Goal: Information Seeking & Learning: Check status

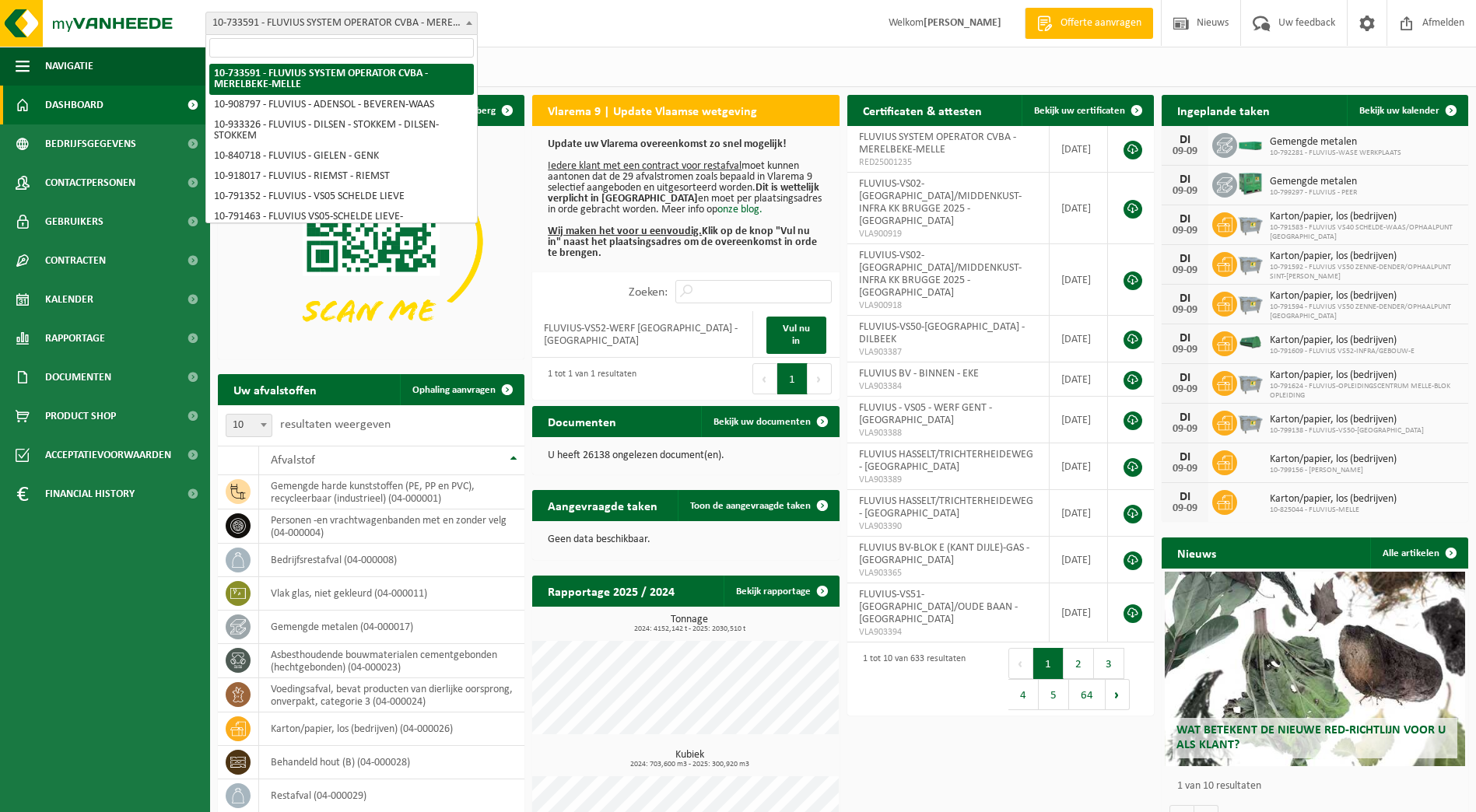
click at [464, 32] on span "10-733591 - FLUVIUS SYSTEM OPERATOR CVBA - MERELBEKE-MELLE" at bounding box center [341, 23] width 271 height 22
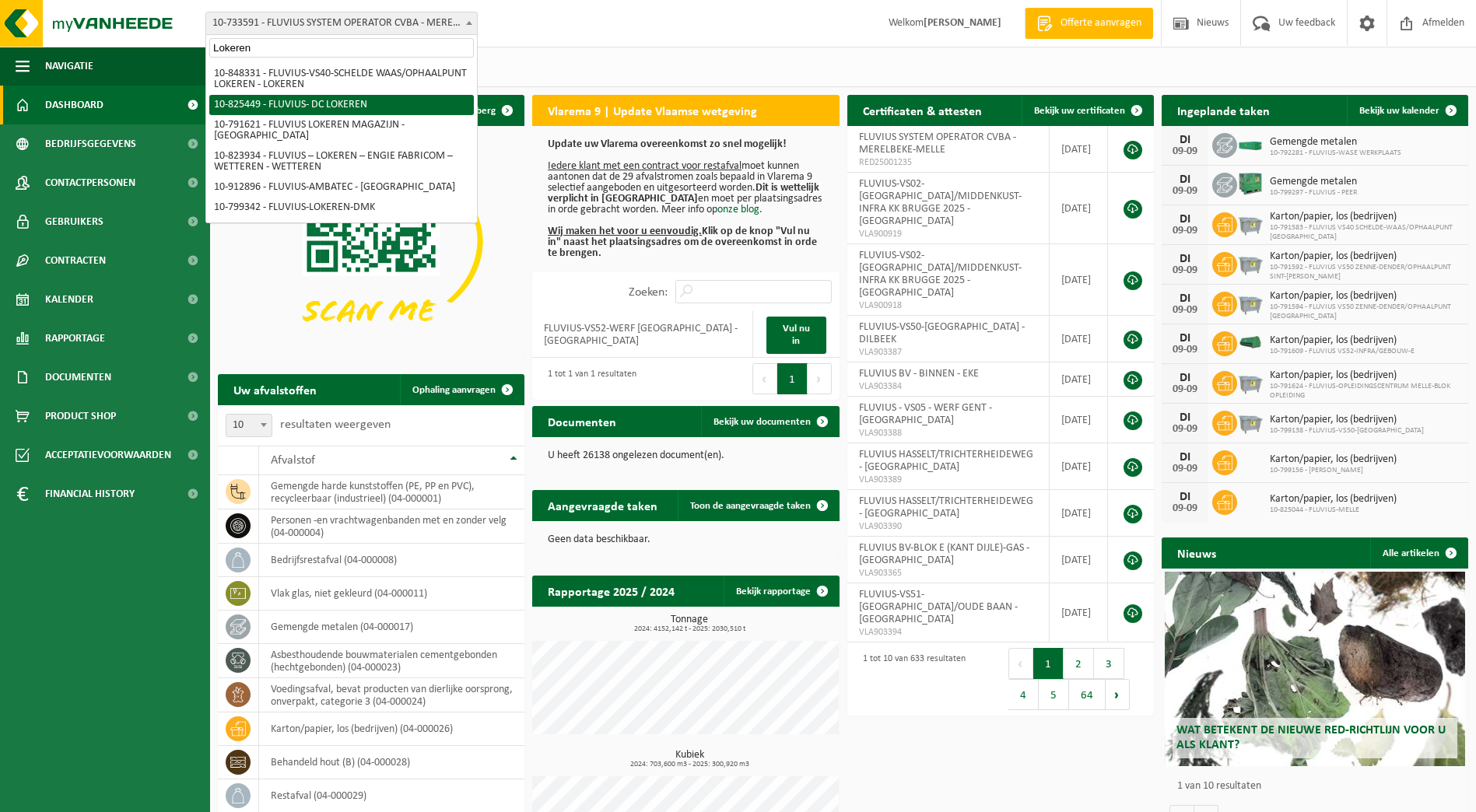
type input "Lokeren"
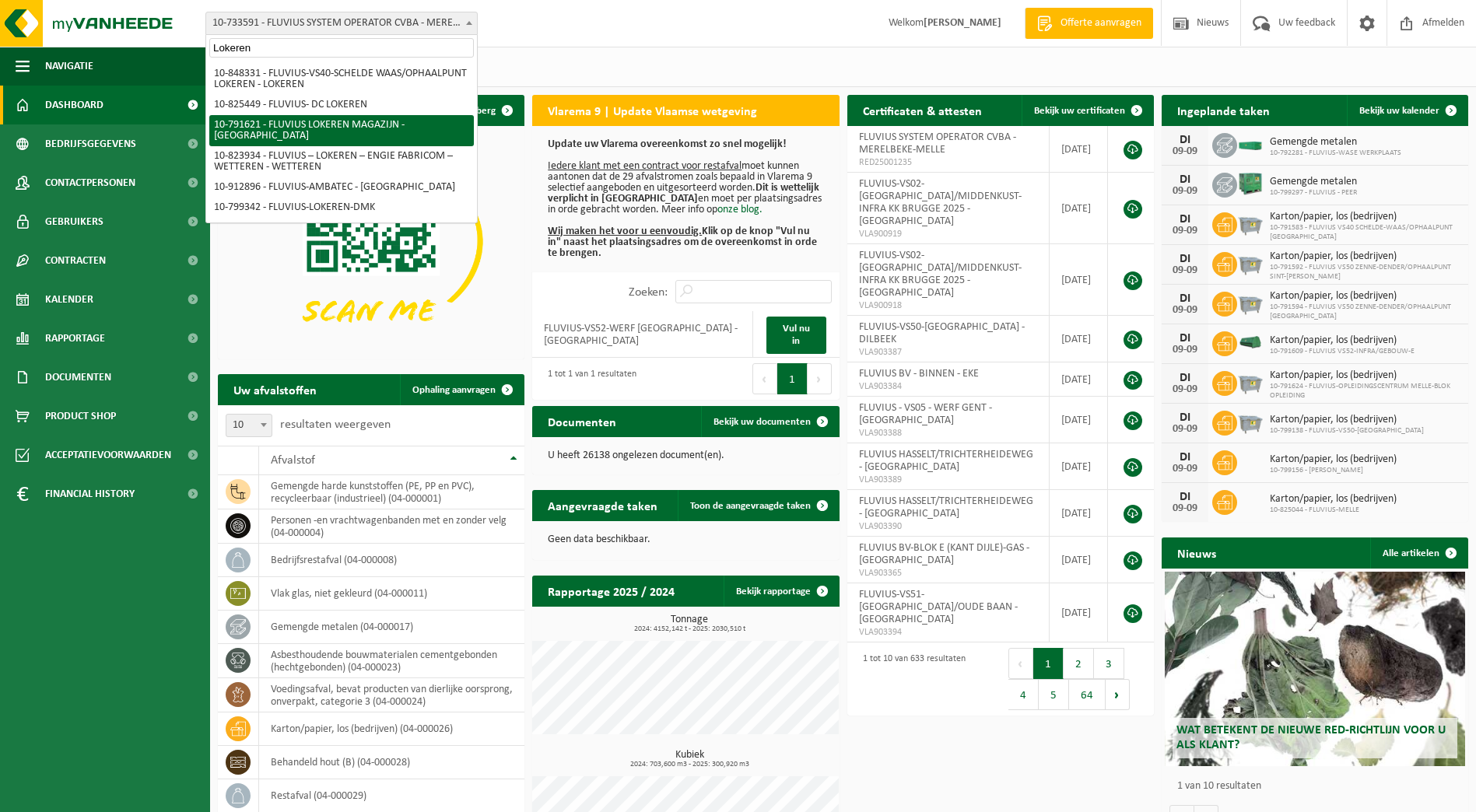
select select "30279"
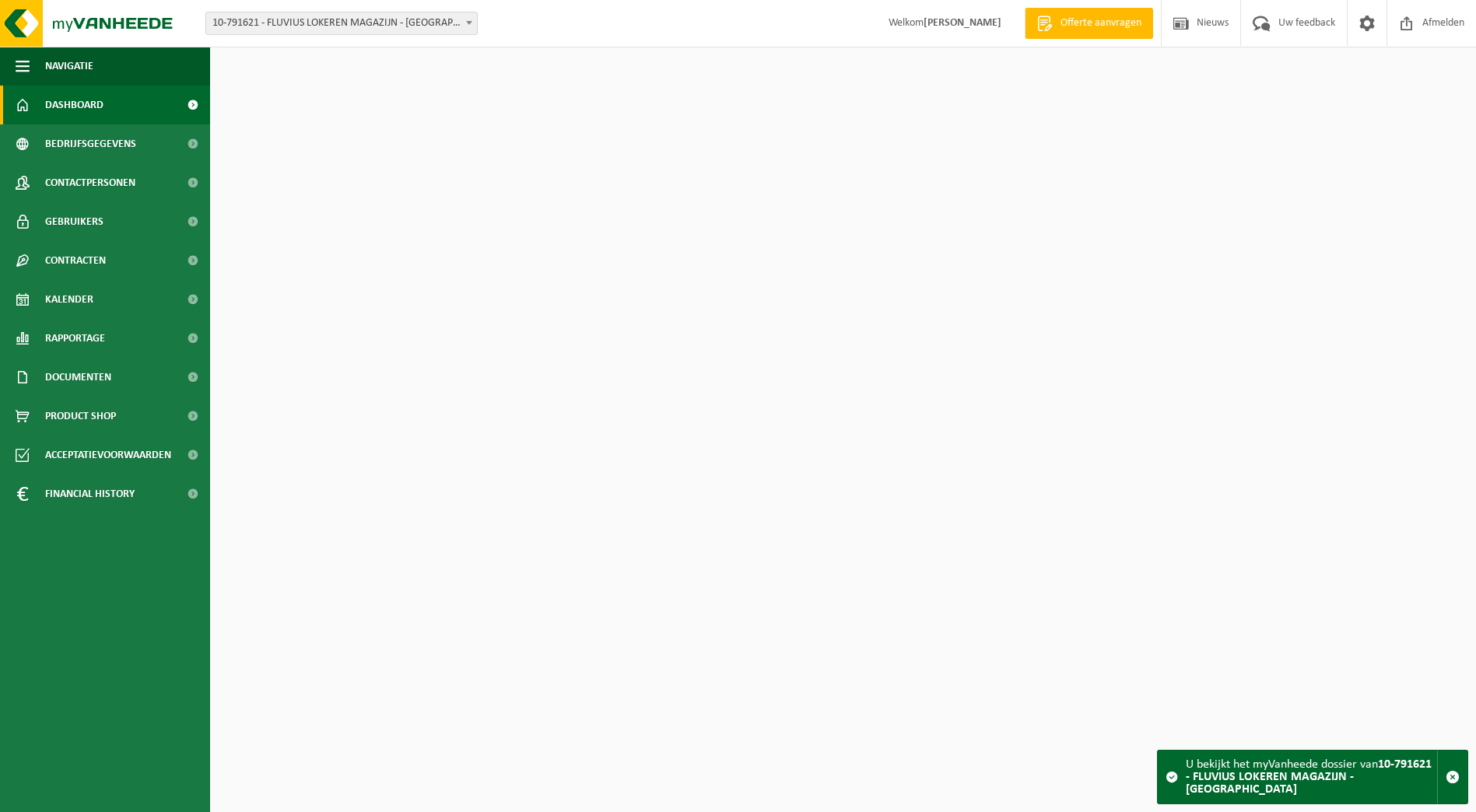
click at [68, 144] on span "Bedrijfsgegevens" at bounding box center [91, 144] width 91 height 39
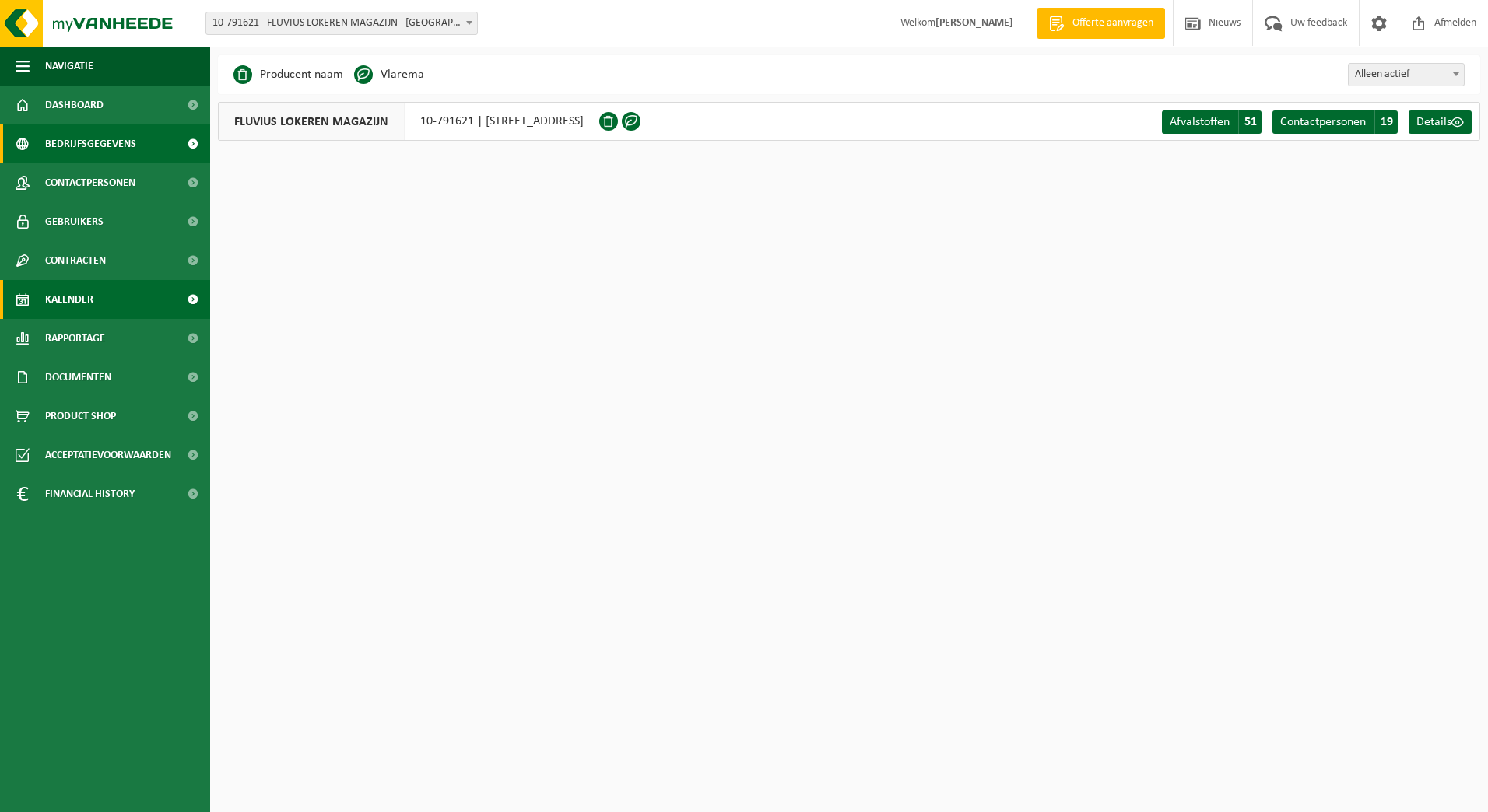
click at [74, 307] on span "Kalender" at bounding box center [70, 300] width 49 height 39
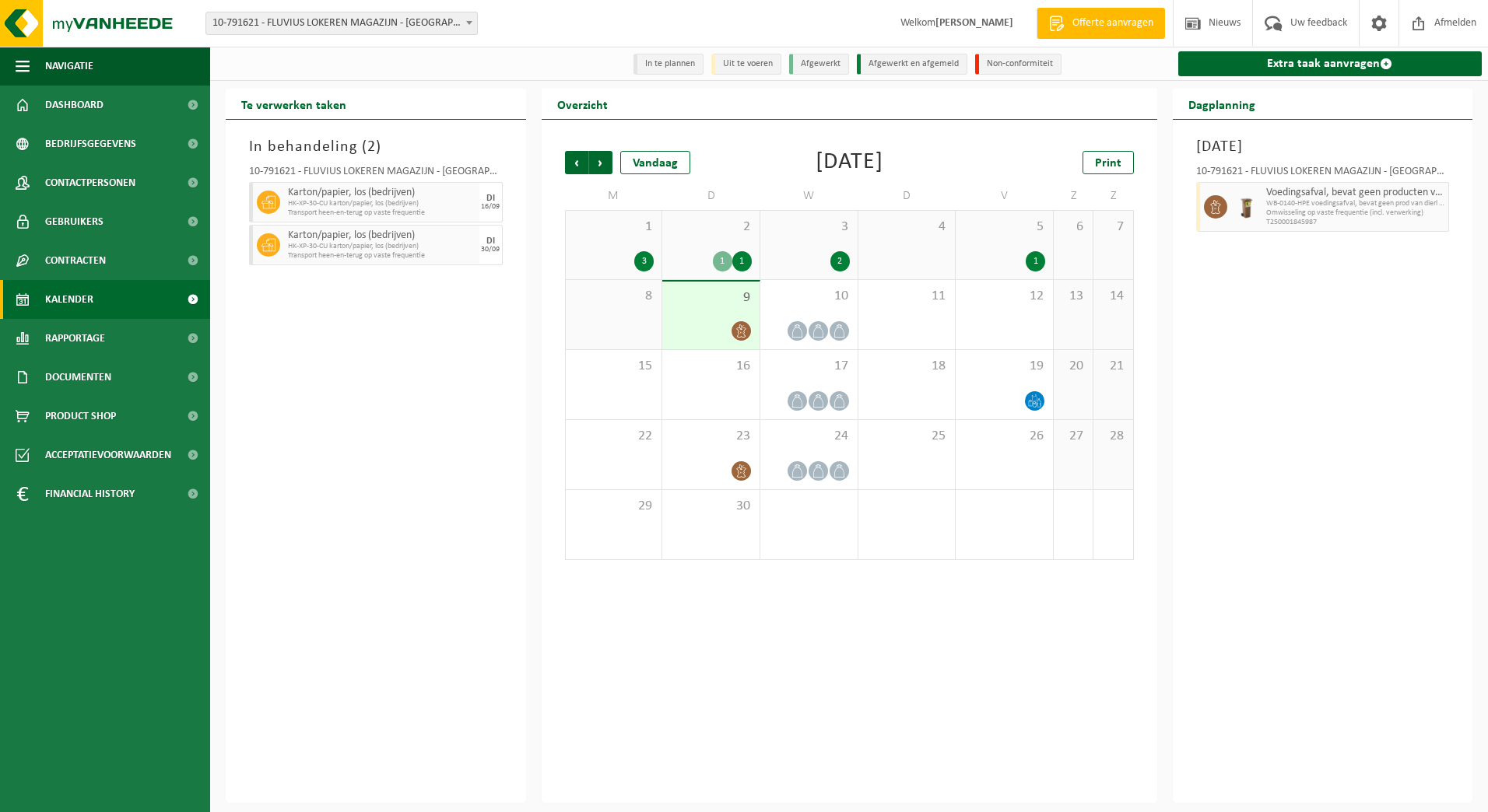
click at [717, 248] on div "2 1 1" at bounding box center [711, 245] width 97 height 68
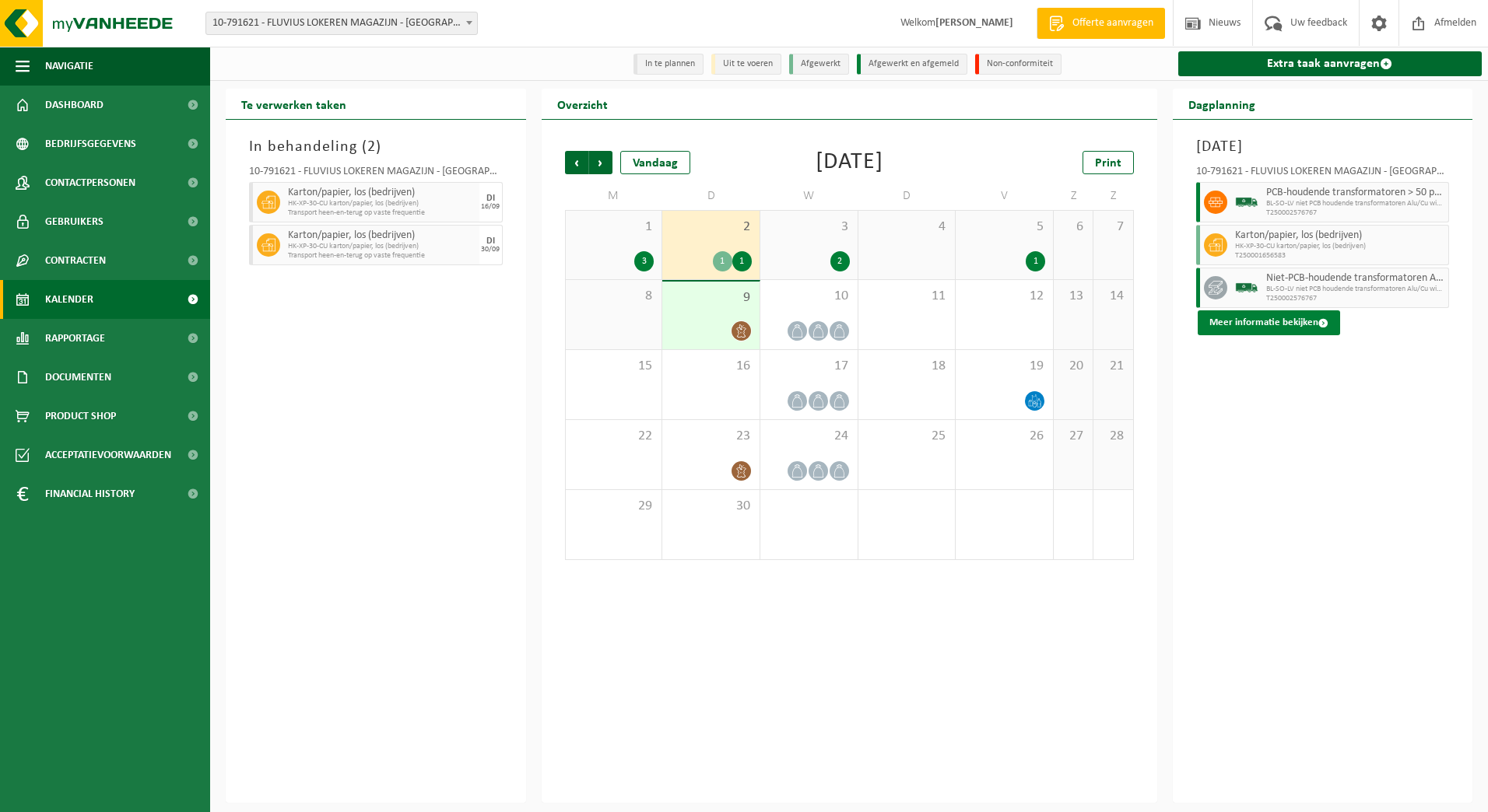
click at [1253, 319] on button "Meer informatie bekijken" at bounding box center [1269, 323] width 143 height 25
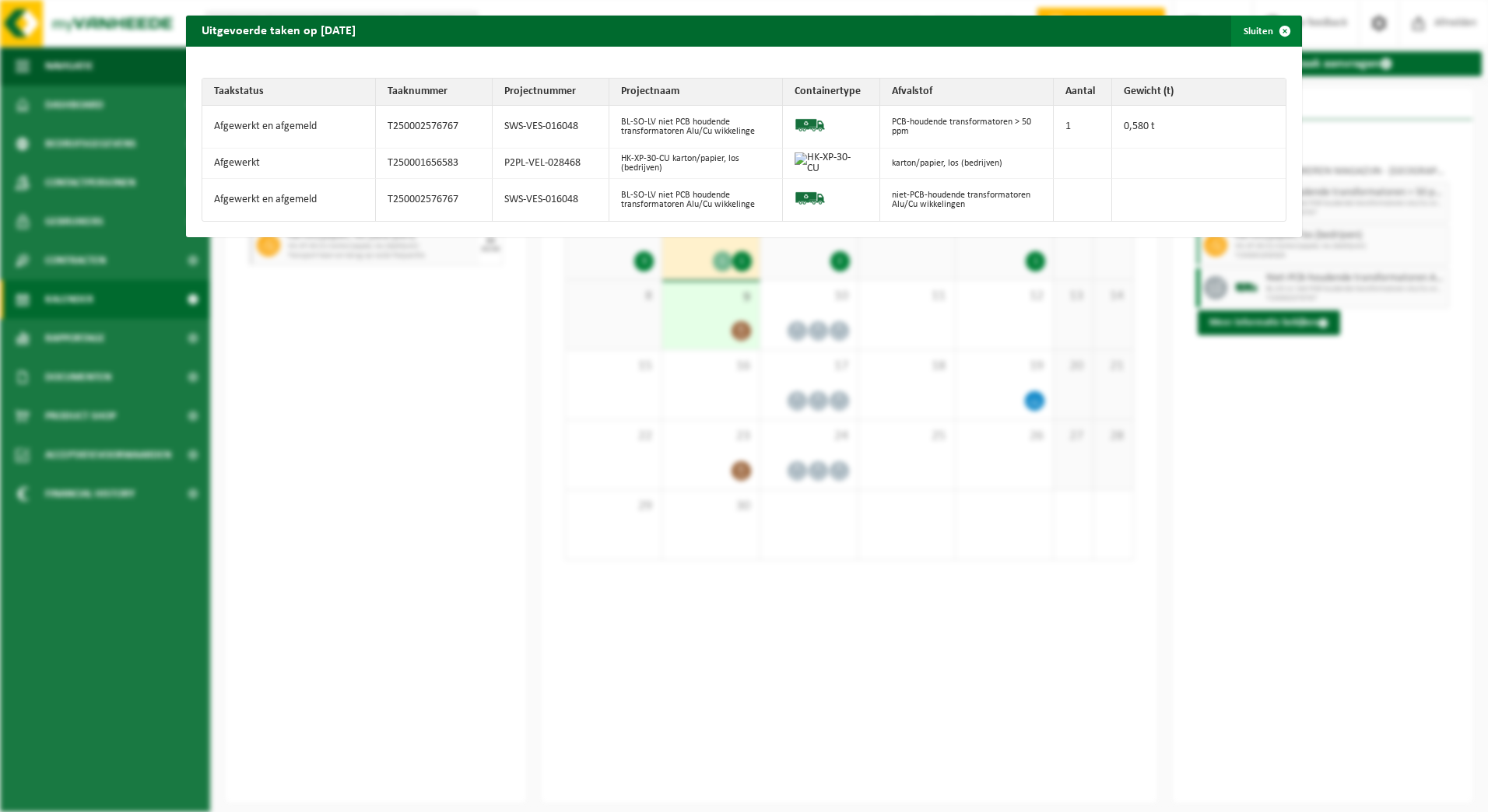
click at [1273, 29] on span "button" at bounding box center [1285, 31] width 31 height 31
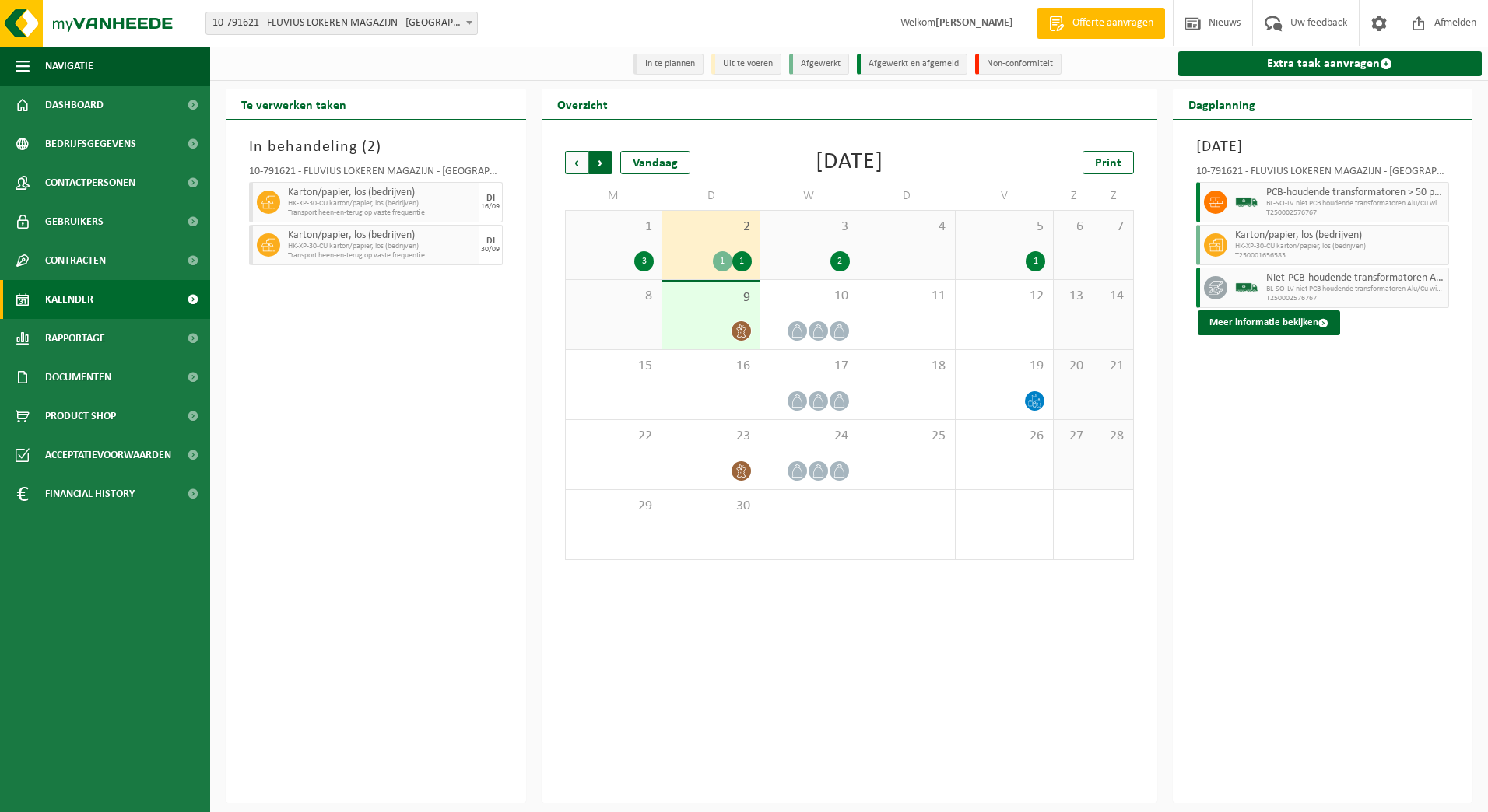
click at [577, 164] on span "Vorige" at bounding box center [576, 162] width 24 height 24
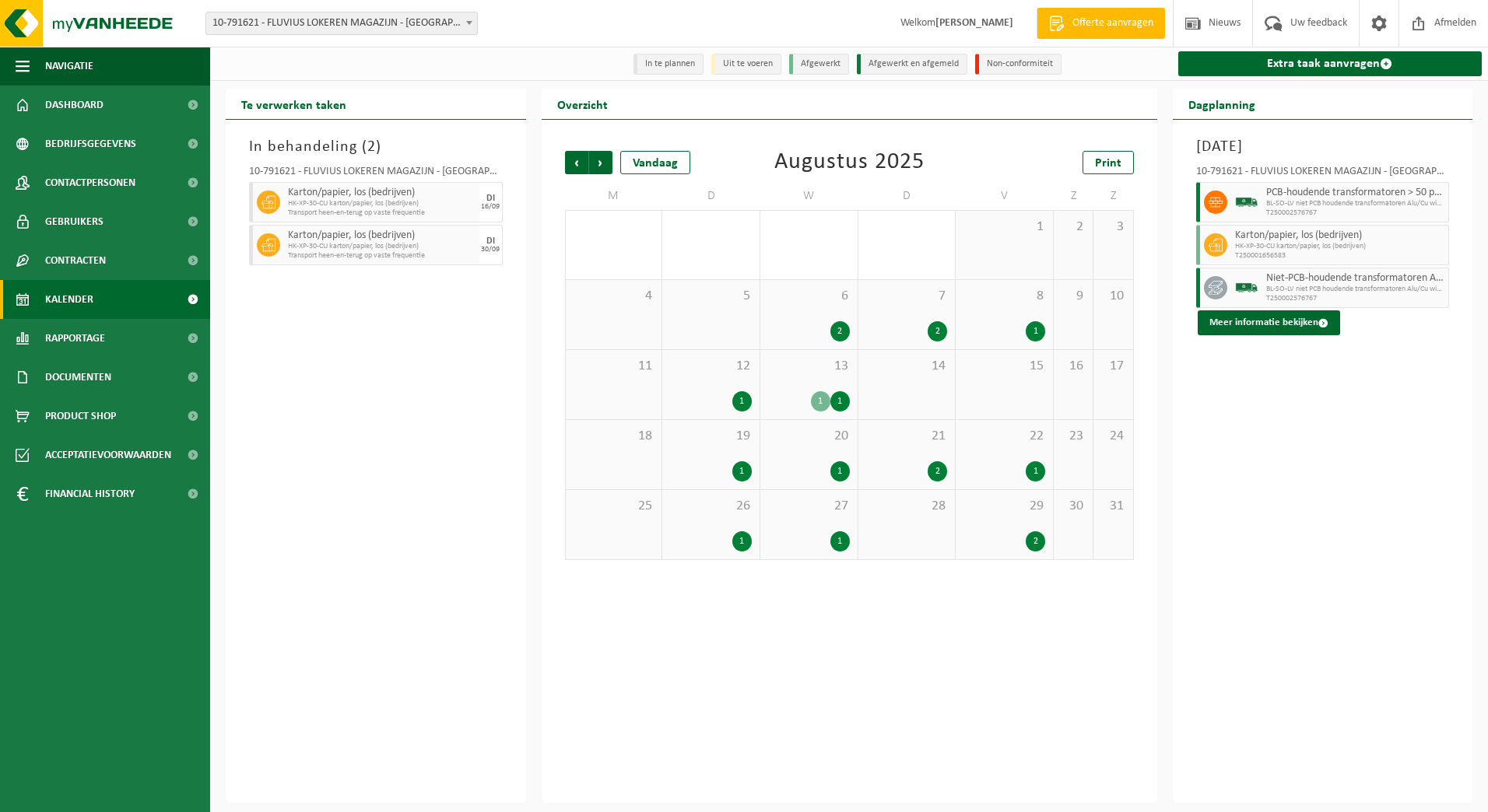
click at [735, 529] on div "26 1" at bounding box center [711, 524] width 97 height 69
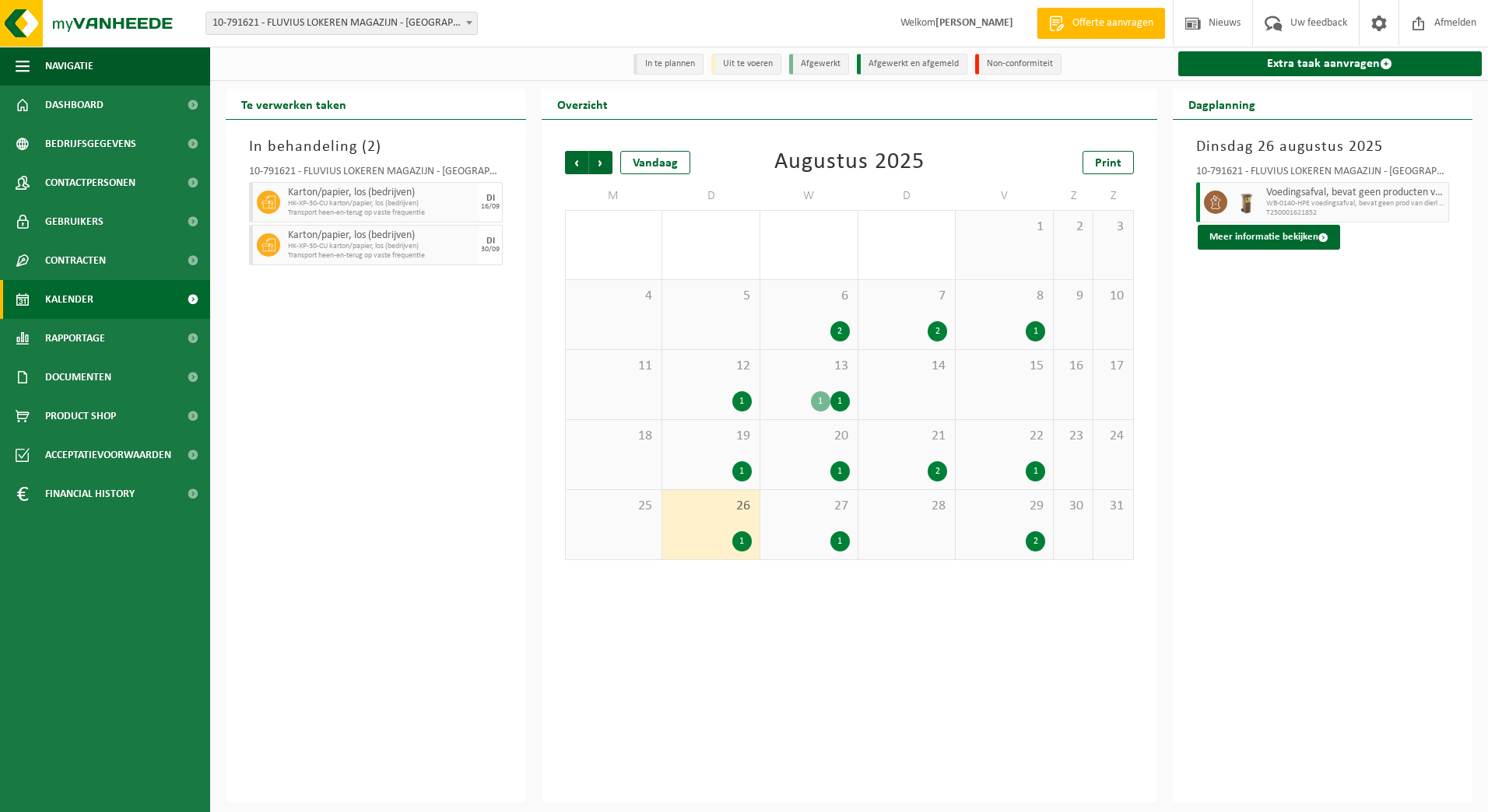
click at [761, 445] on div "20 1" at bounding box center [809, 455] width 97 height 69
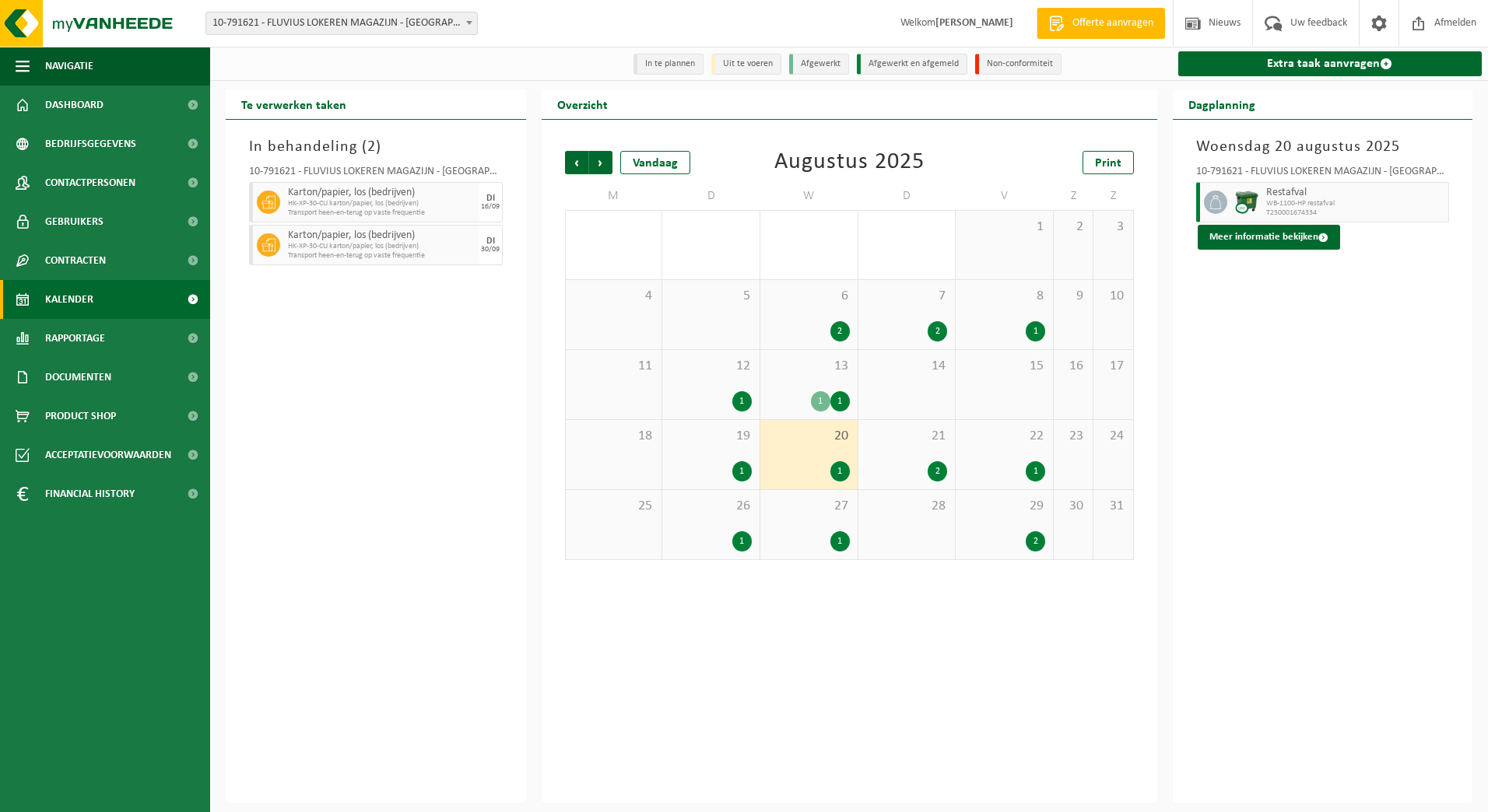
click at [714, 363] on span "12" at bounding box center [711, 366] width 82 height 17
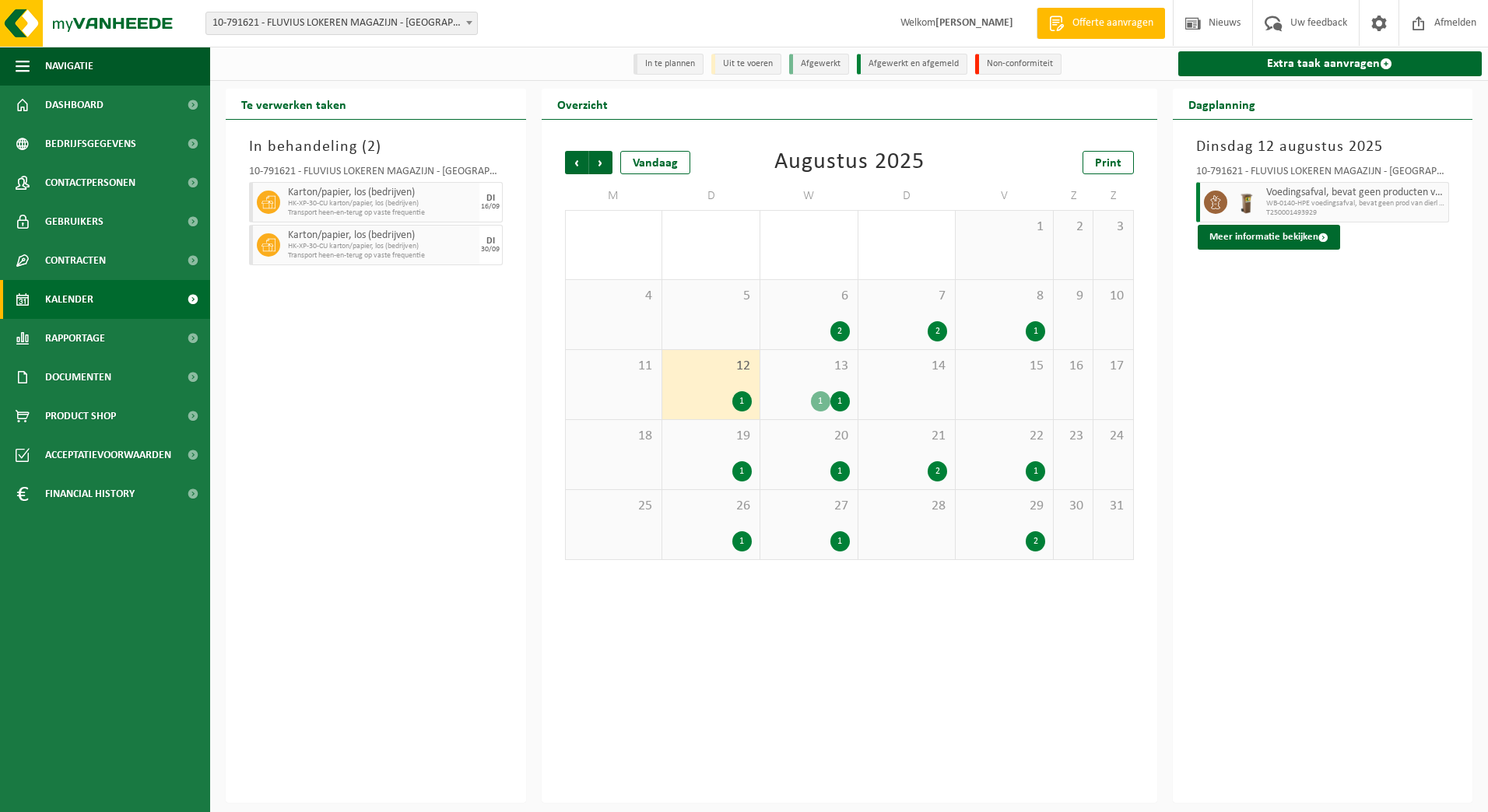
click at [820, 375] on span "13" at bounding box center [809, 366] width 82 height 17
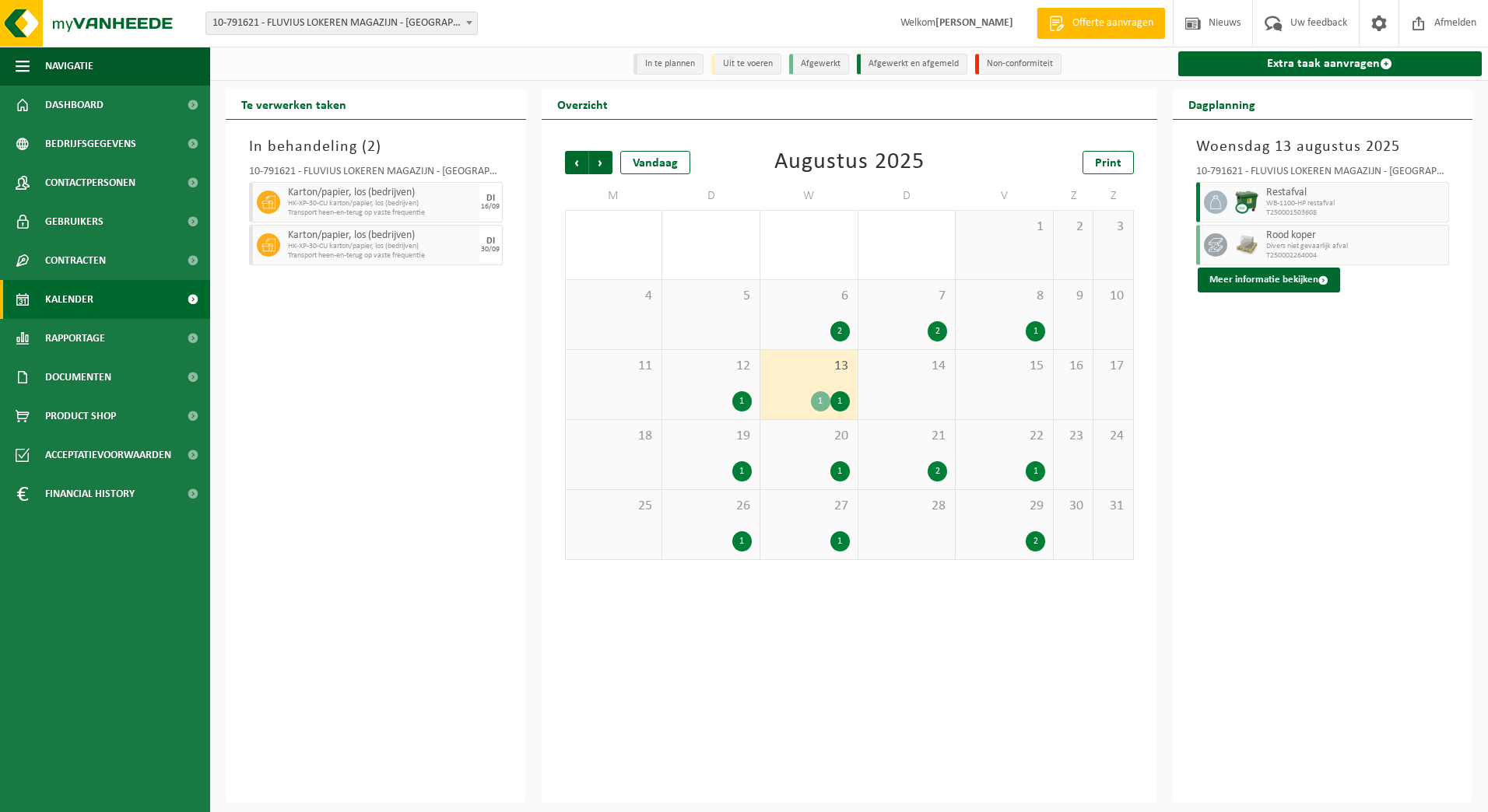
click at [820, 301] on span "6" at bounding box center [809, 296] width 82 height 17
click at [804, 468] on div "1" at bounding box center [809, 471] width 82 height 20
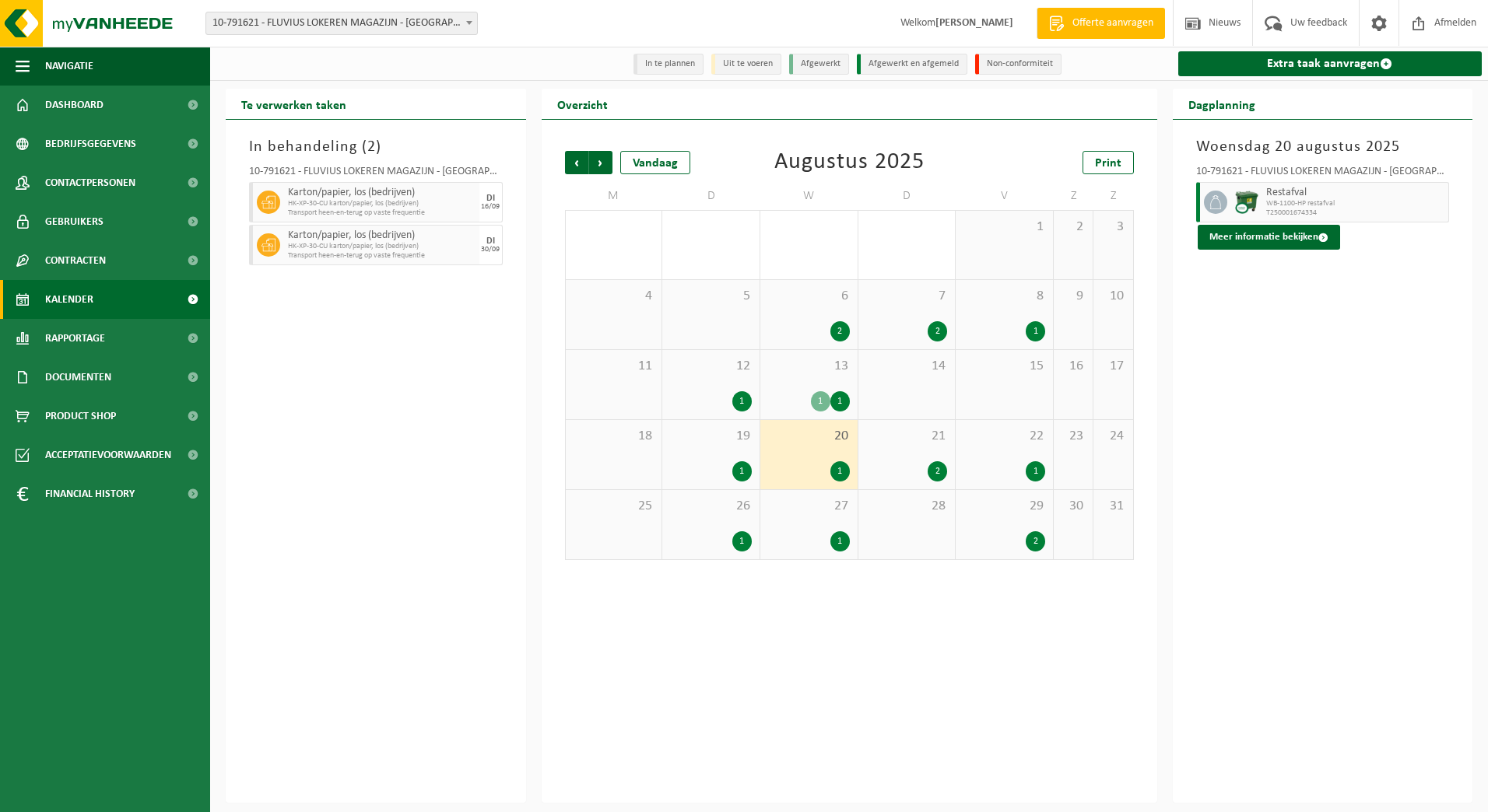
click at [813, 519] on div "27 1" at bounding box center [809, 524] width 97 height 69
click at [913, 307] on div "7 2" at bounding box center [907, 314] width 97 height 69
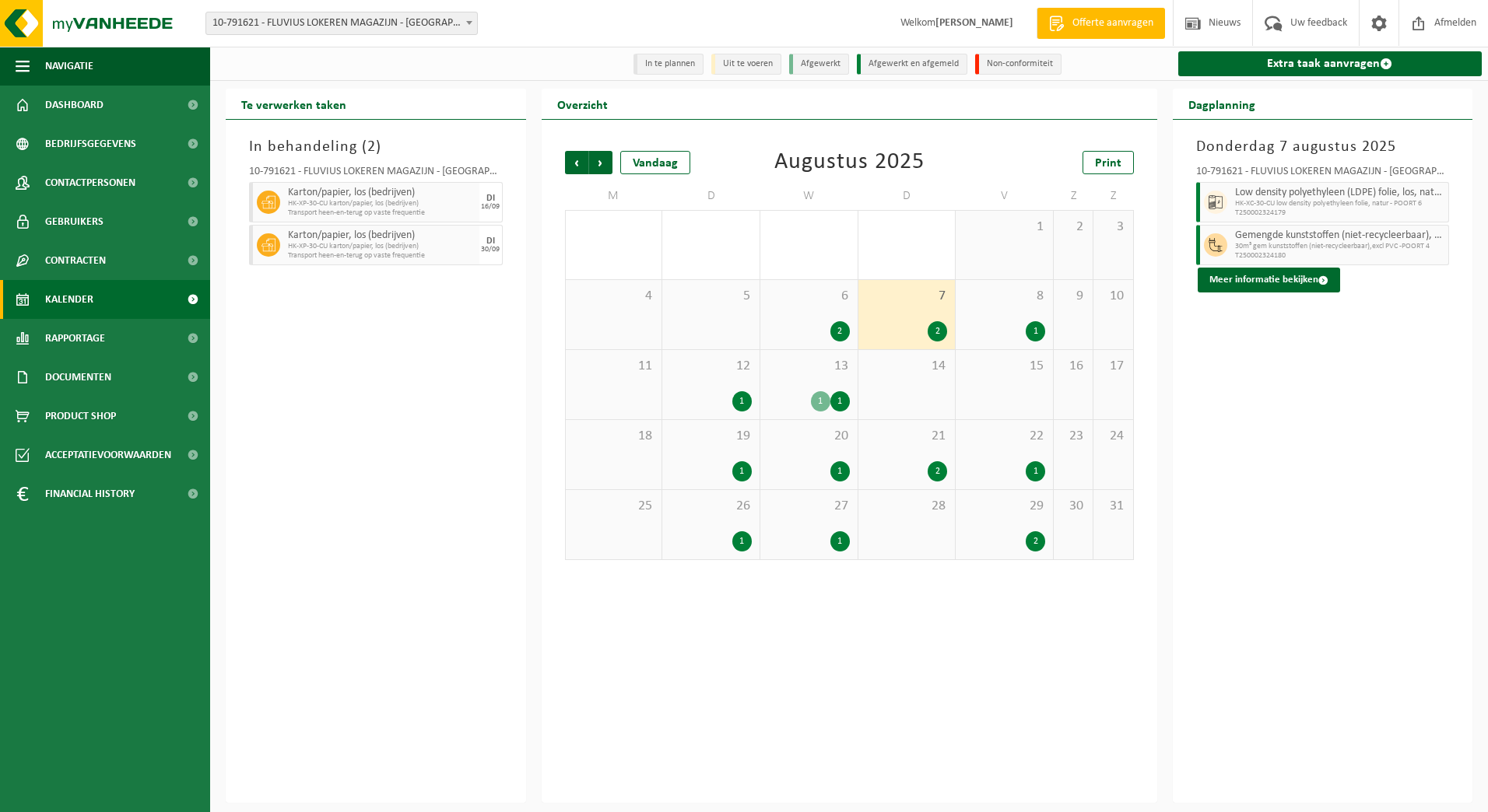
click at [915, 455] on div "21 2" at bounding box center [907, 455] width 97 height 69
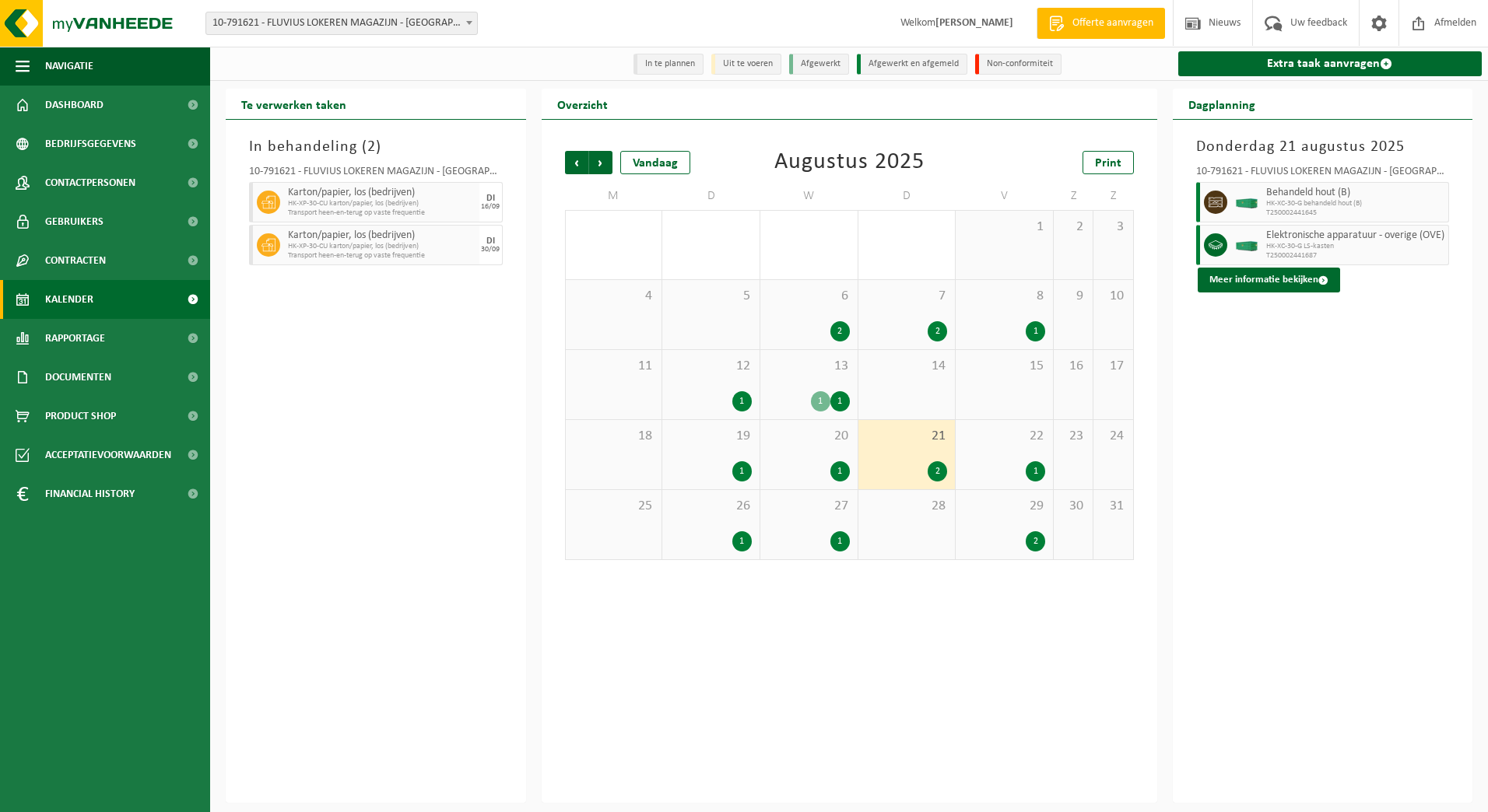
click at [1026, 473] on div "1" at bounding box center [1036, 471] width 19 height 20
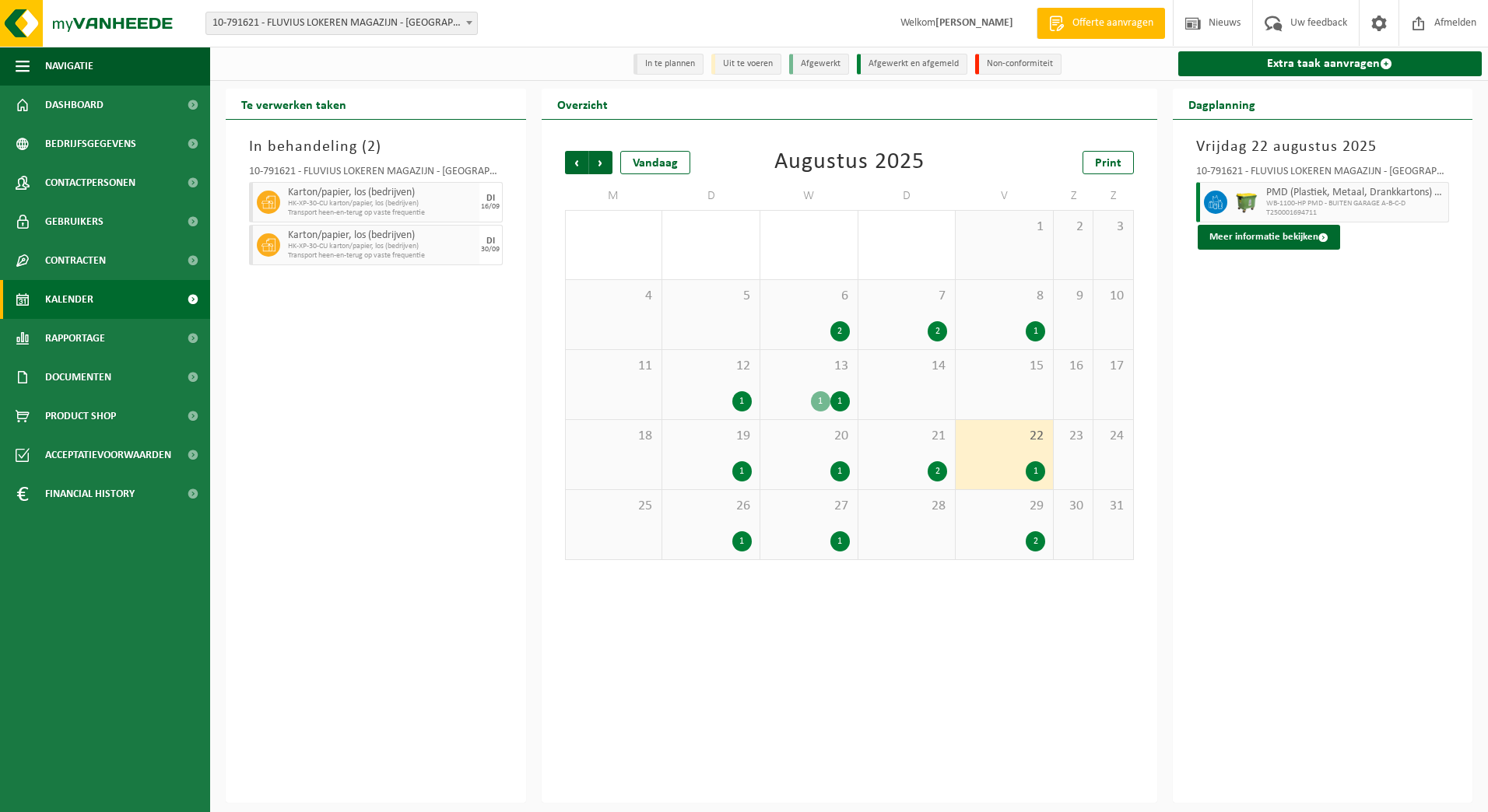
click at [733, 395] on div "1" at bounding box center [711, 401] width 82 height 20
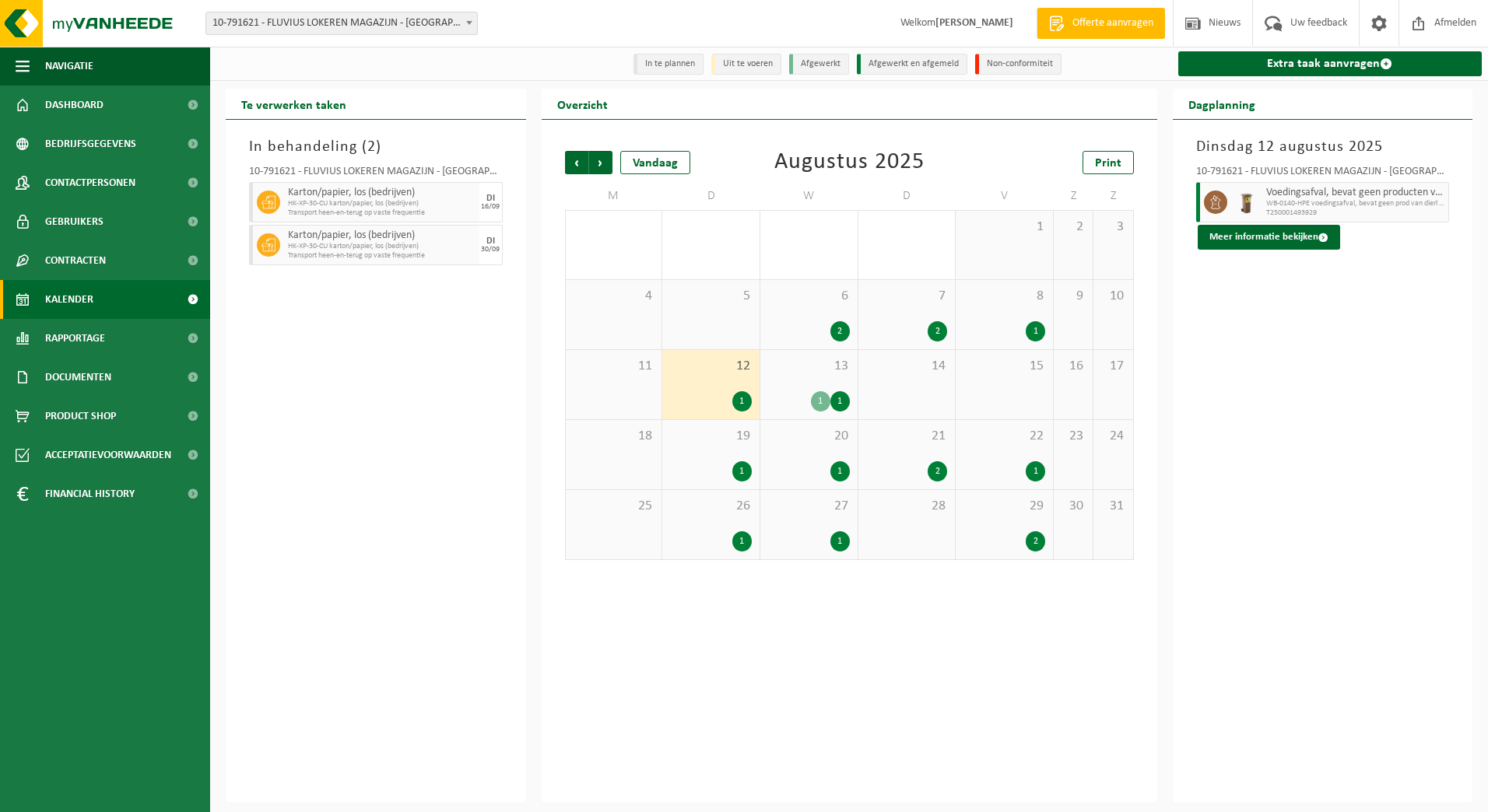
click at [729, 451] on div "19 1" at bounding box center [711, 455] width 97 height 69
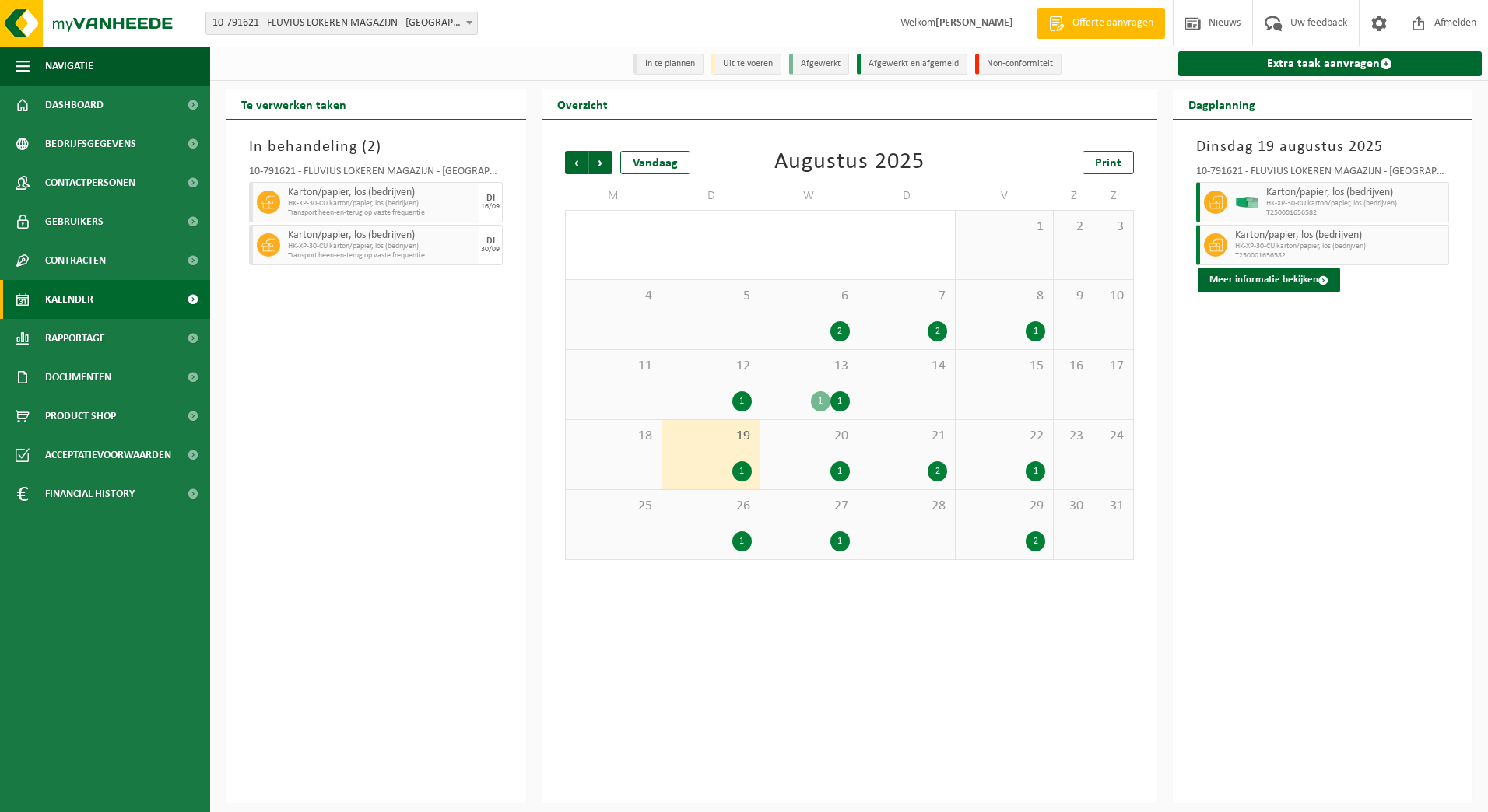
click at [726, 524] on div "26 1" at bounding box center [711, 524] width 97 height 69
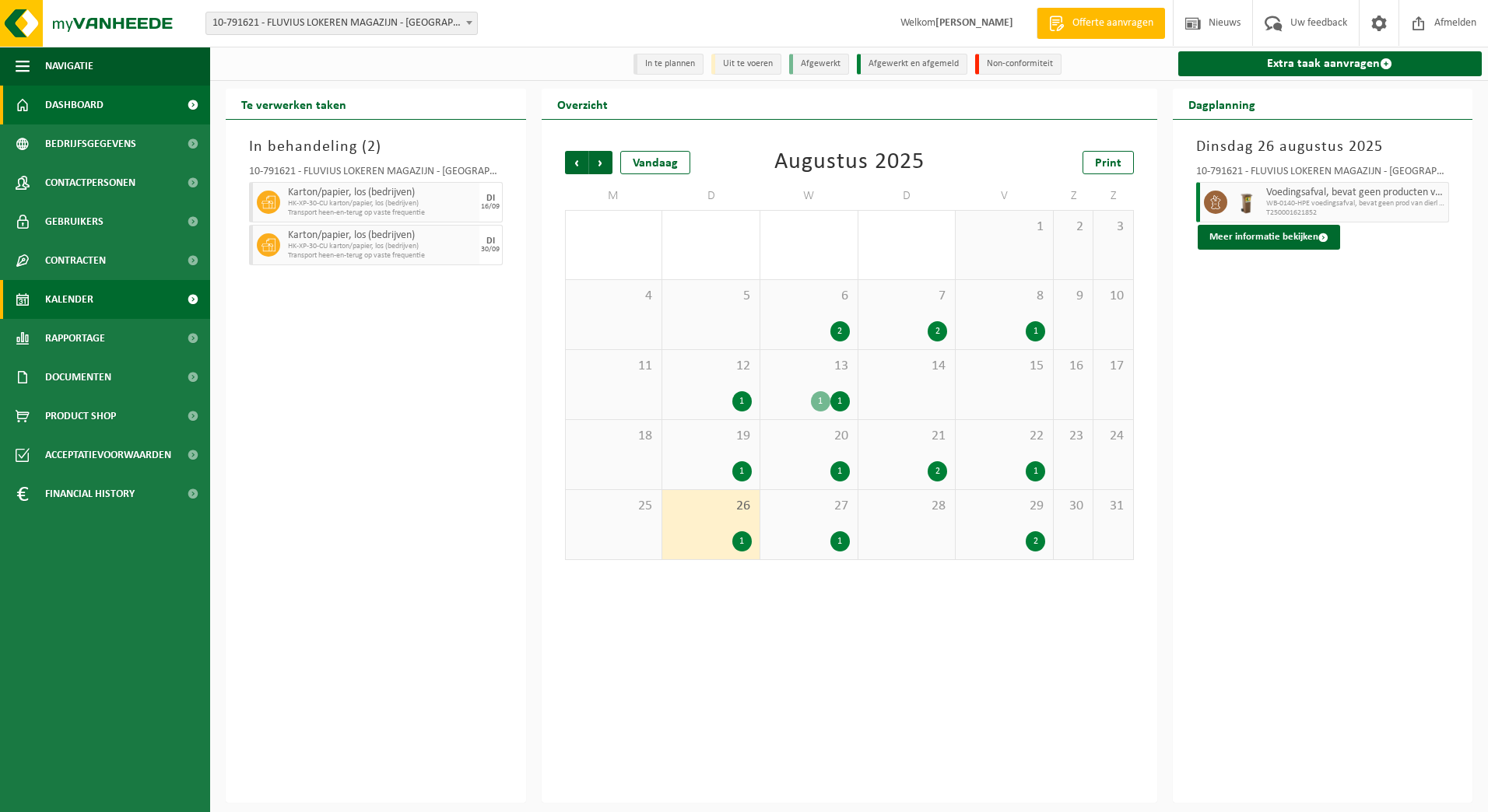
click at [76, 107] on span "Dashboard" at bounding box center [75, 105] width 58 height 39
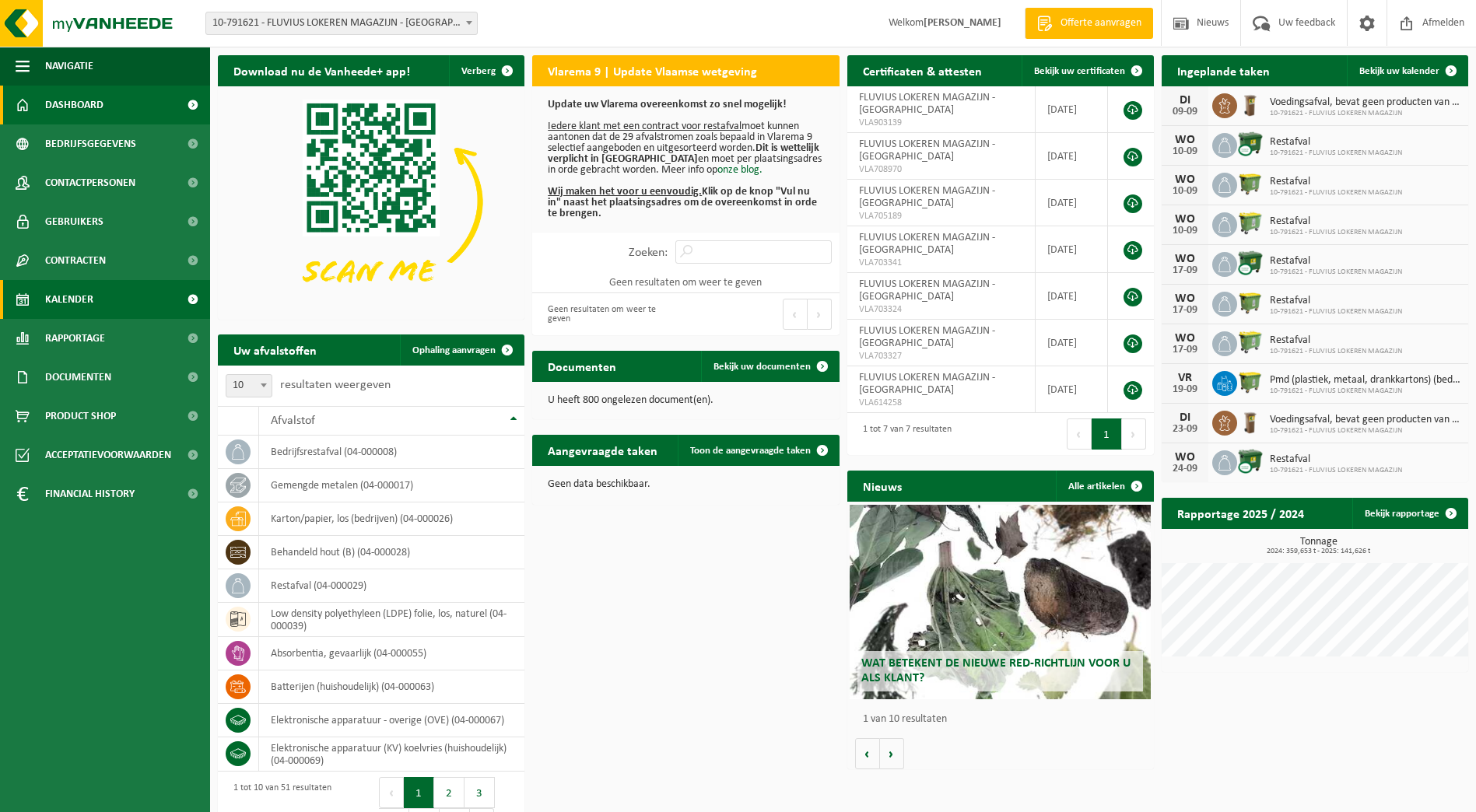
click at [88, 313] on span "Kalender" at bounding box center [70, 300] width 49 height 39
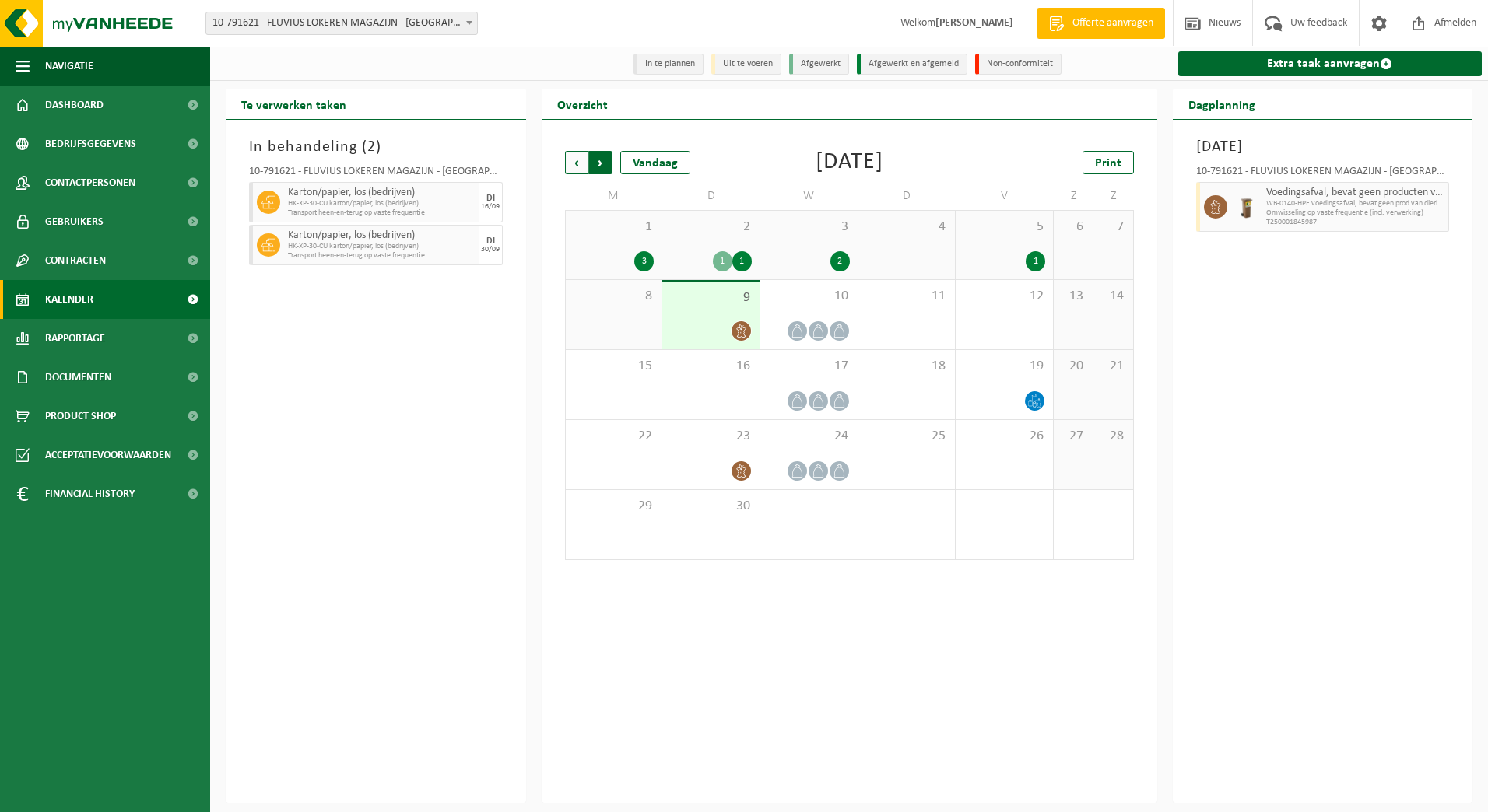
click at [566, 165] on span "Vorige" at bounding box center [576, 162] width 24 height 24
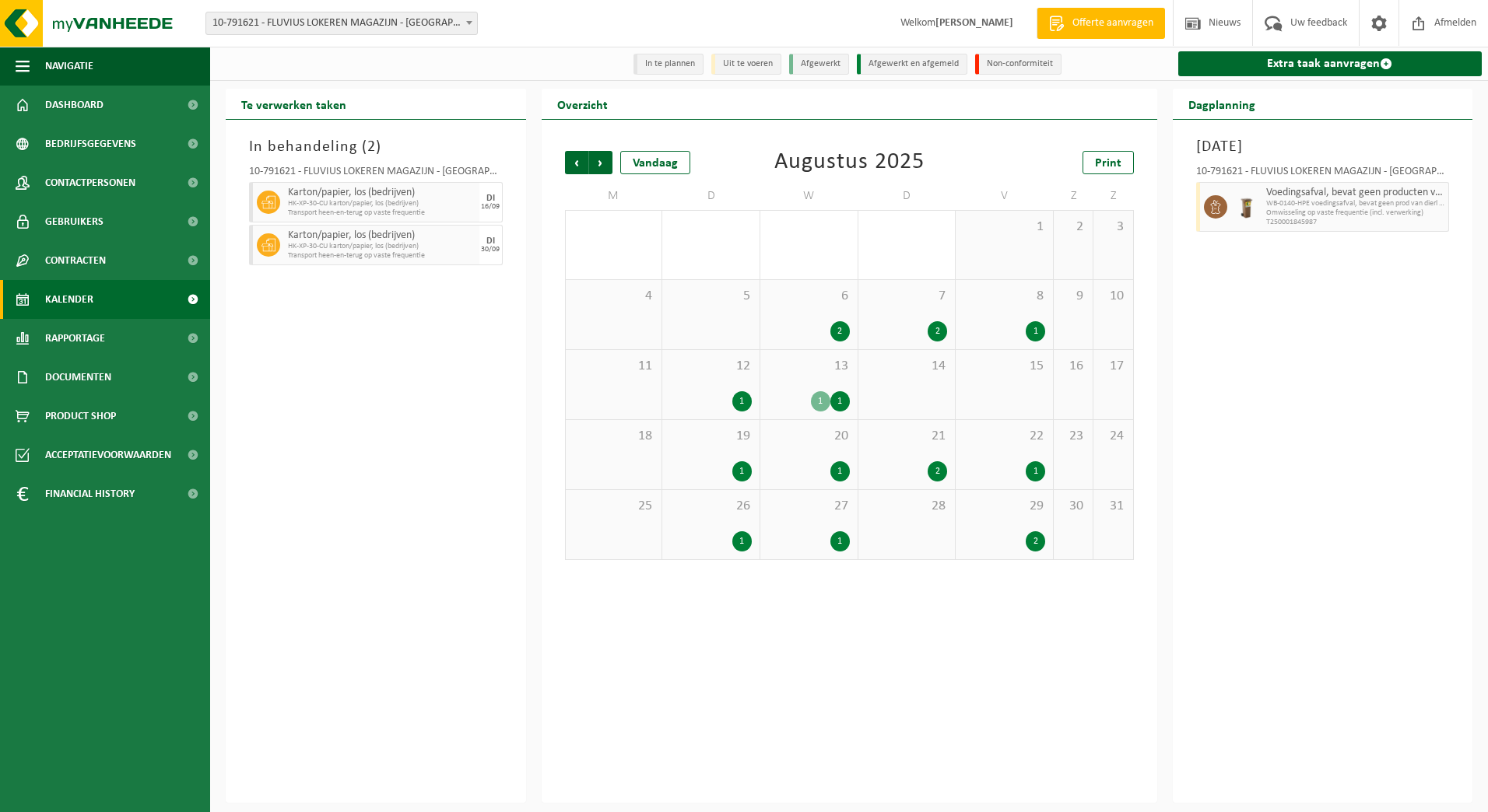
click at [566, 165] on span "Vorige" at bounding box center [576, 162] width 24 height 24
click at [733, 324] on div "2" at bounding box center [711, 331] width 82 height 20
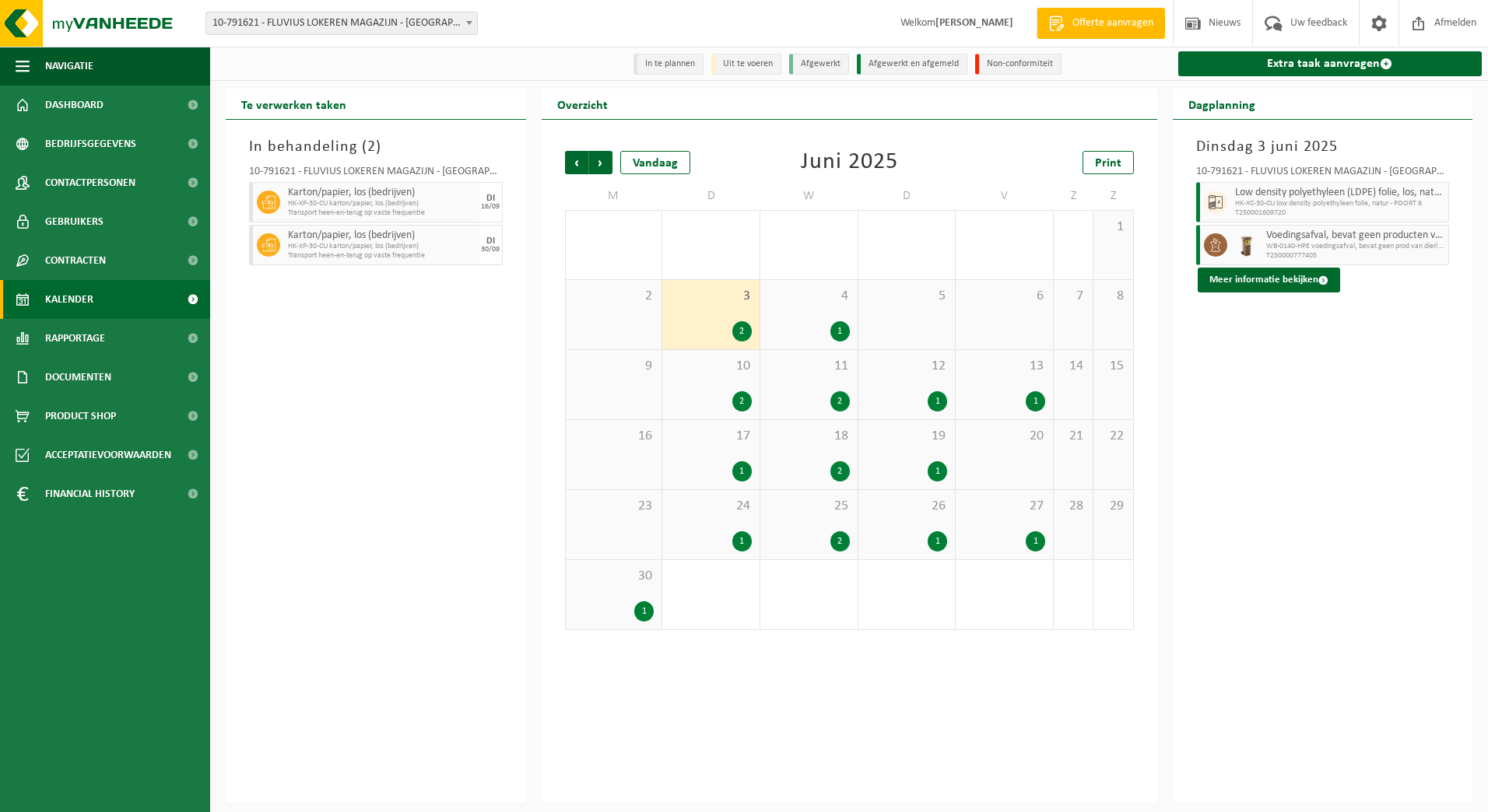
click at [738, 387] on div "10 2" at bounding box center [711, 384] width 97 height 69
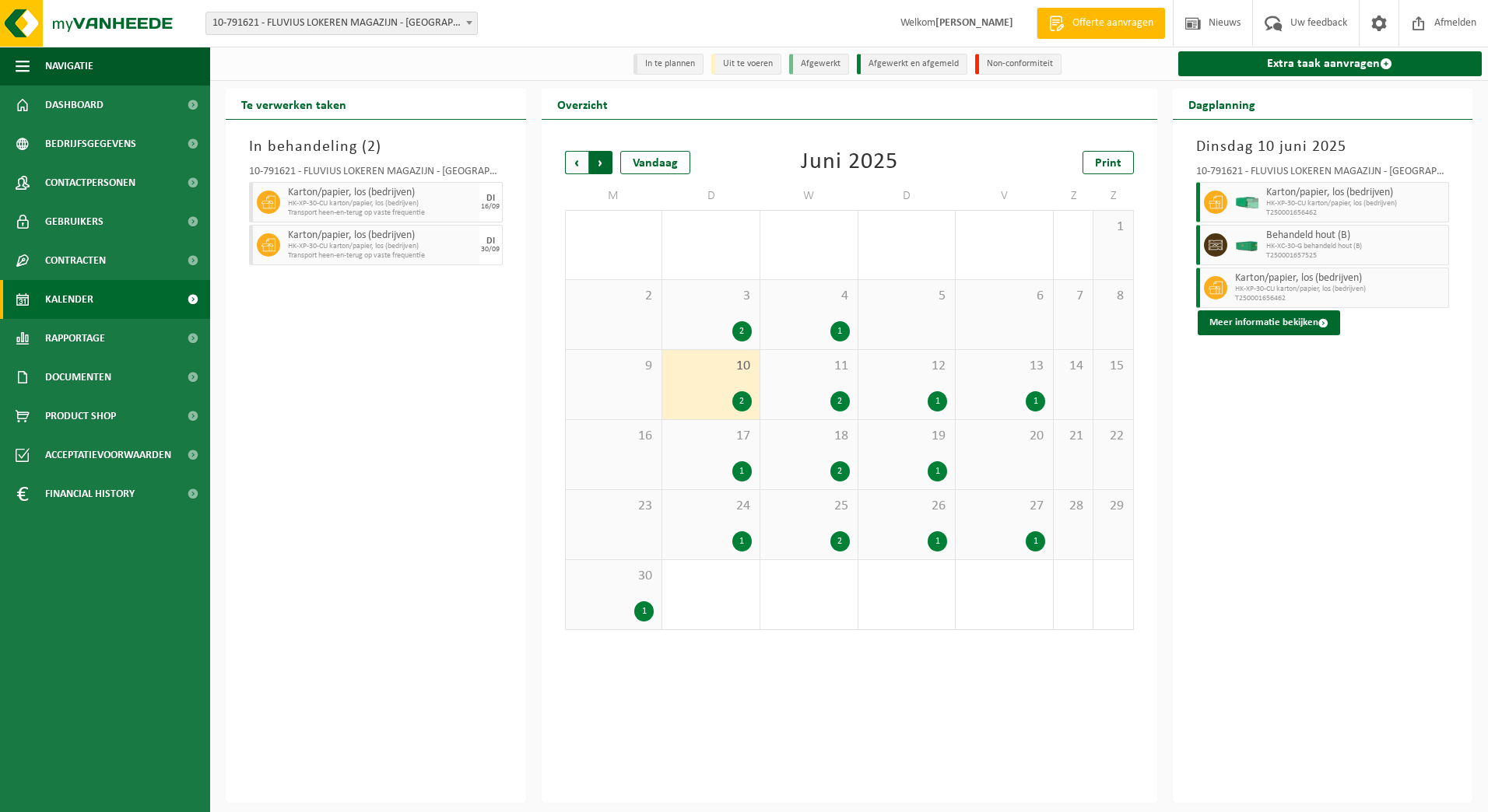
click at [575, 165] on span "Vorige" at bounding box center [576, 162] width 24 height 24
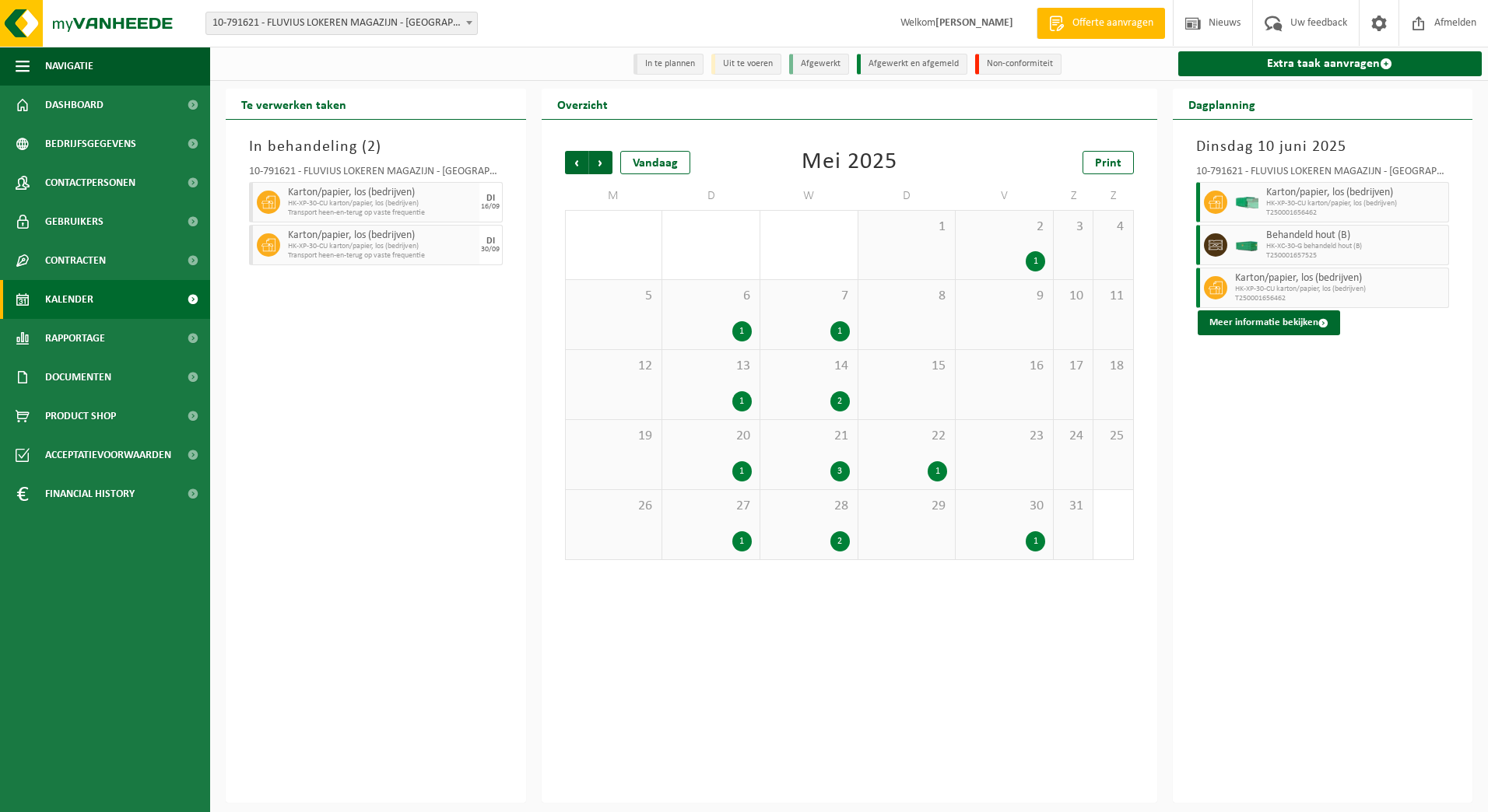
click at [722, 518] on div "27 1" at bounding box center [711, 524] width 97 height 69
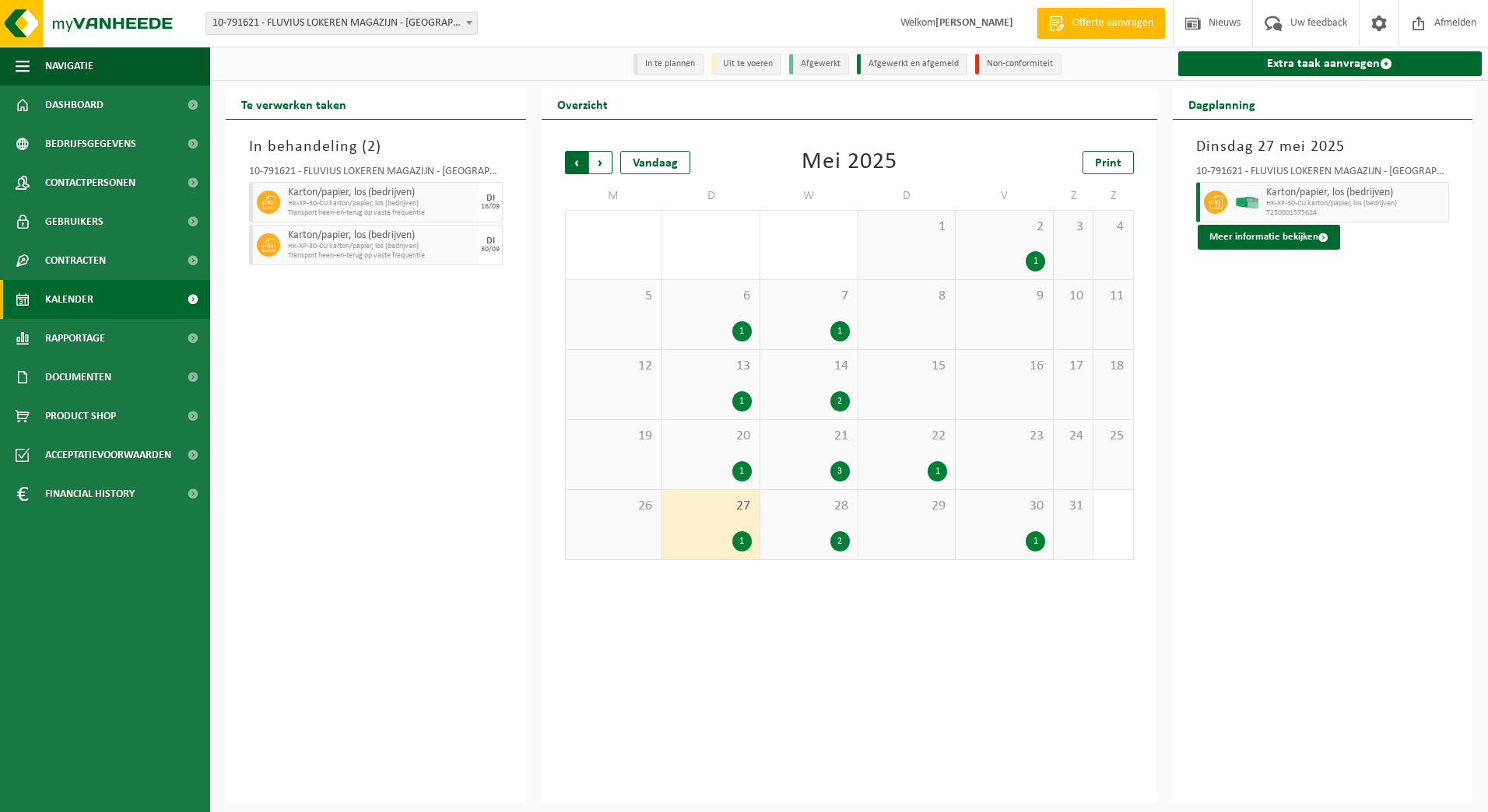
click at [608, 164] on span "Volgende" at bounding box center [601, 162] width 24 height 24
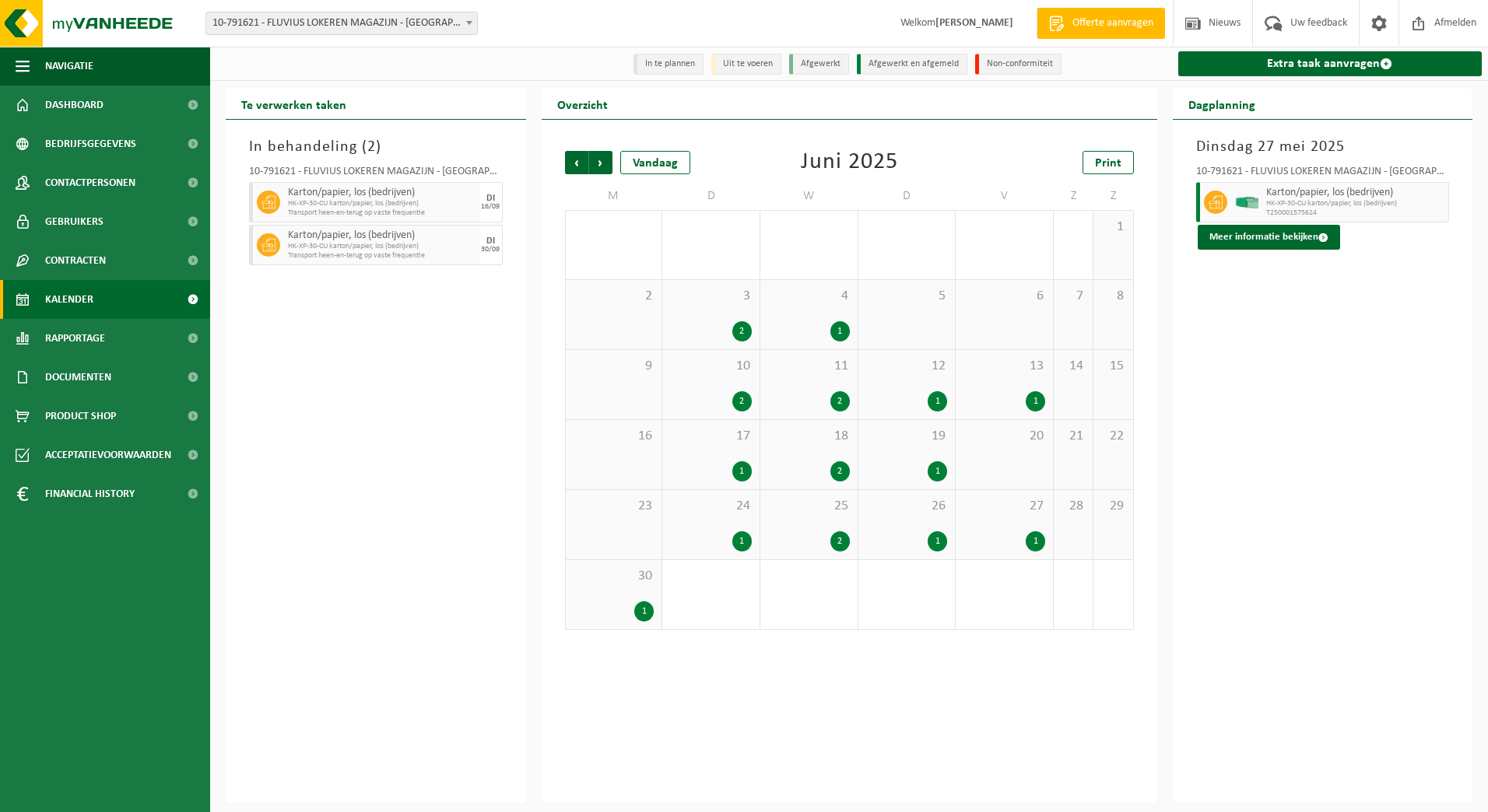
click at [733, 310] on div "3 2" at bounding box center [711, 314] width 97 height 69
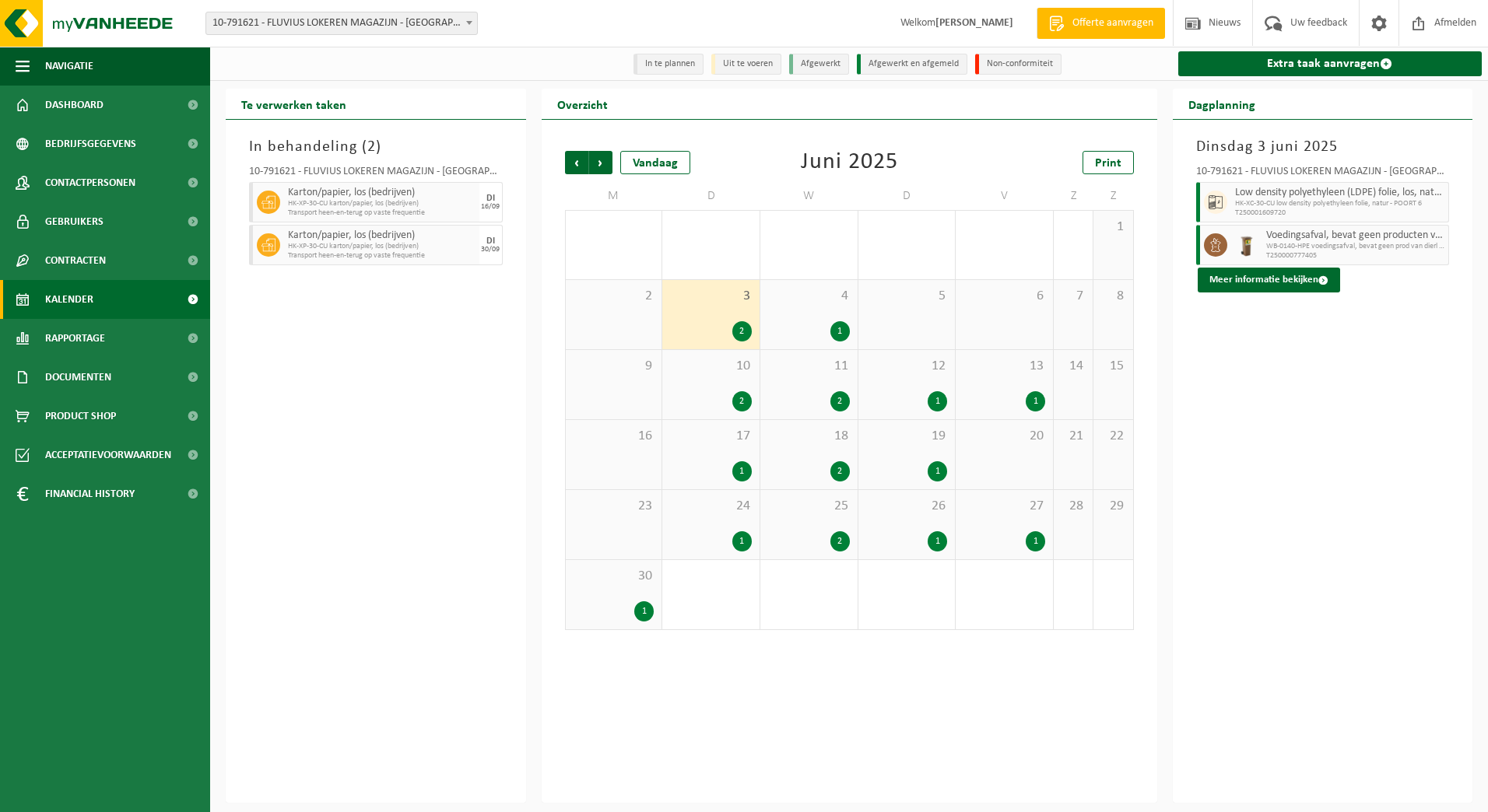
click at [725, 391] on div "10 2" at bounding box center [711, 384] width 97 height 69
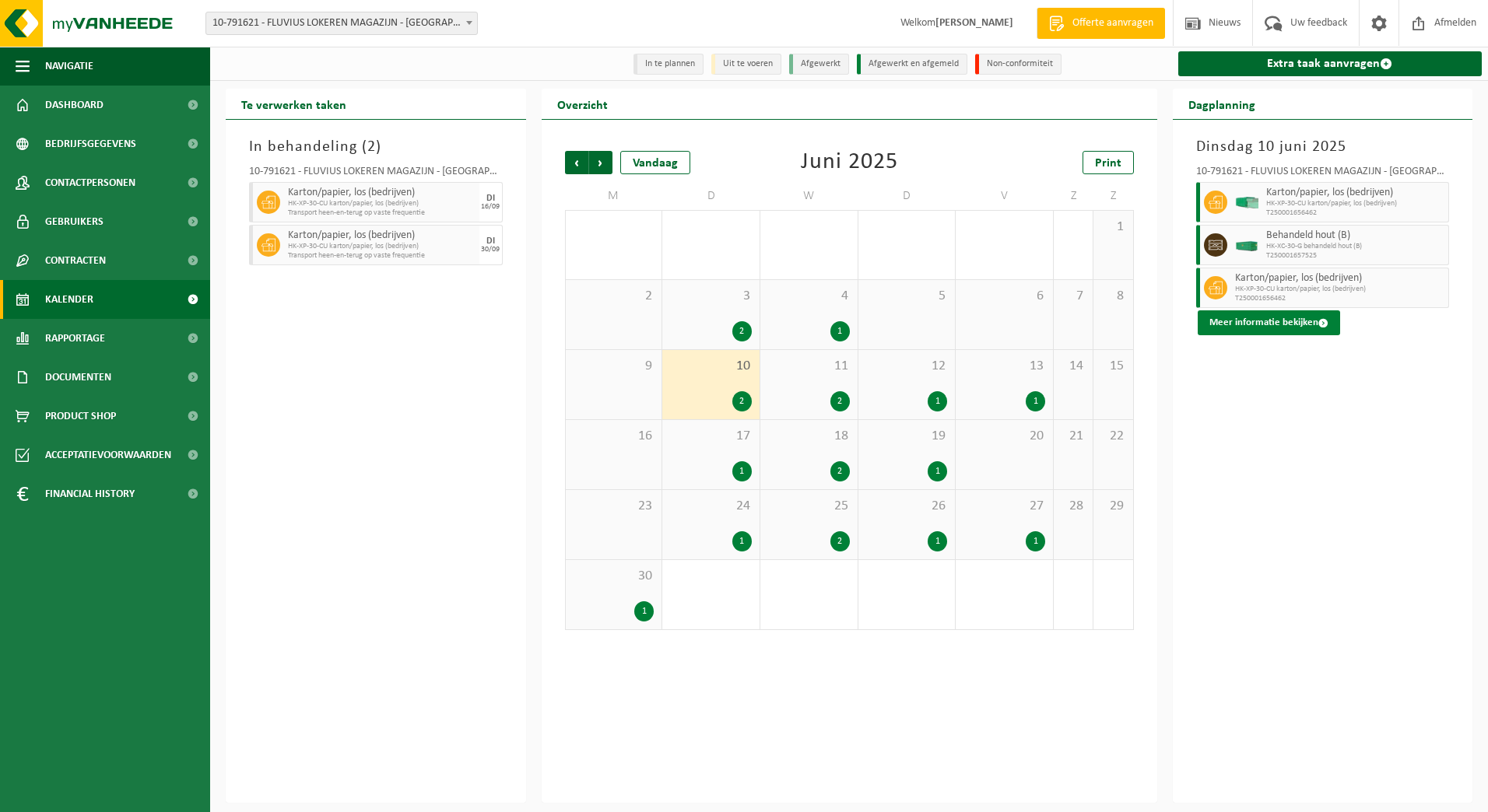
click at [1266, 326] on button "Meer informatie bekijken" at bounding box center [1269, 323] width 143 height 25
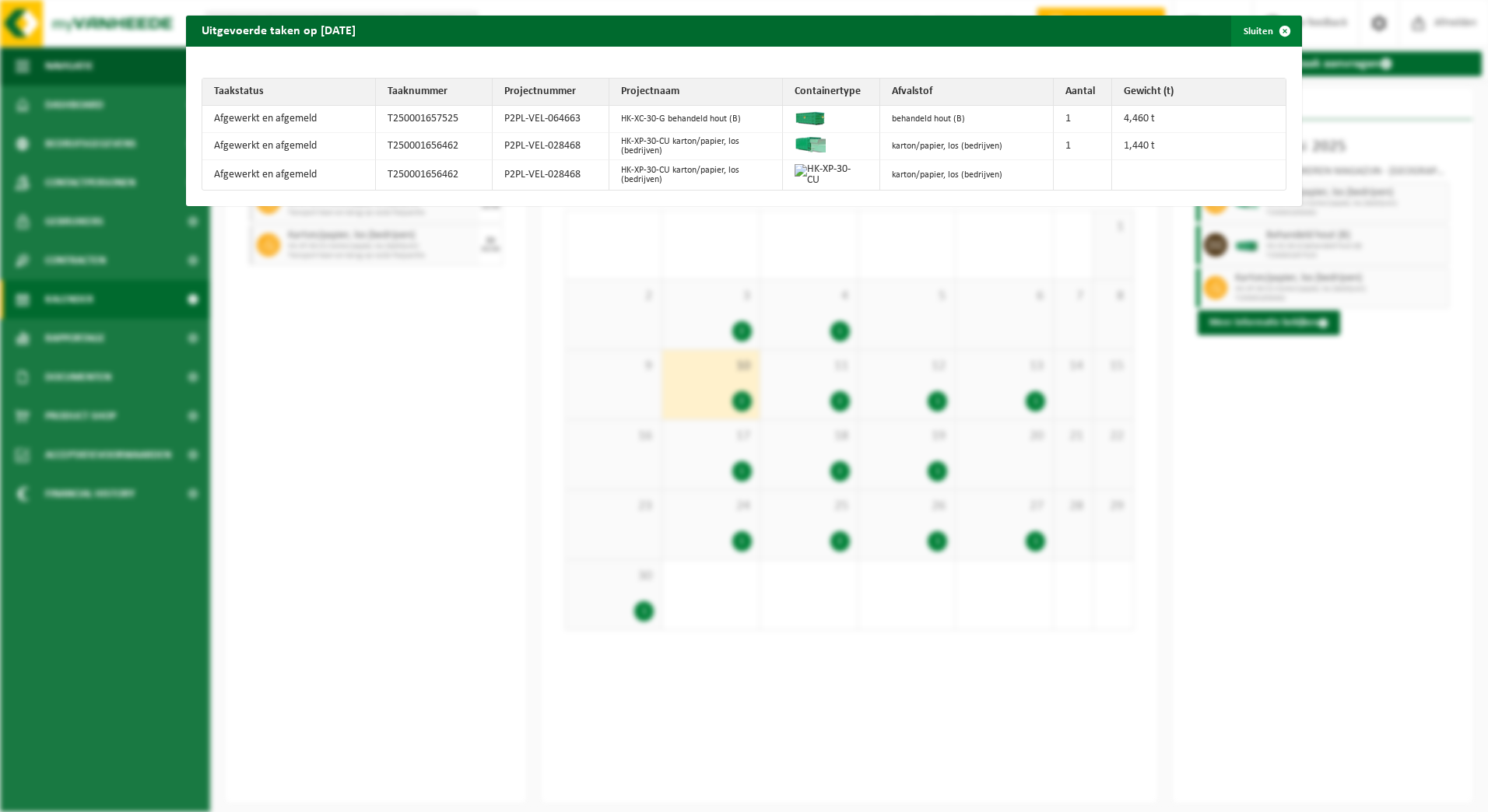
click at [1276, 30] on span "button" at bounding box center [1285, 31] width 31 height 31
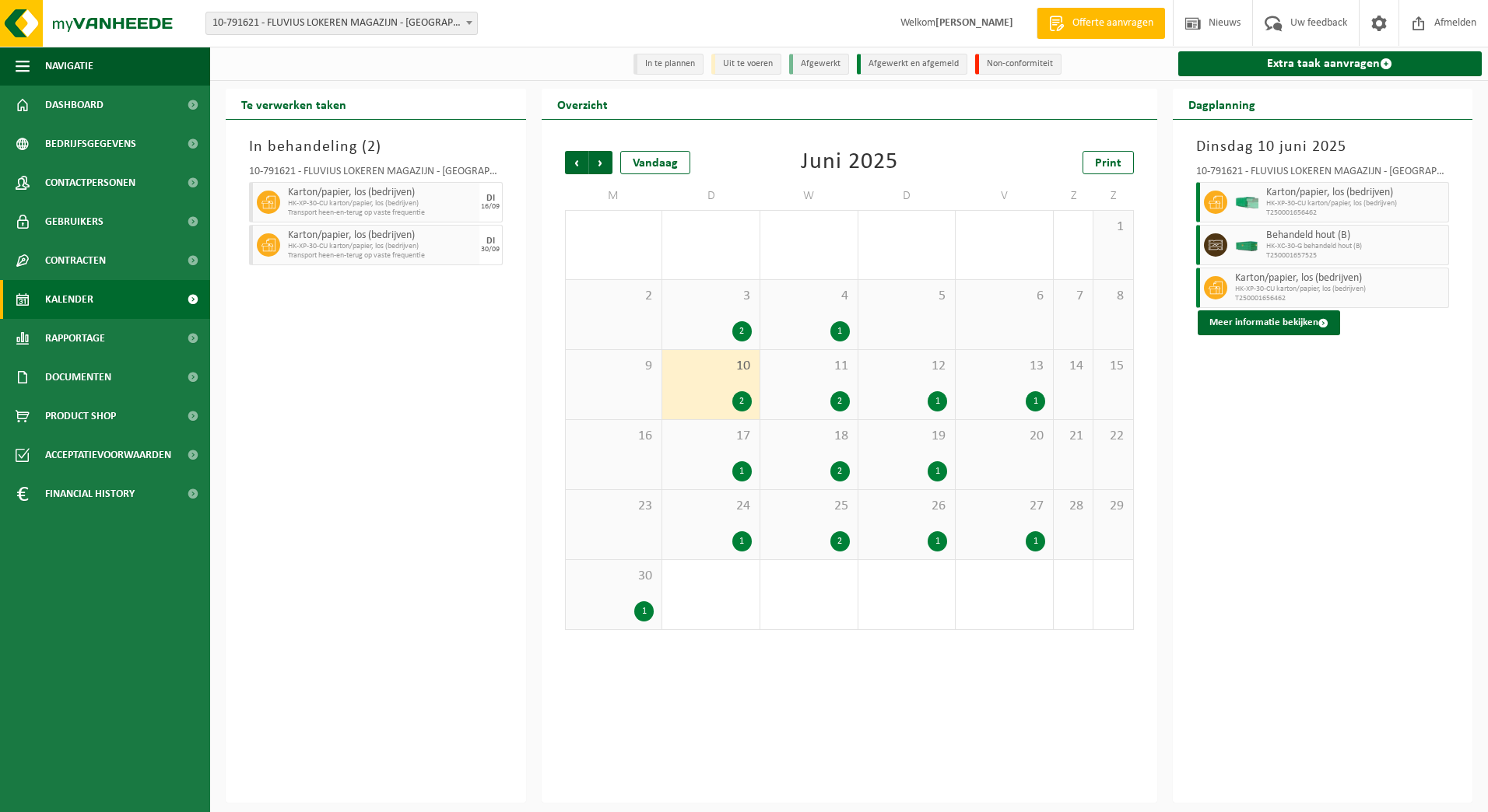
click at [725, 521] on div "24 1" at bounding box center [711, 524] width 97 height 69
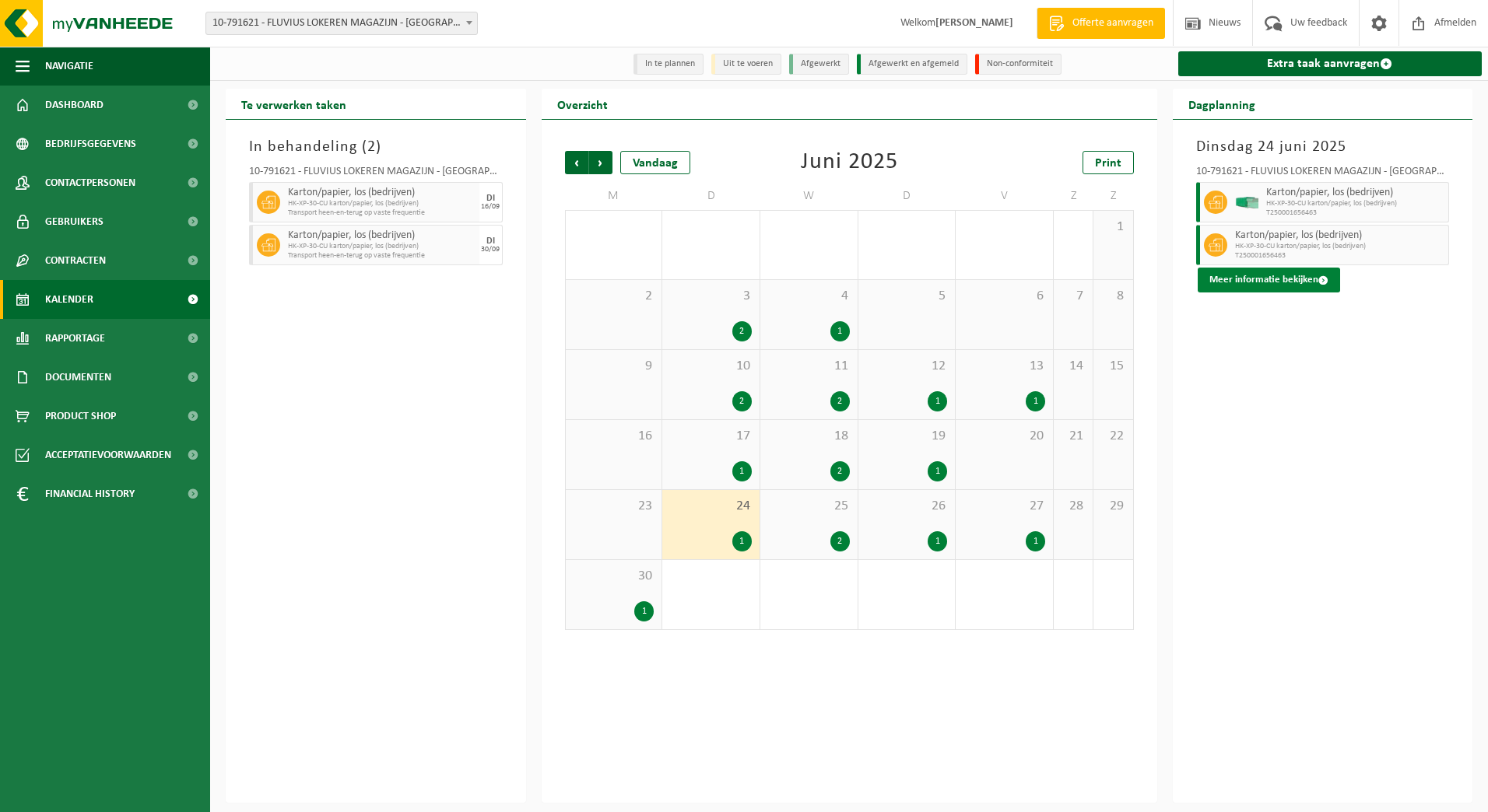
click at [1279, 280] on button "Meer informatie bekijken" at bounding box center [1269, 280] width 143 height 25
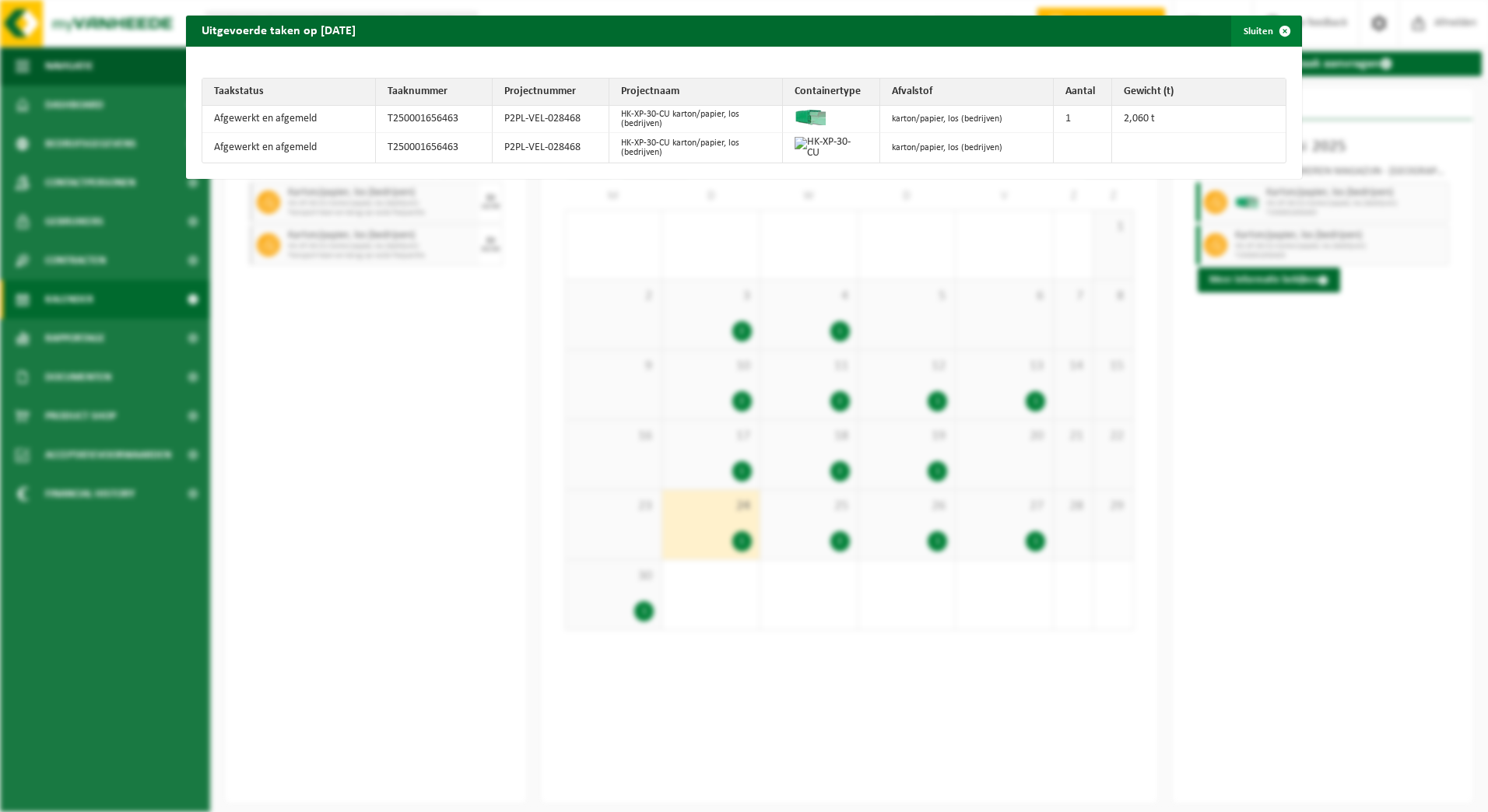
click at [1272, 30] on span "button" at bounding box center [1285, 31] width 31 height 31
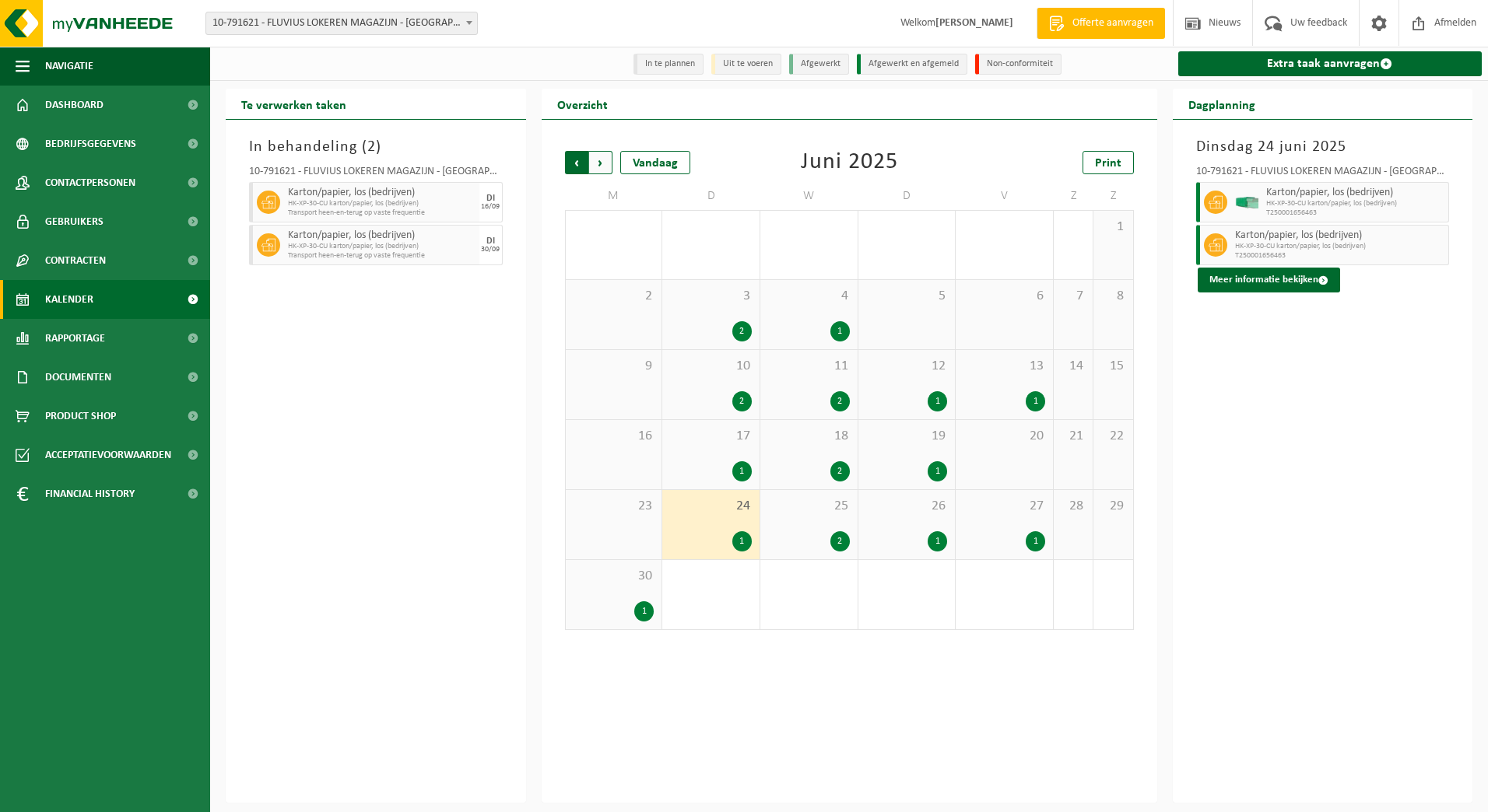
click at [610, 166] on span "Volgende" at bounding box center [601, 162] width 24 height 24
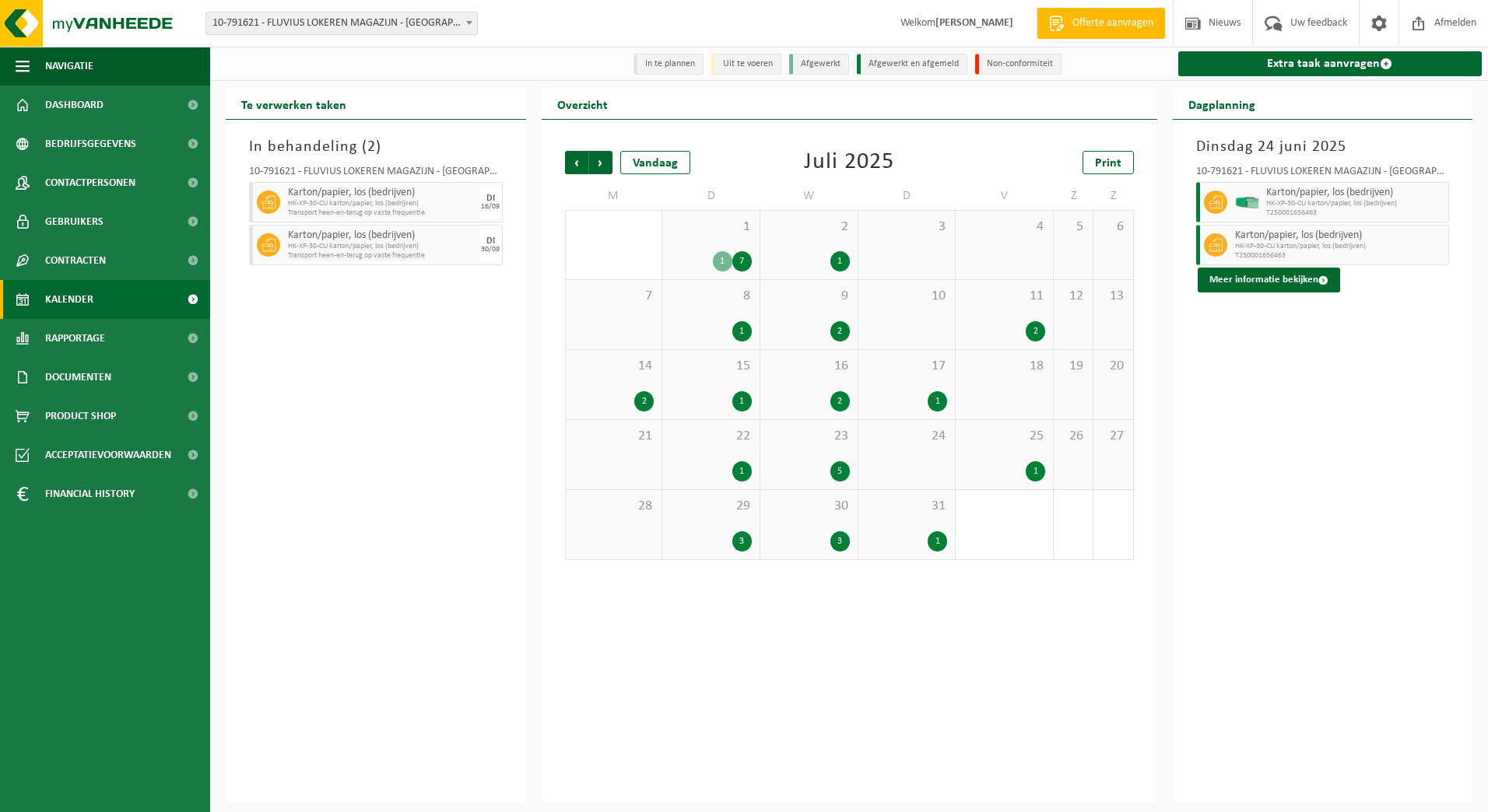
click at [719, 268] on div "1" at bounding box center [723, 261] width 19 height 20
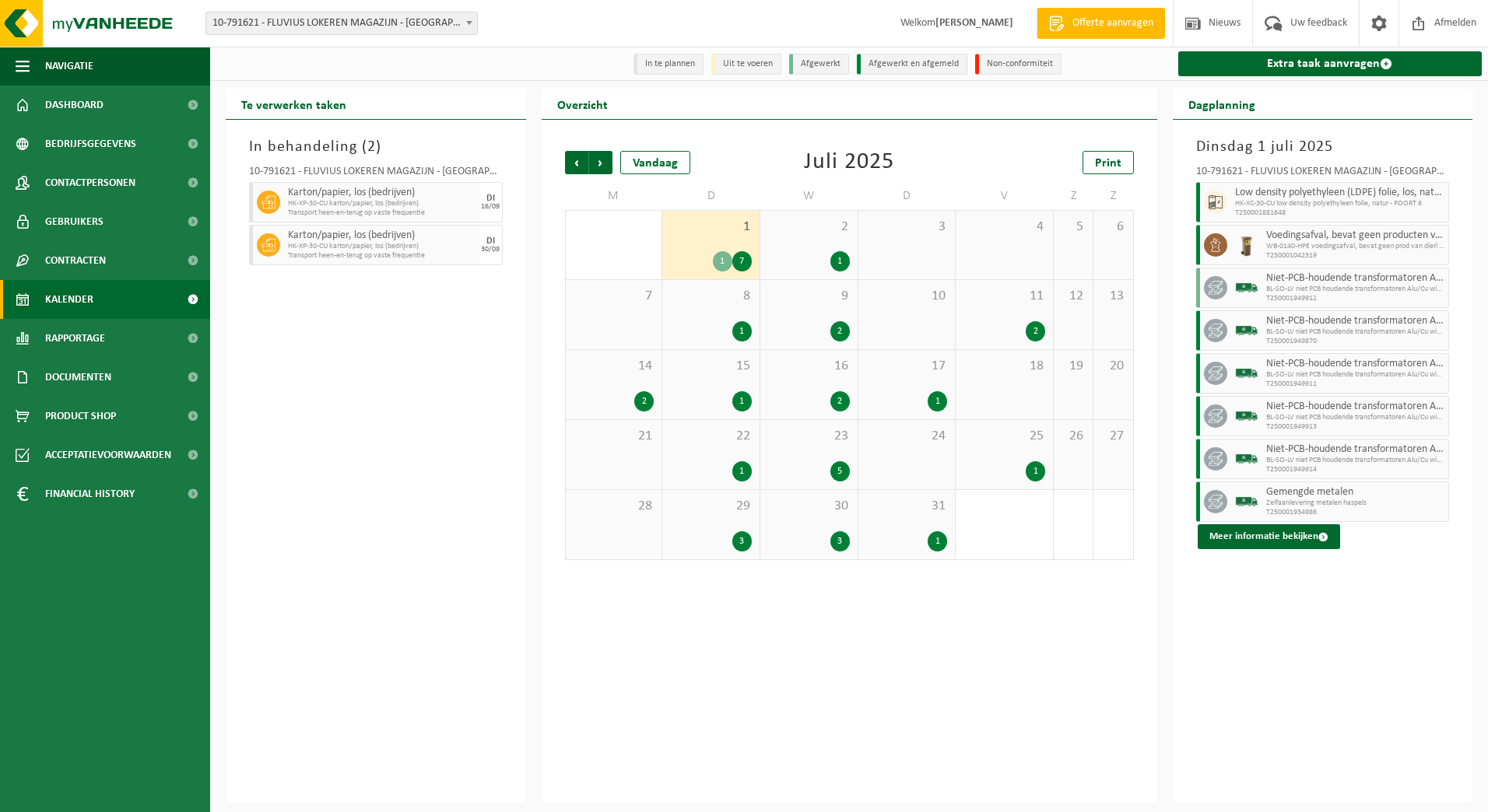
click at [725, 314] on div "8 1" at bounding box center [711, 314] width 97 height 69
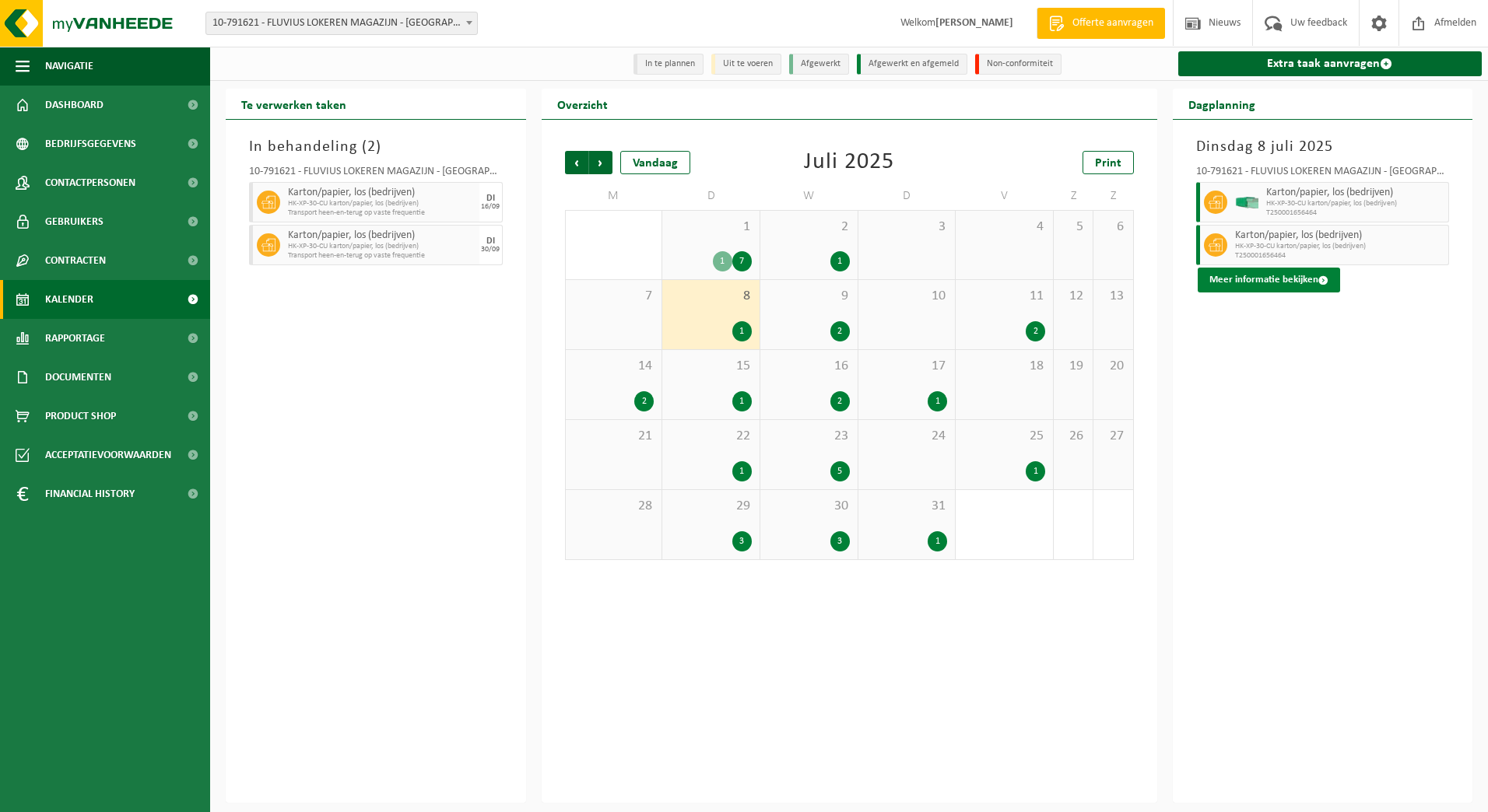
click at [1287, 283] on button "Meer informatie bekijken" at bounding box center [1269, 280] width 143 height 25
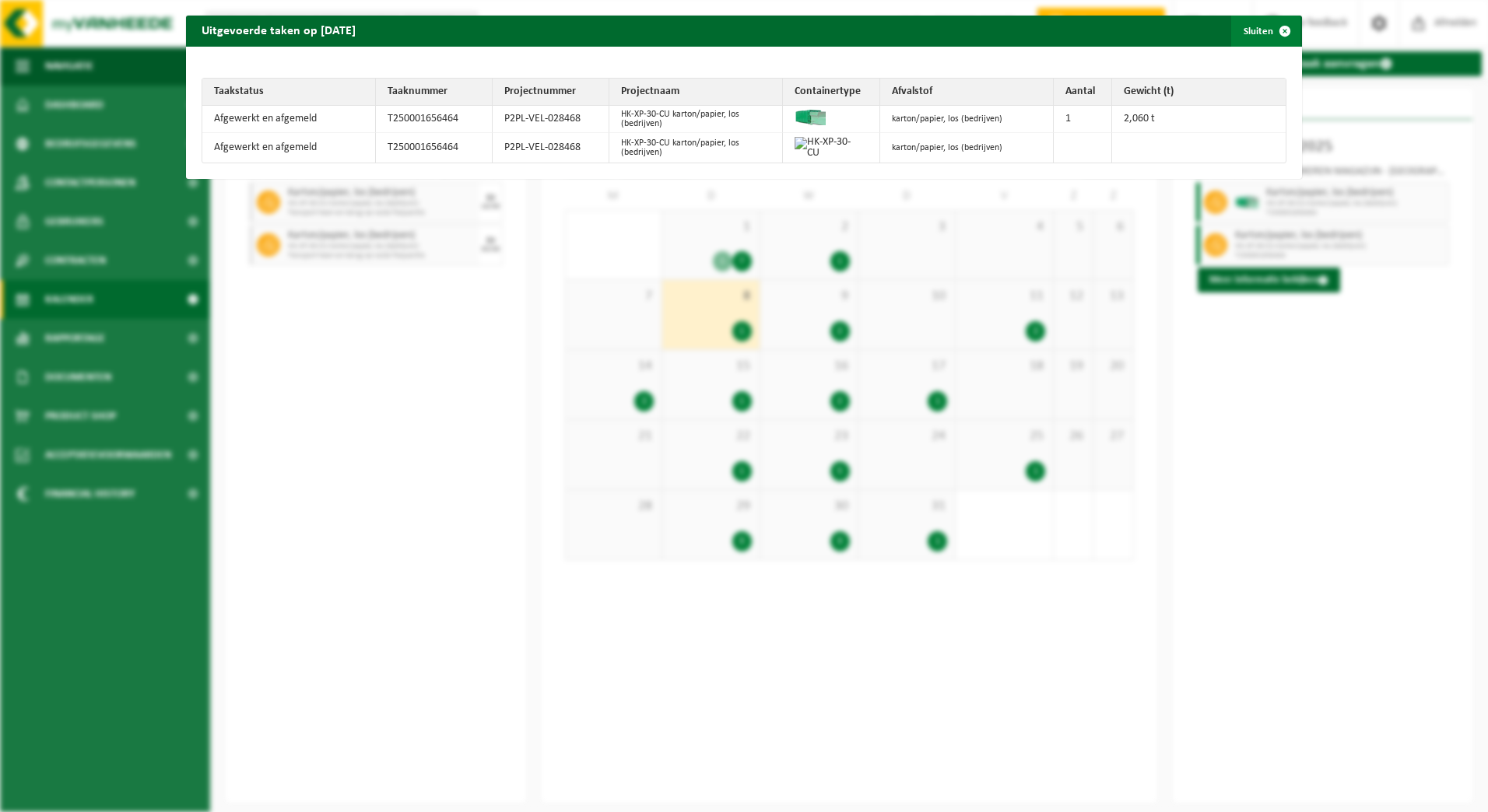
click at [1278, 32] on span "button" at bounding box center [1285, 31] width 31 height 31
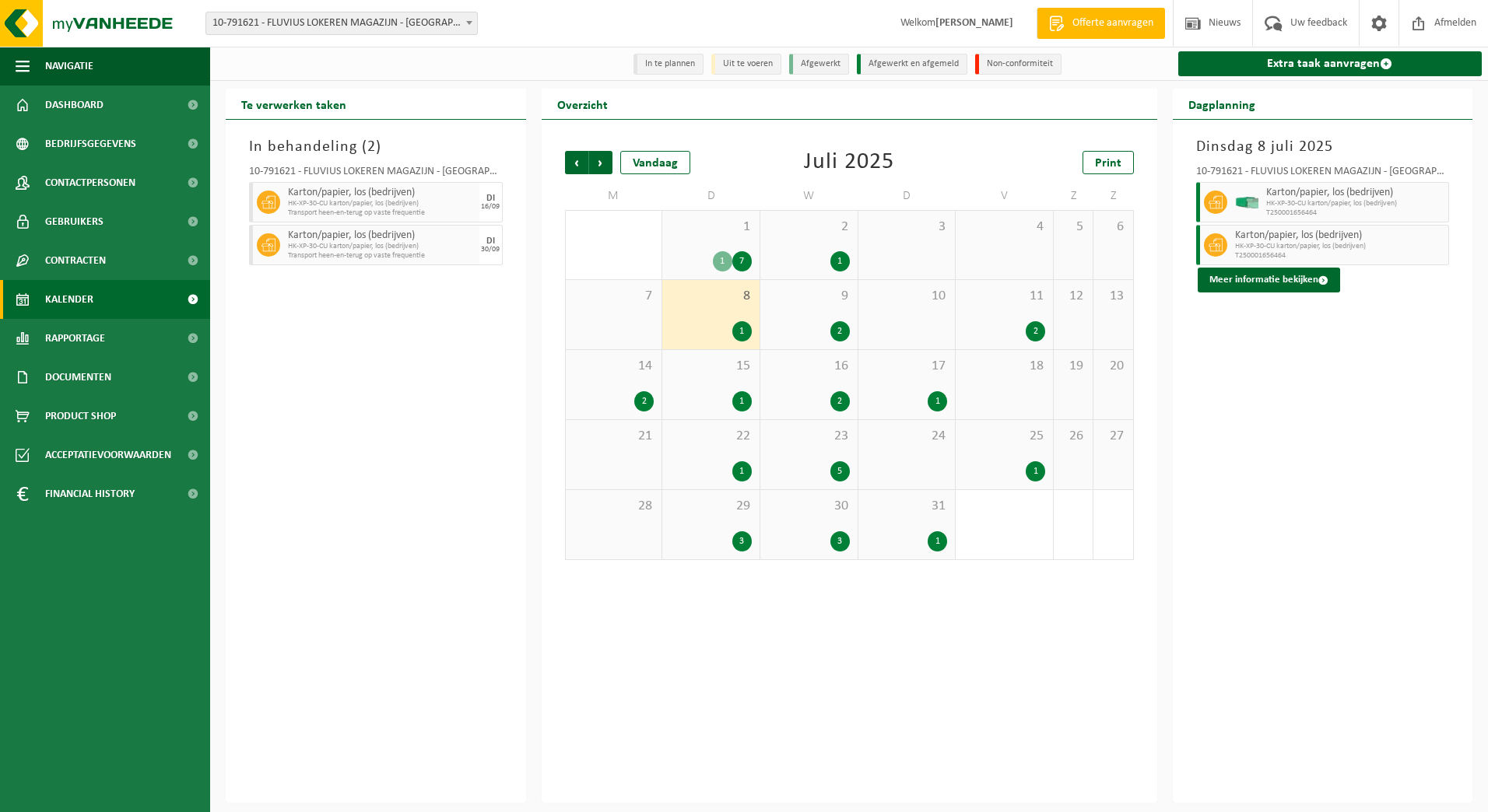
click at [725, 375] on span "15" at bounding box center [711, 366] width 82 height 17
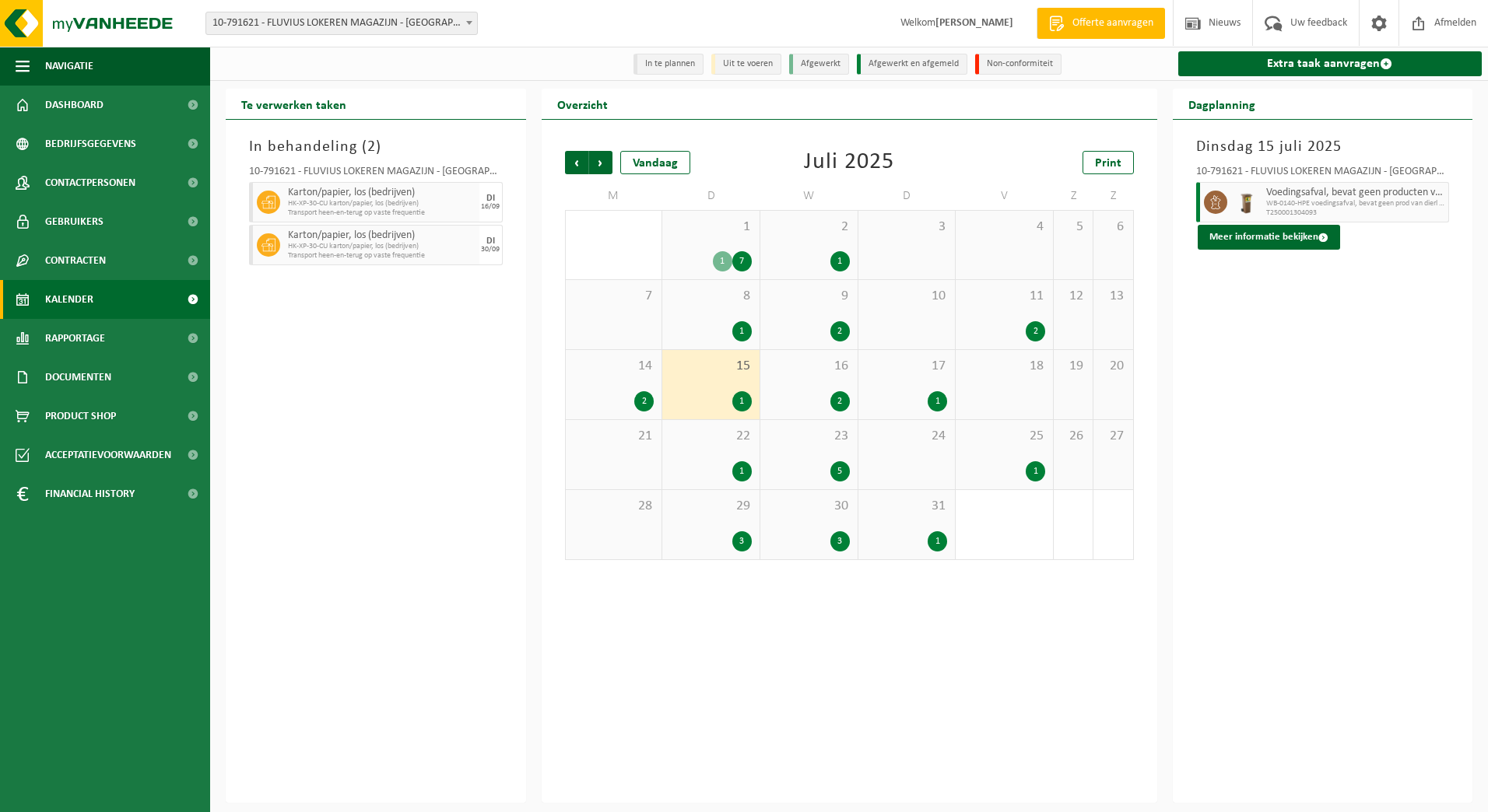
click at [729, 455] on div "22 1" at bounding box center [711, 455] width 97 height 69
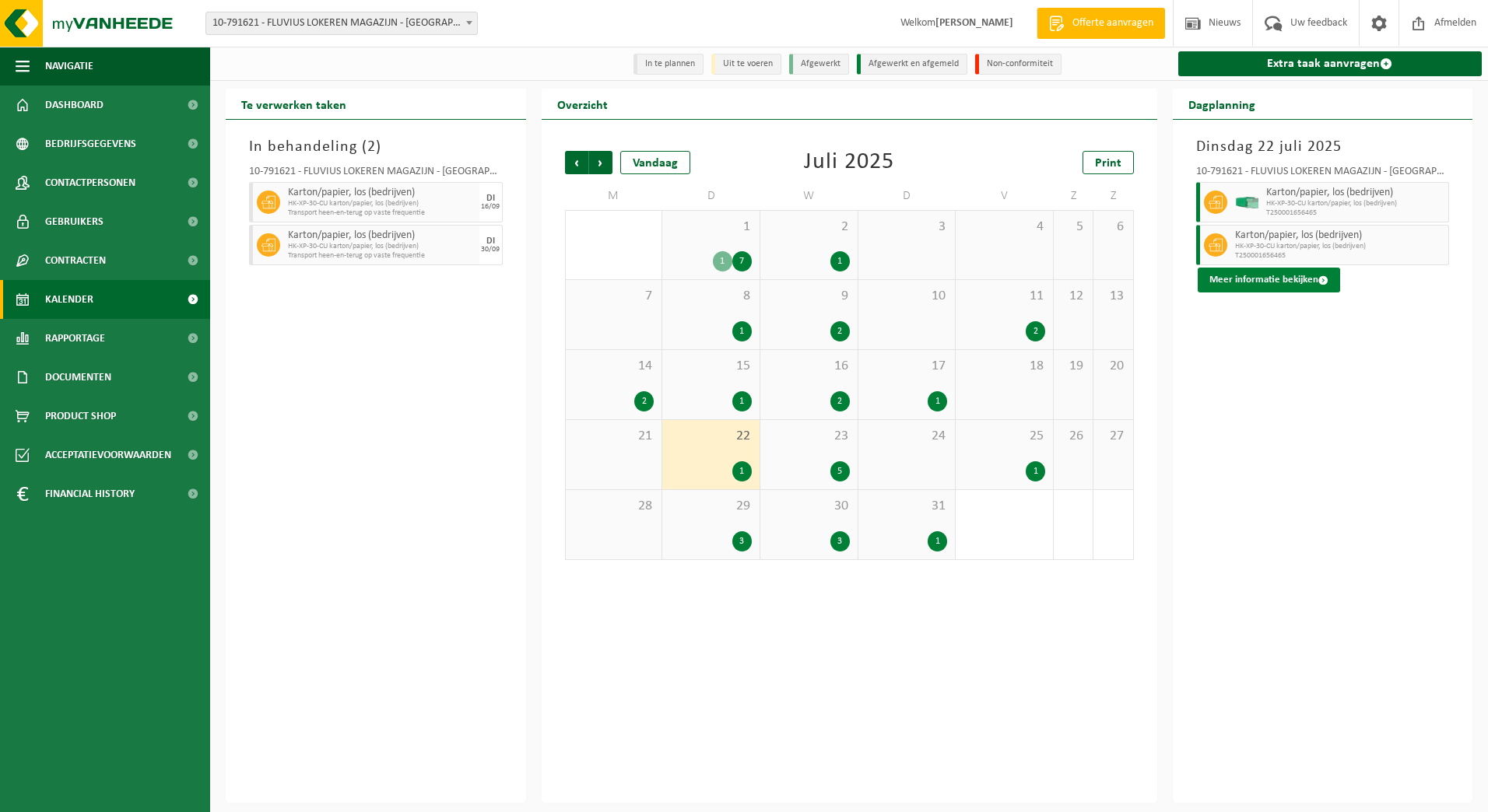
click at [1275, 280] on button "Meer informatie bekijken" at bounding box center [1269, 280] width 143 height 25
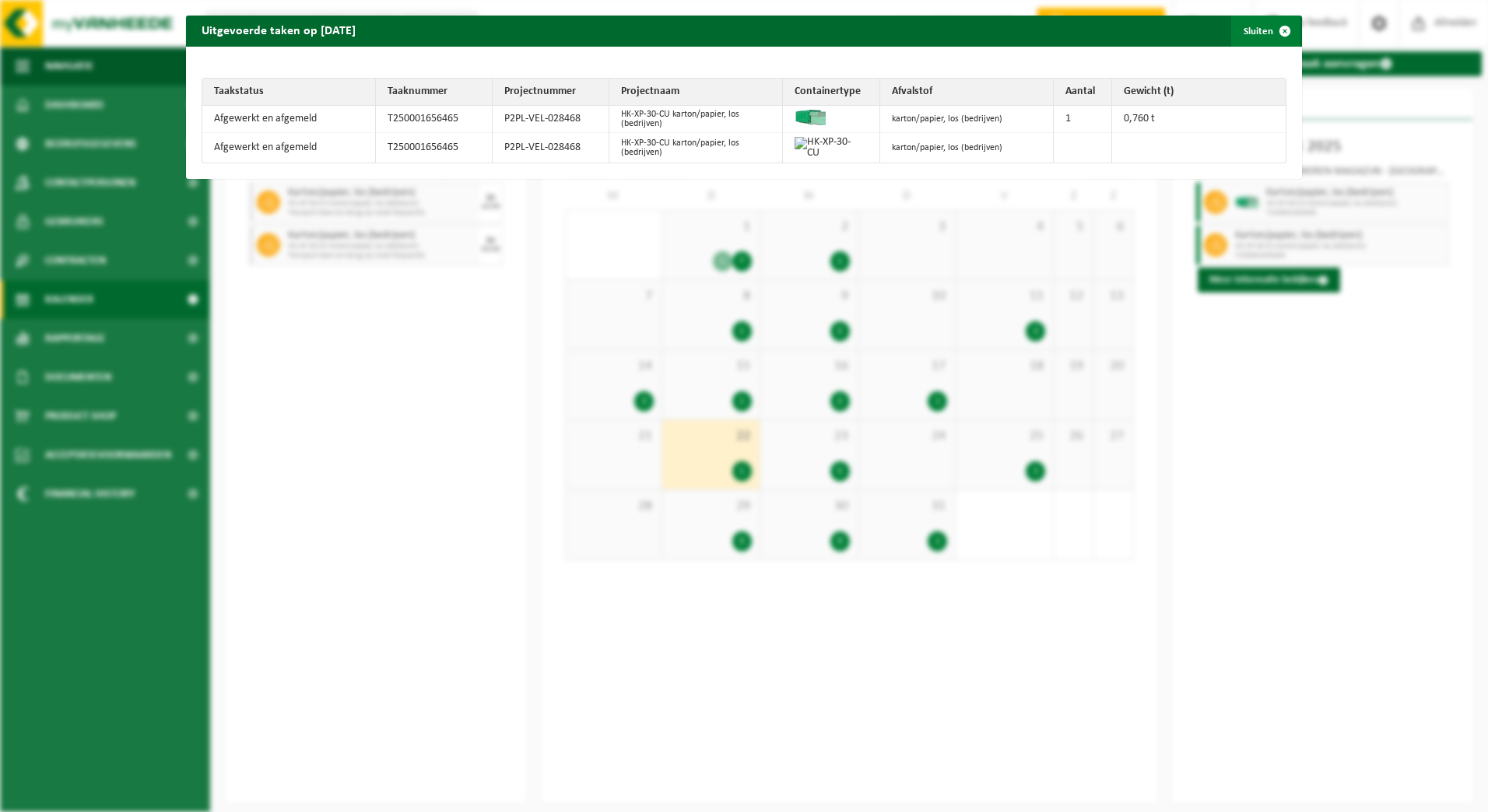
click at [1285, 26] on span "button" at bounding box center [1285, 31] width 31 height 31
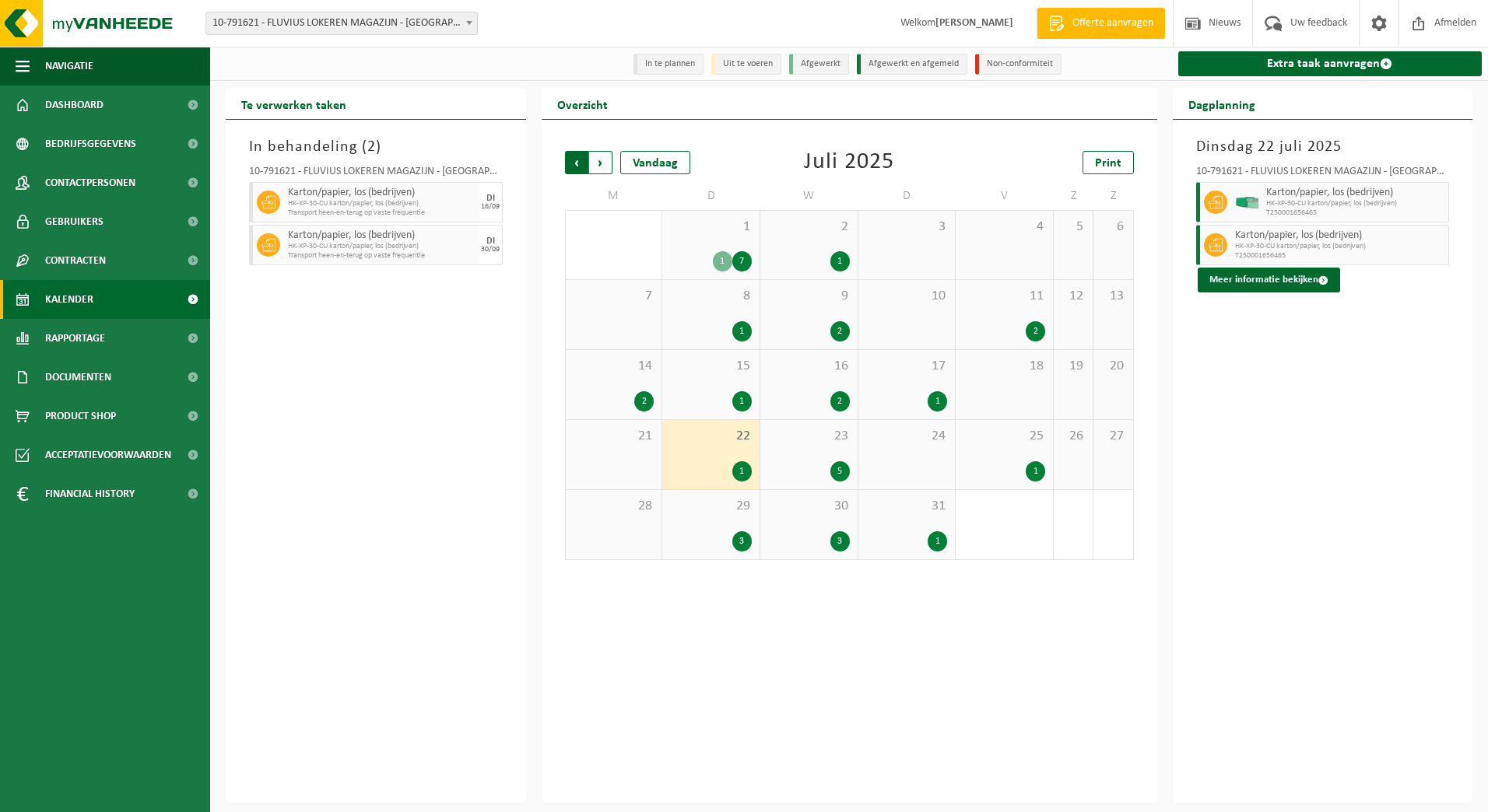
click at [600, 168] on span "Volgende" at bounding box center [601, 162] width 24 height 24
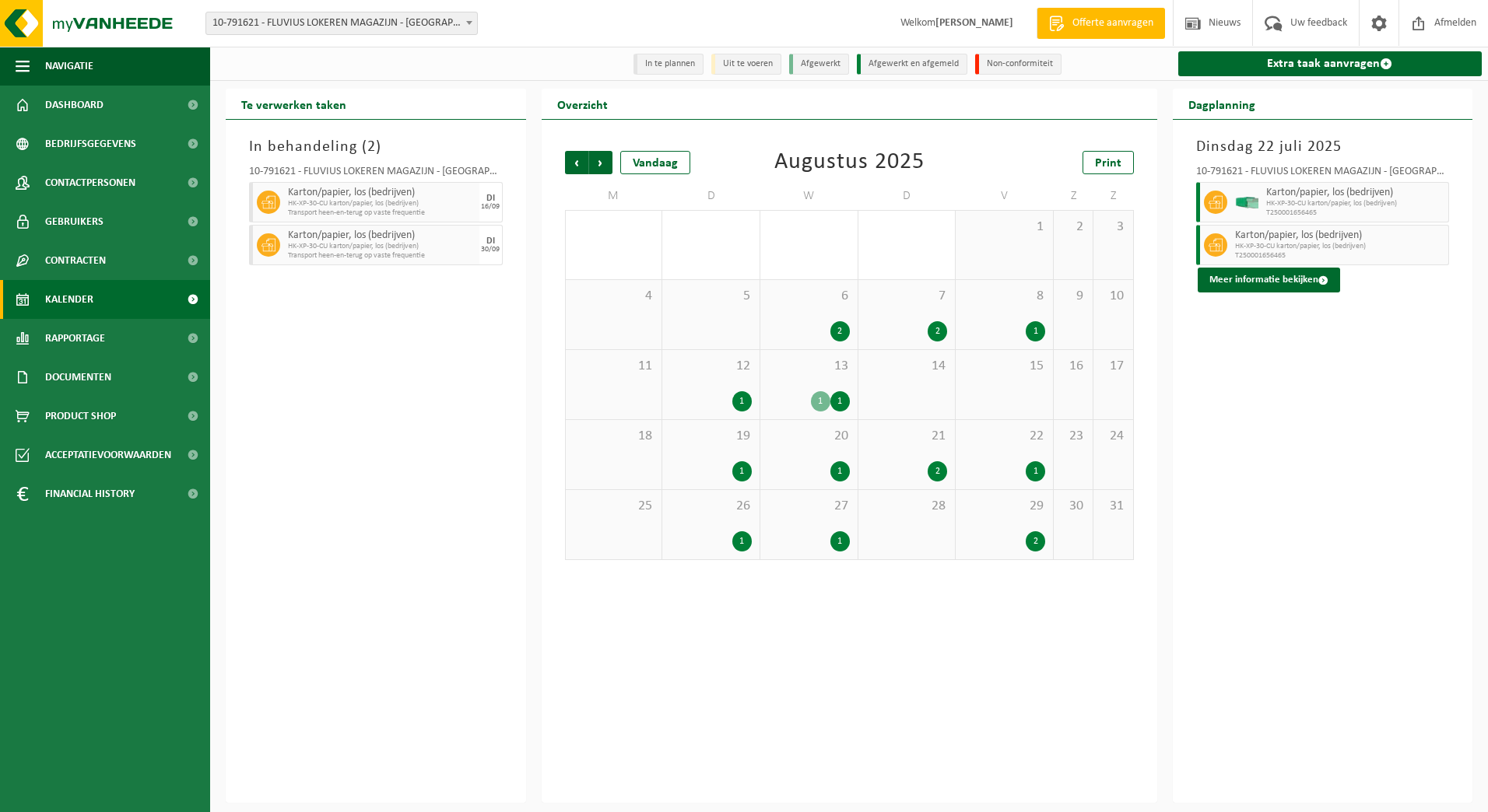
click at [733, 302] on span "5" at bounding box center [711, 296] width 82 height 17
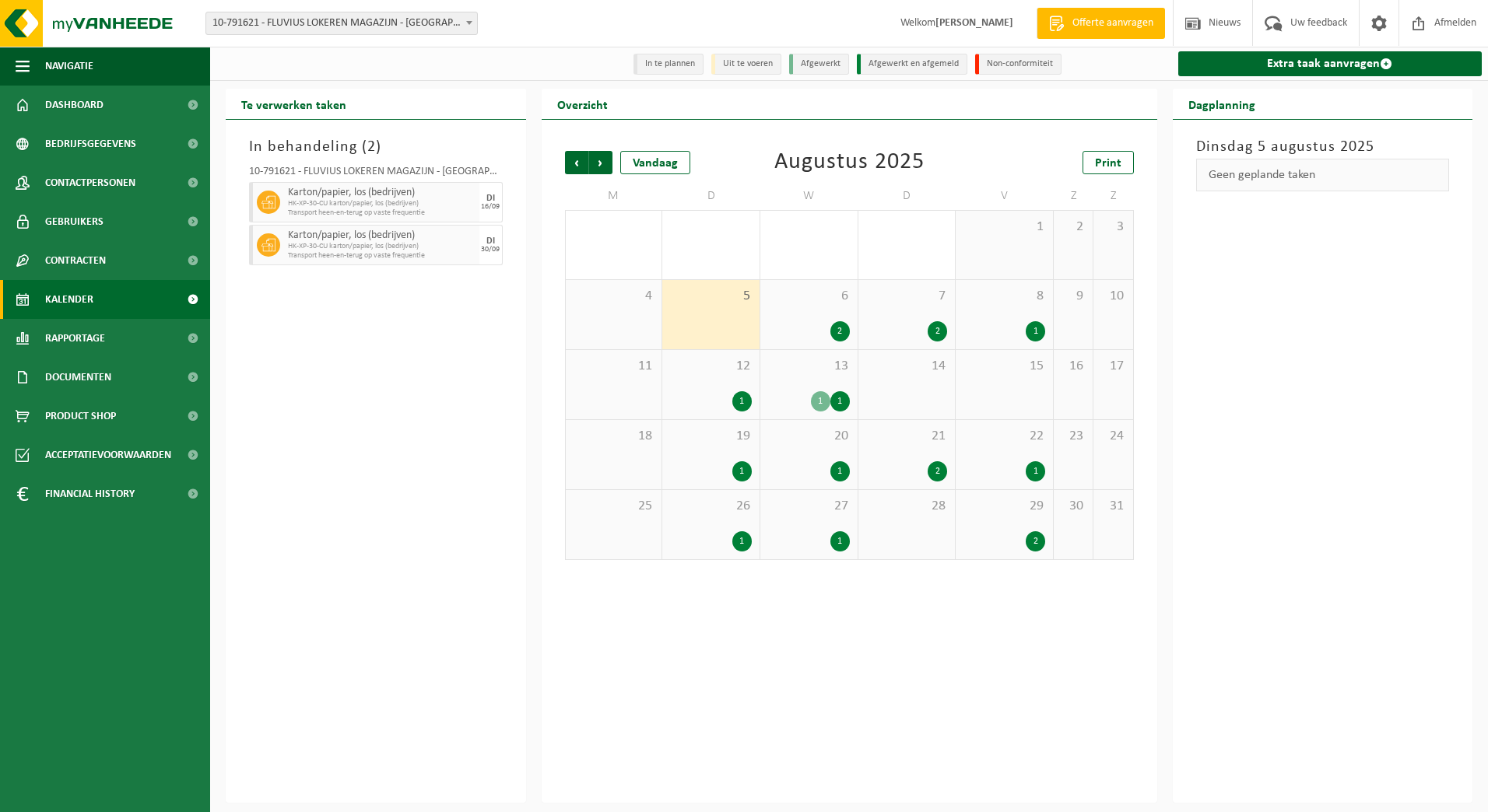
click at [729, 379] on div "12 1" at bounding box center [711, 384] width 97 height 69
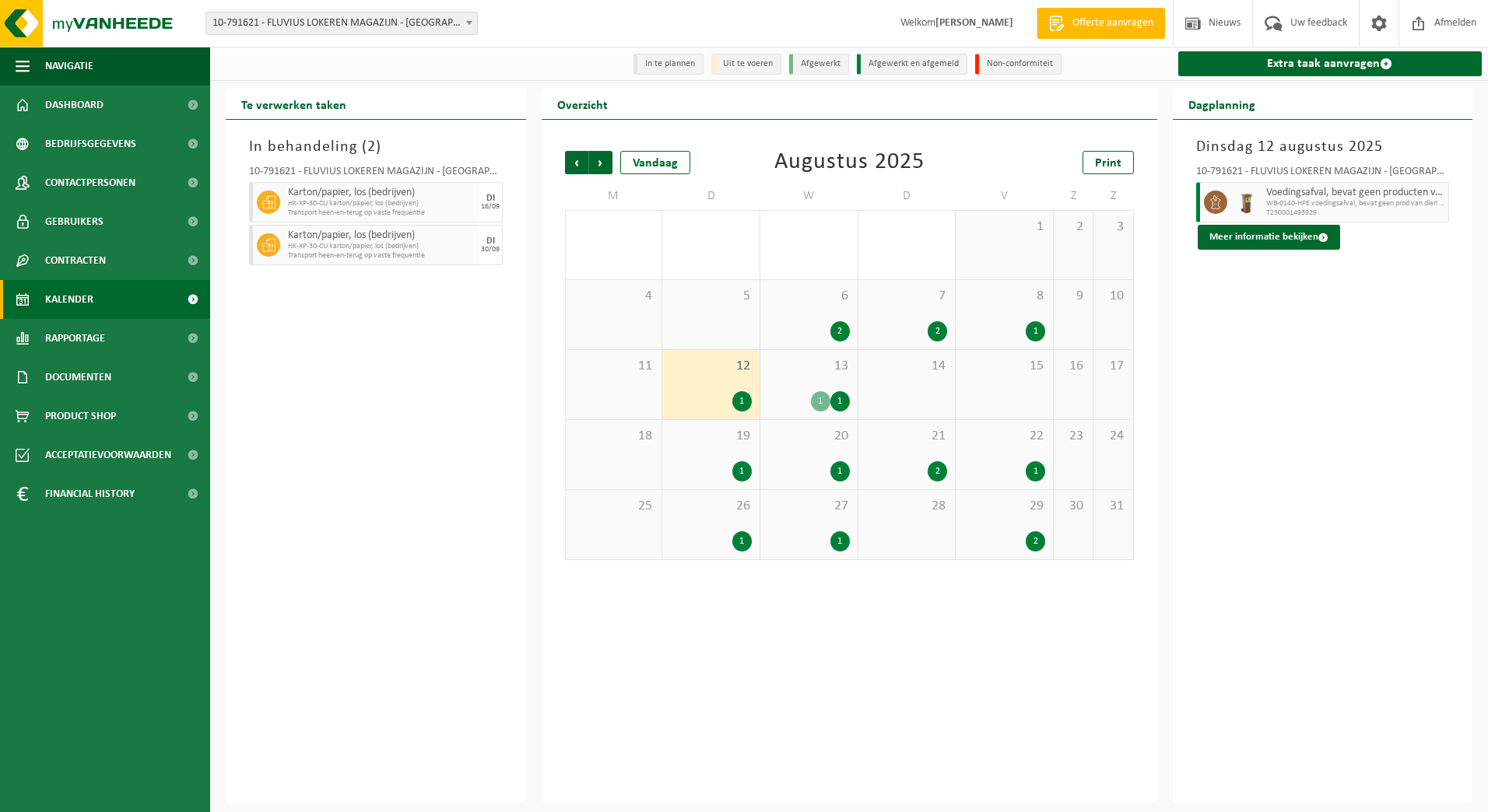
click at [734, 461] on div "19 1" at bounding box center [711, 455] width 97 height 69
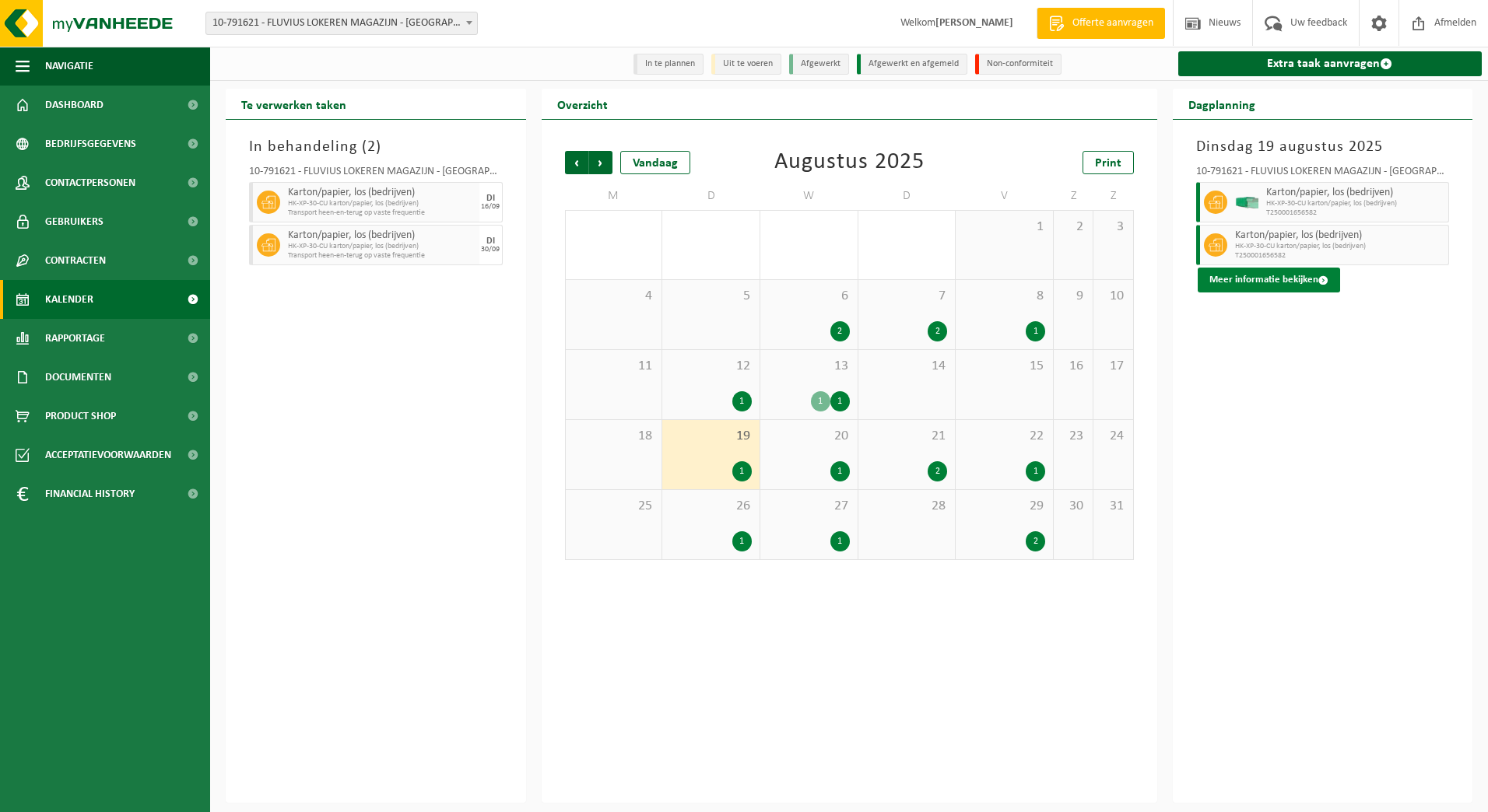
click at [1259, 271] on button "Meer informatie bekijken" at bounding box center [1269, 280] width 143 height 25
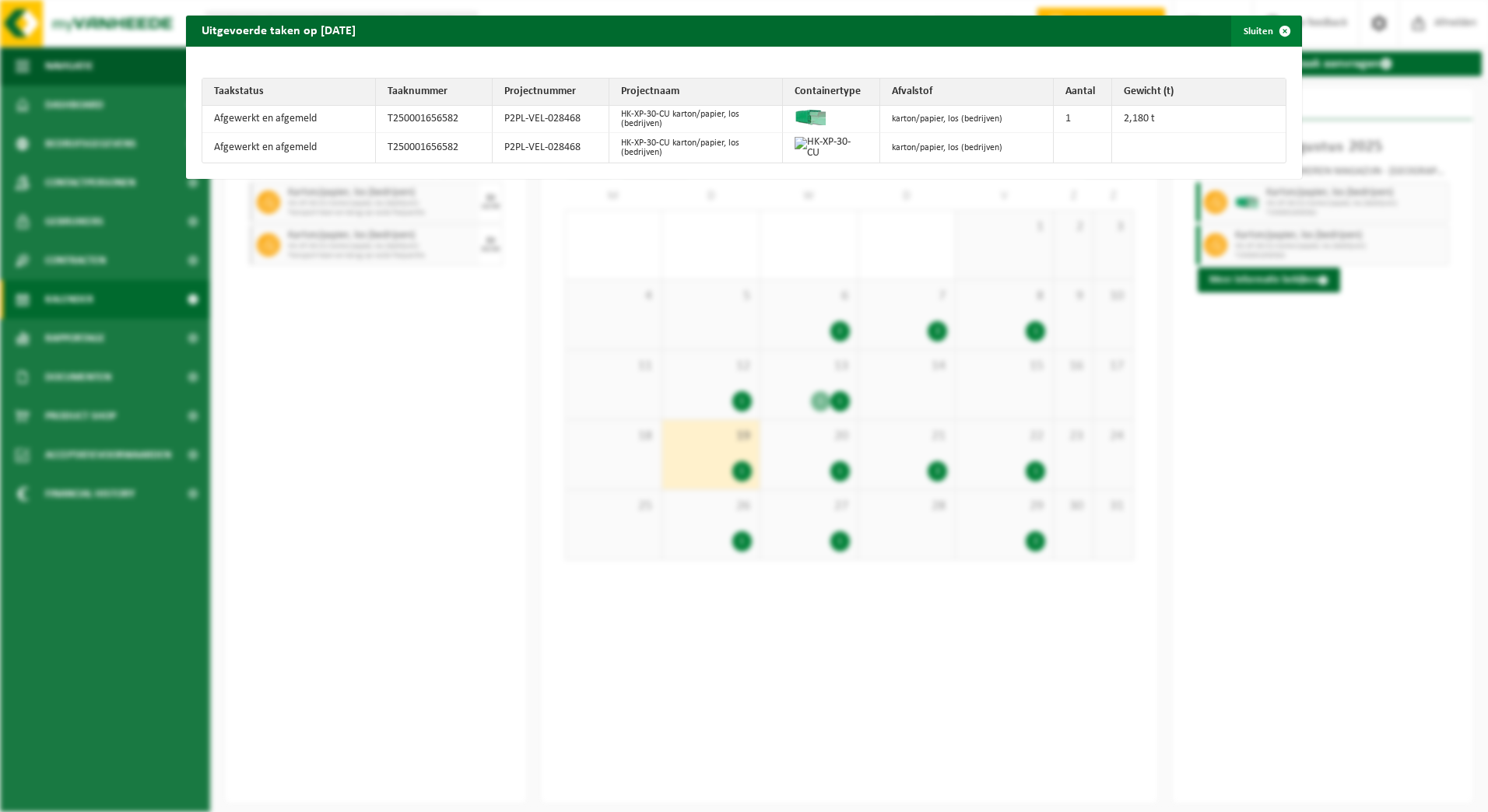
click at [1269, 30] on span "button" at bounding box center [1285, 31] width 31 height 31
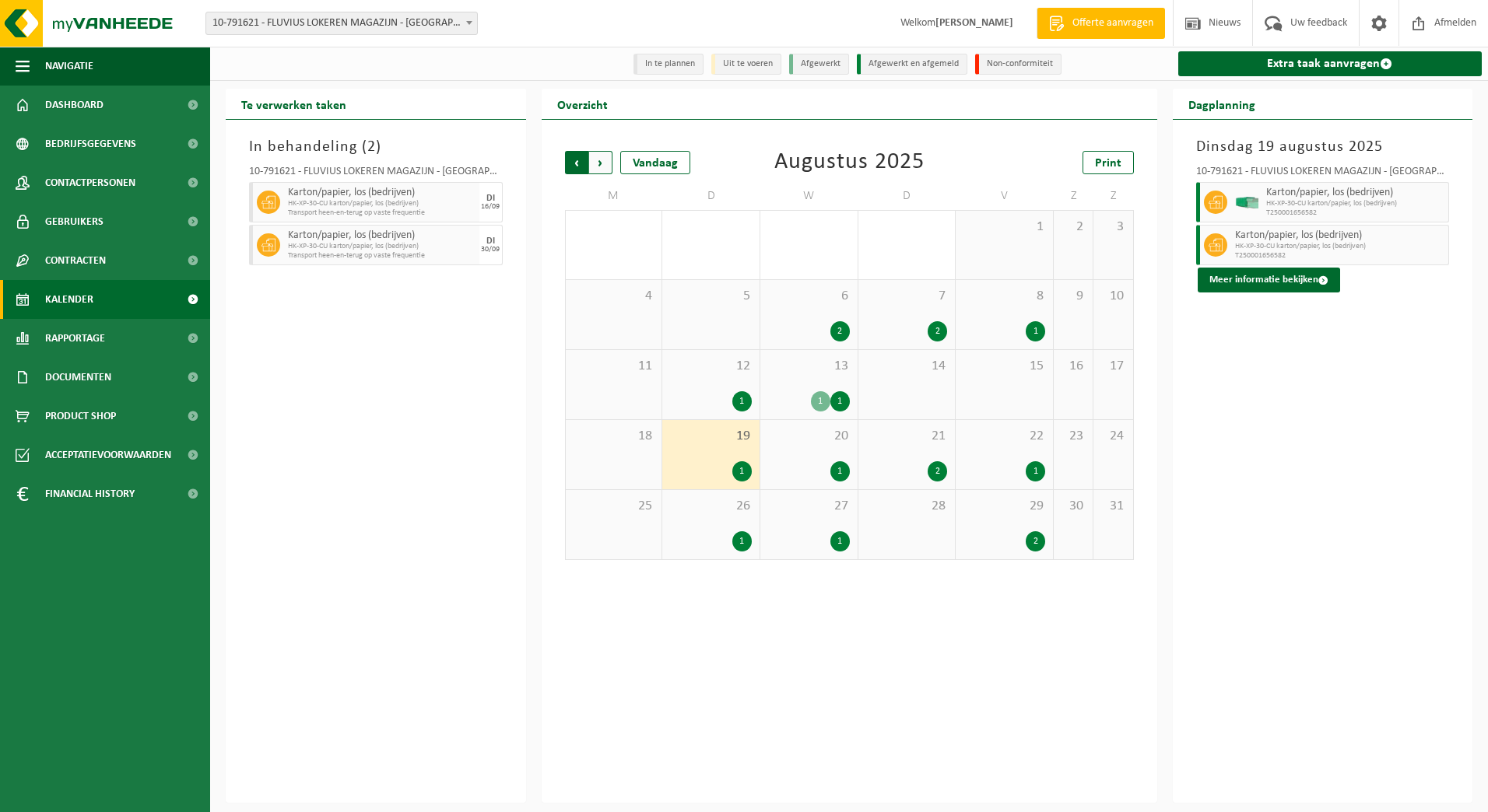
click at [599, 160] on span "Volgende" at bounding box center [601, 162] width 24 height 24
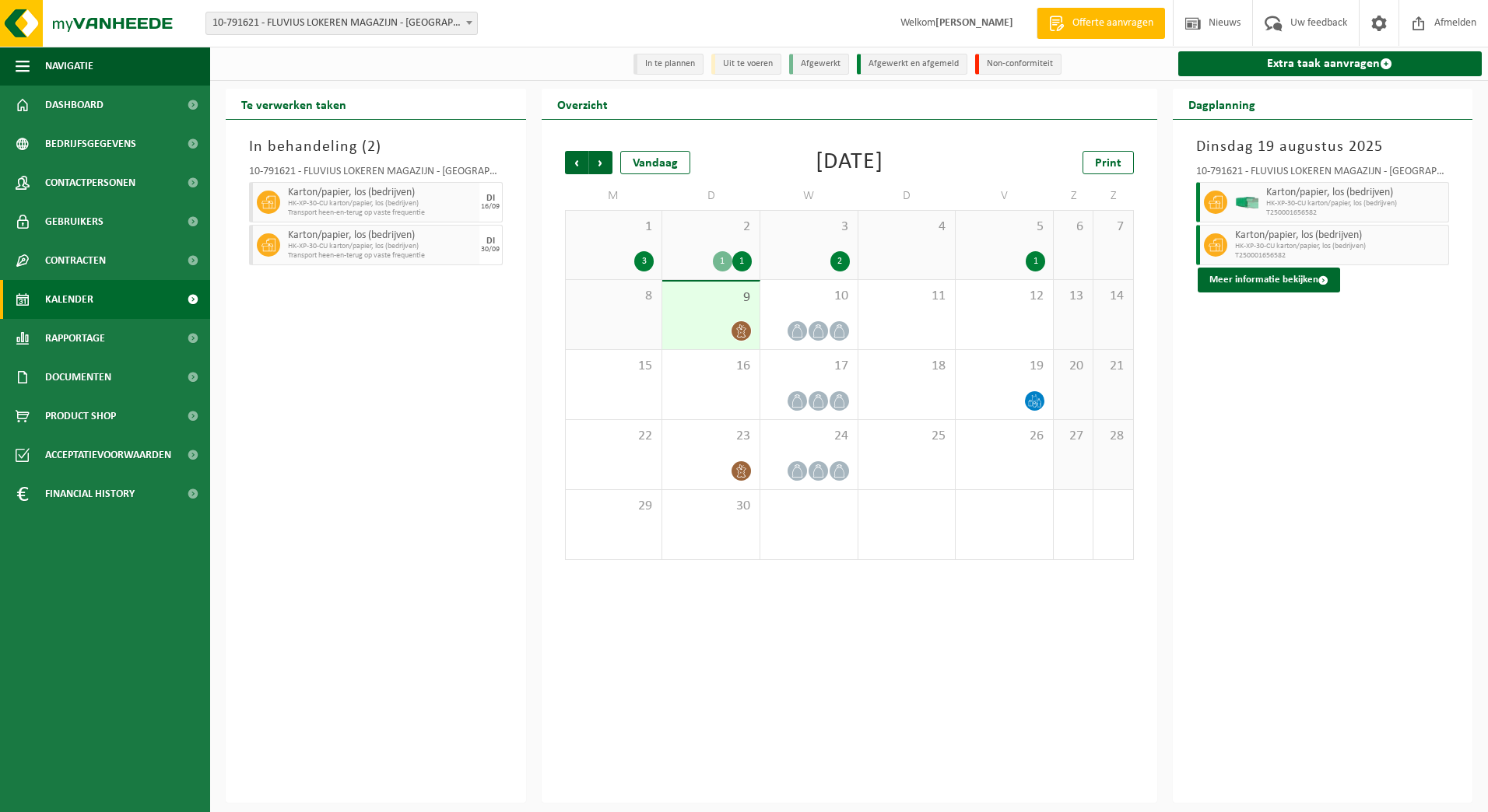
click at [716, 228] on span "2" at bounding box center [711, 227] width 82 height 17
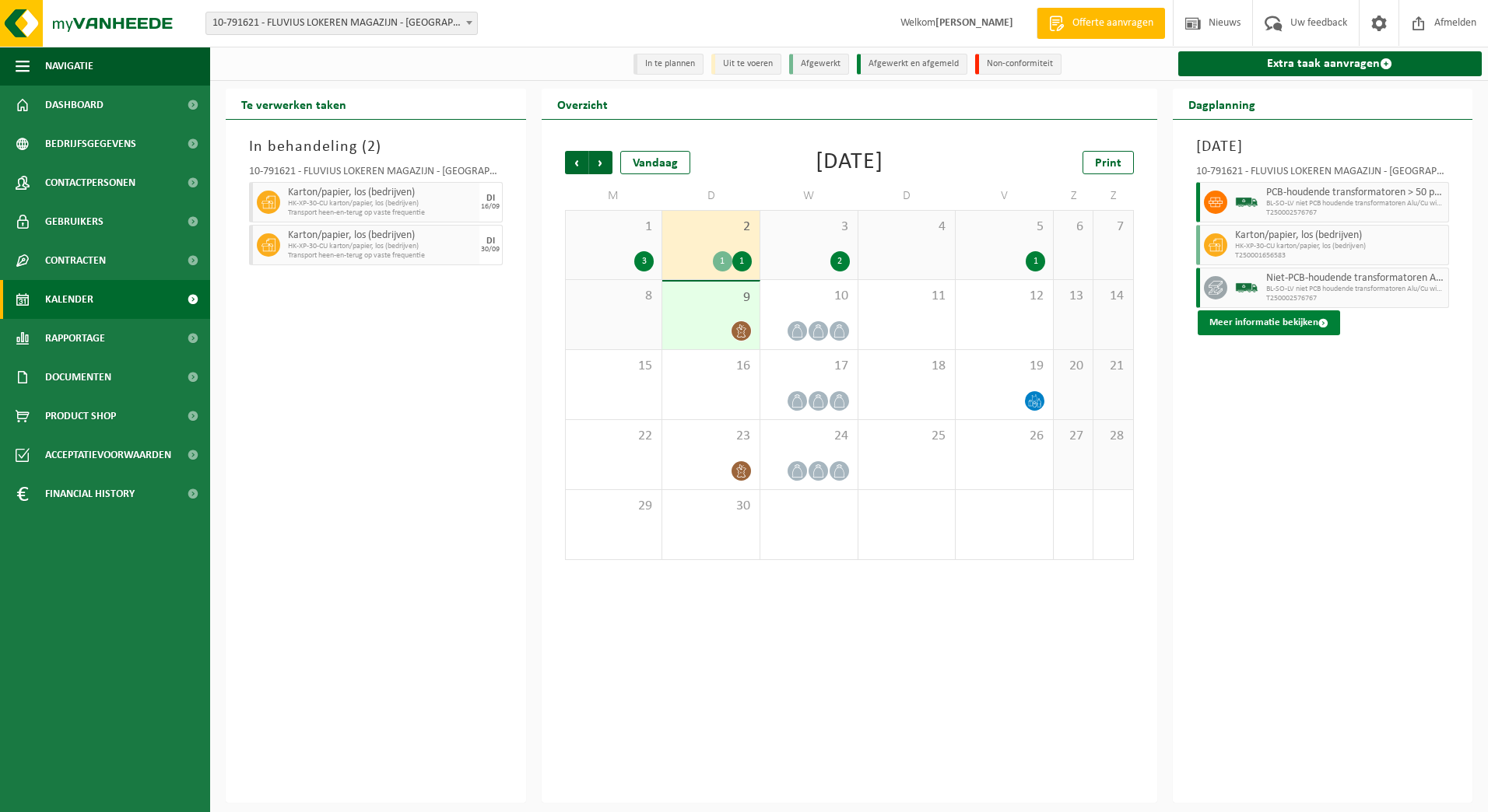
click at [1258, 323] on button "Meer informatie bekijken" at bounding box center [1269, 323] width 143 height 25
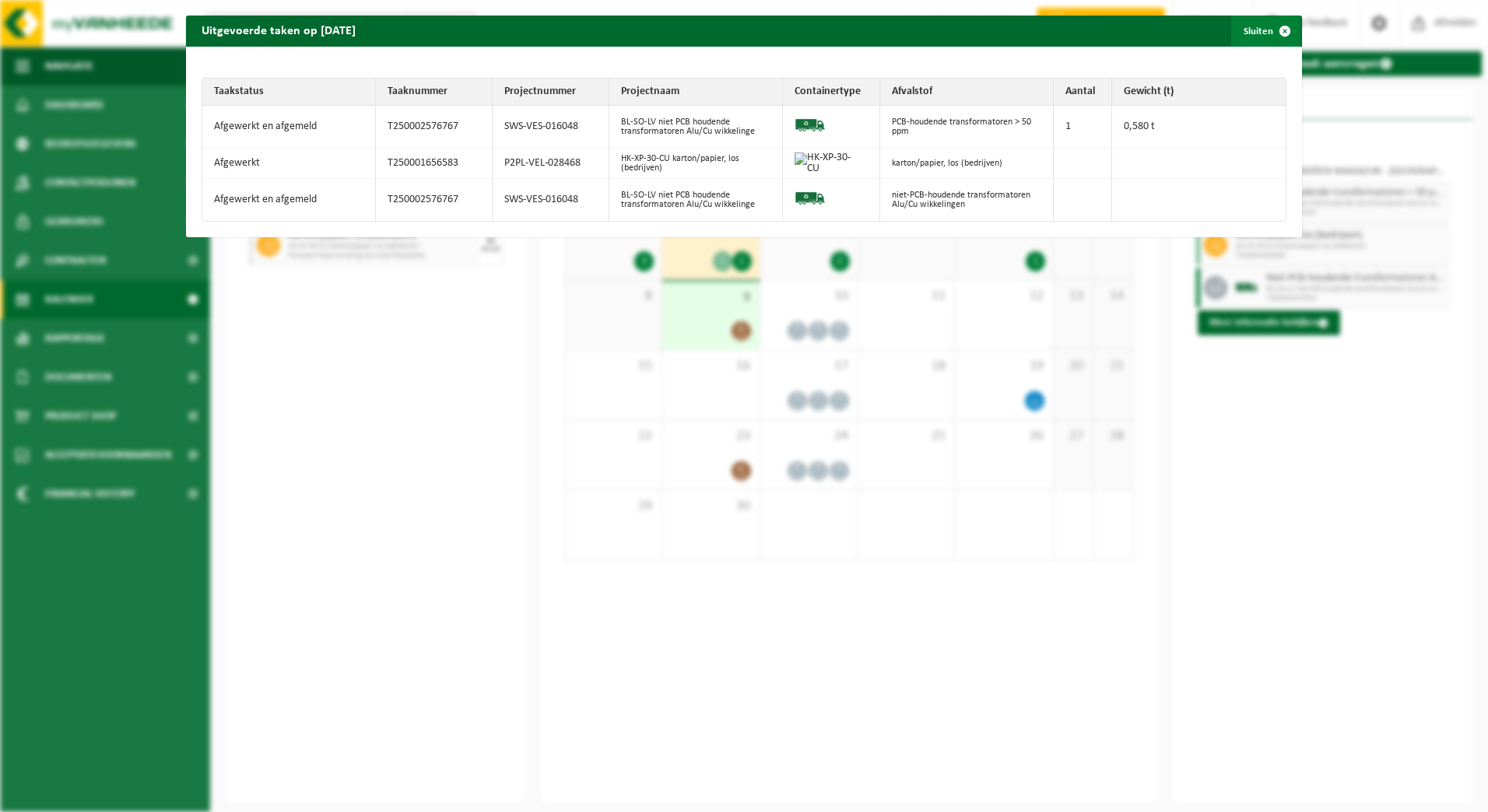
click at [1272, 40] on span "button" at bounding box center [1285, 31] width 31 height 31
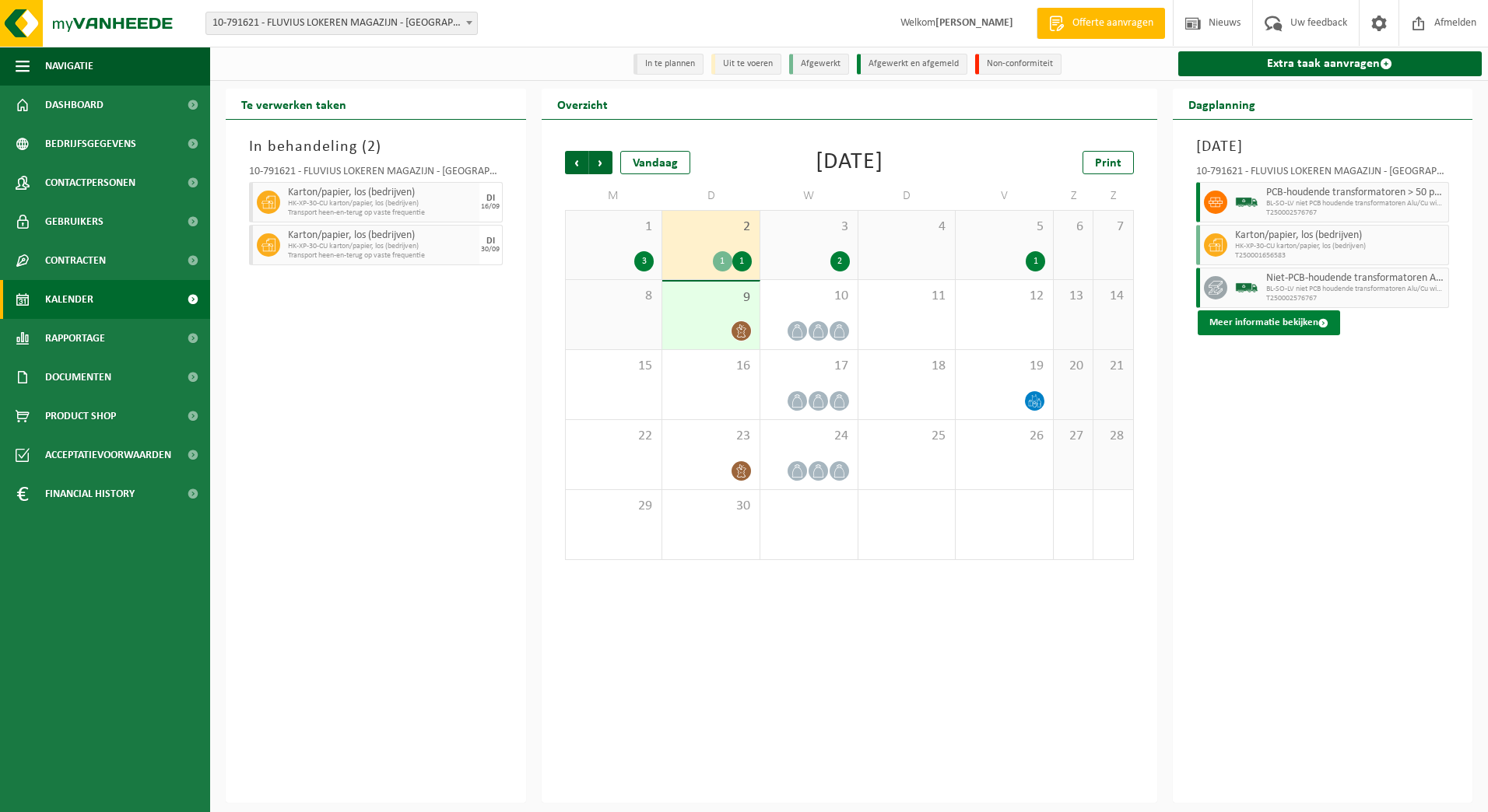
click at [1303, 335] on button "Meer informatie bekijken" at bounding box center [1269, 323] width 143 height 25
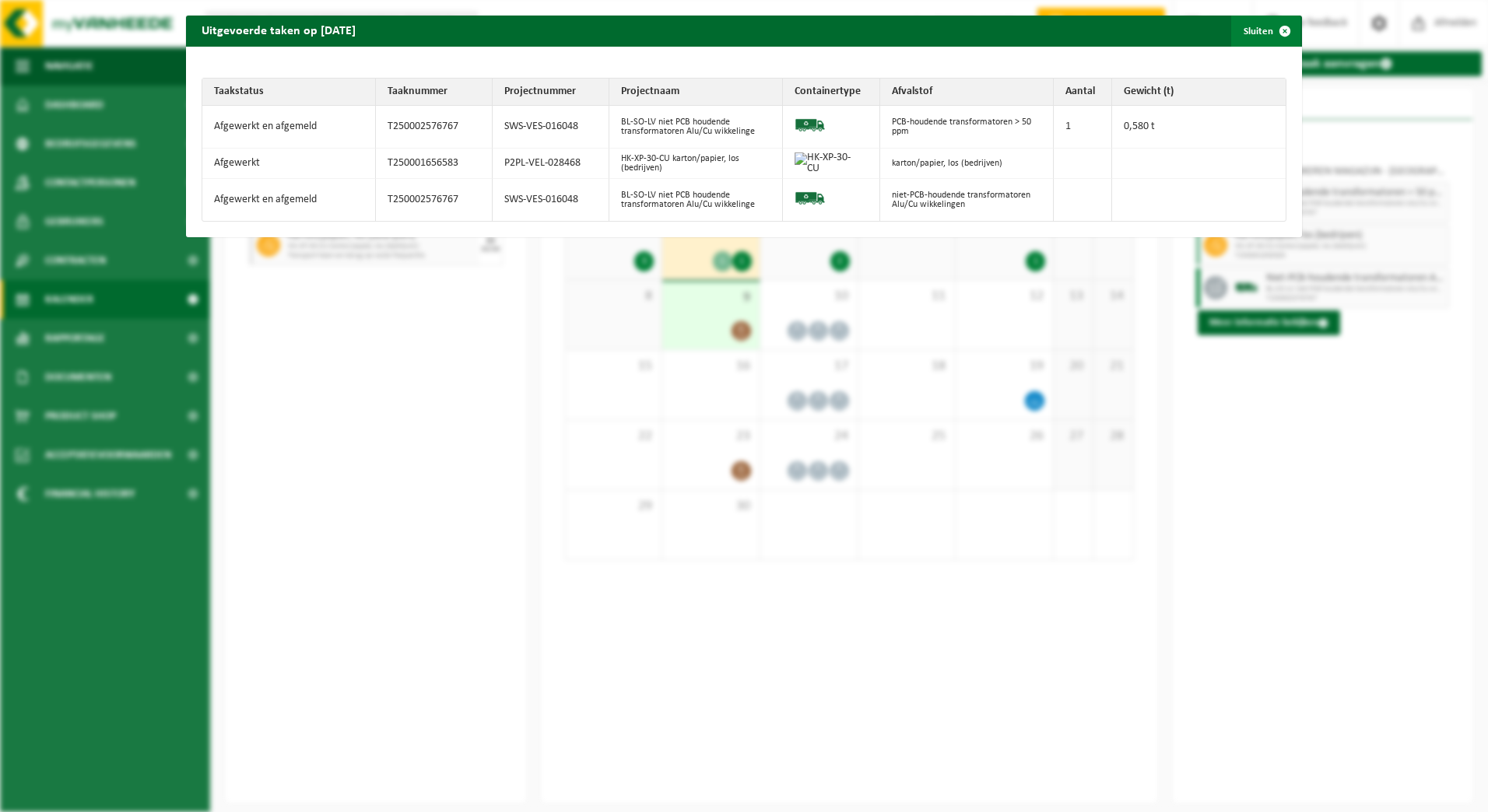
click at [1269, 39] on span "button" at bounding box center [1285, 31] width 31 height 31
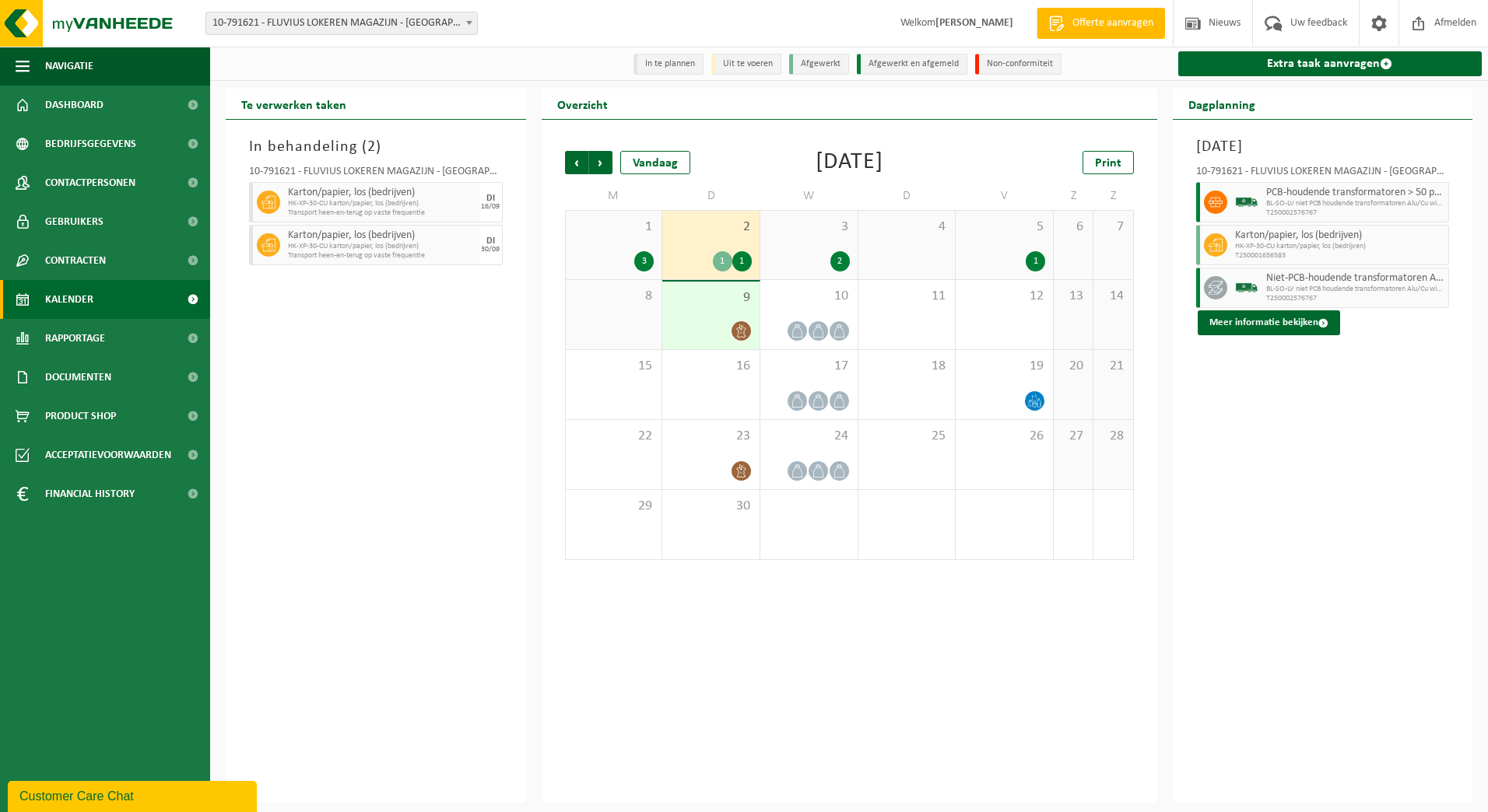
click at [459, 25] on span "10-791621 - FLUVIUS LOKEREN MAGAZIJN - [GEOGRAPHIC_DATA]" at bounding box center [341, 23] width 271 height 22
type input "L"
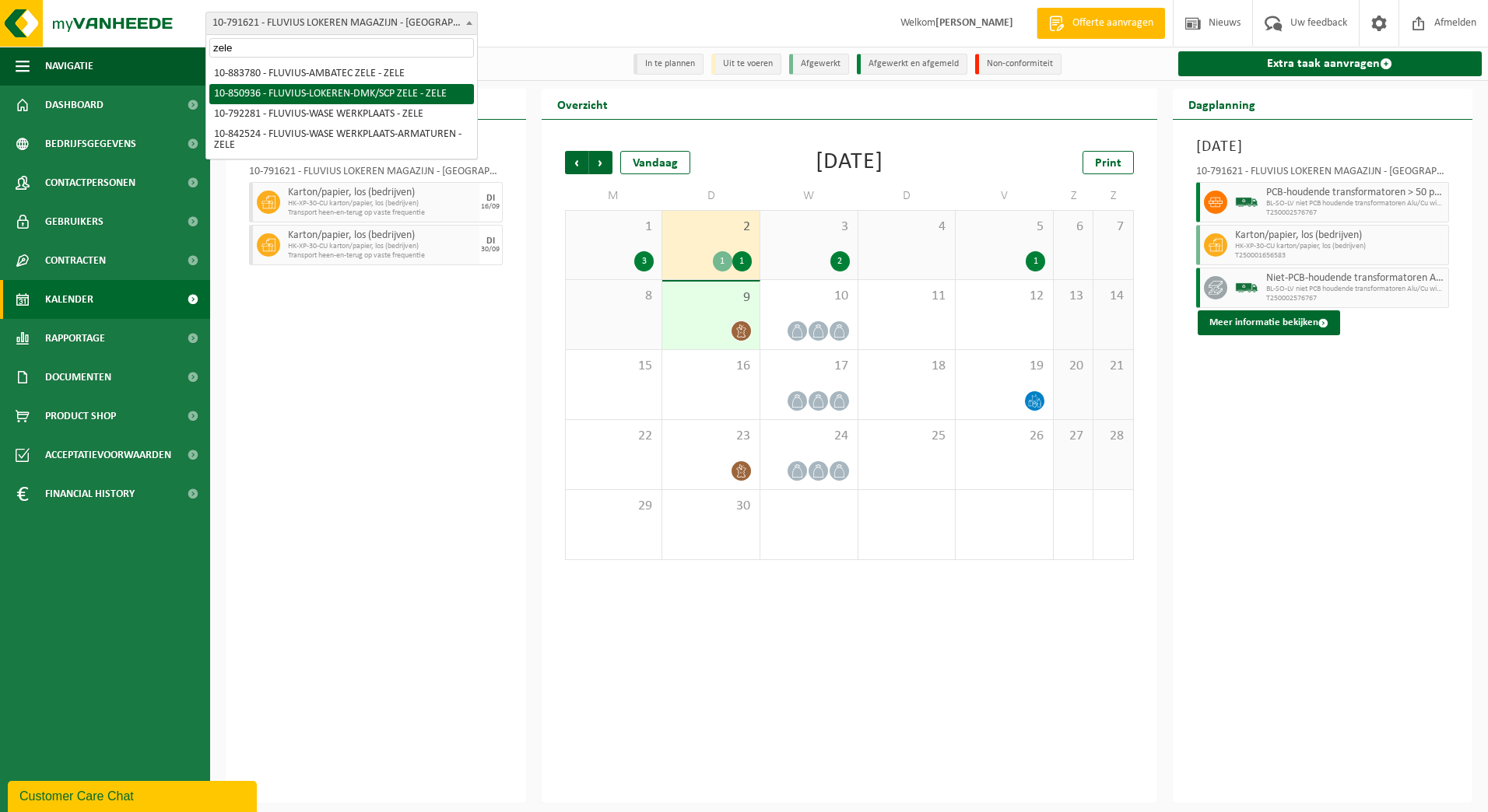
type input "zele"
select select "96475"
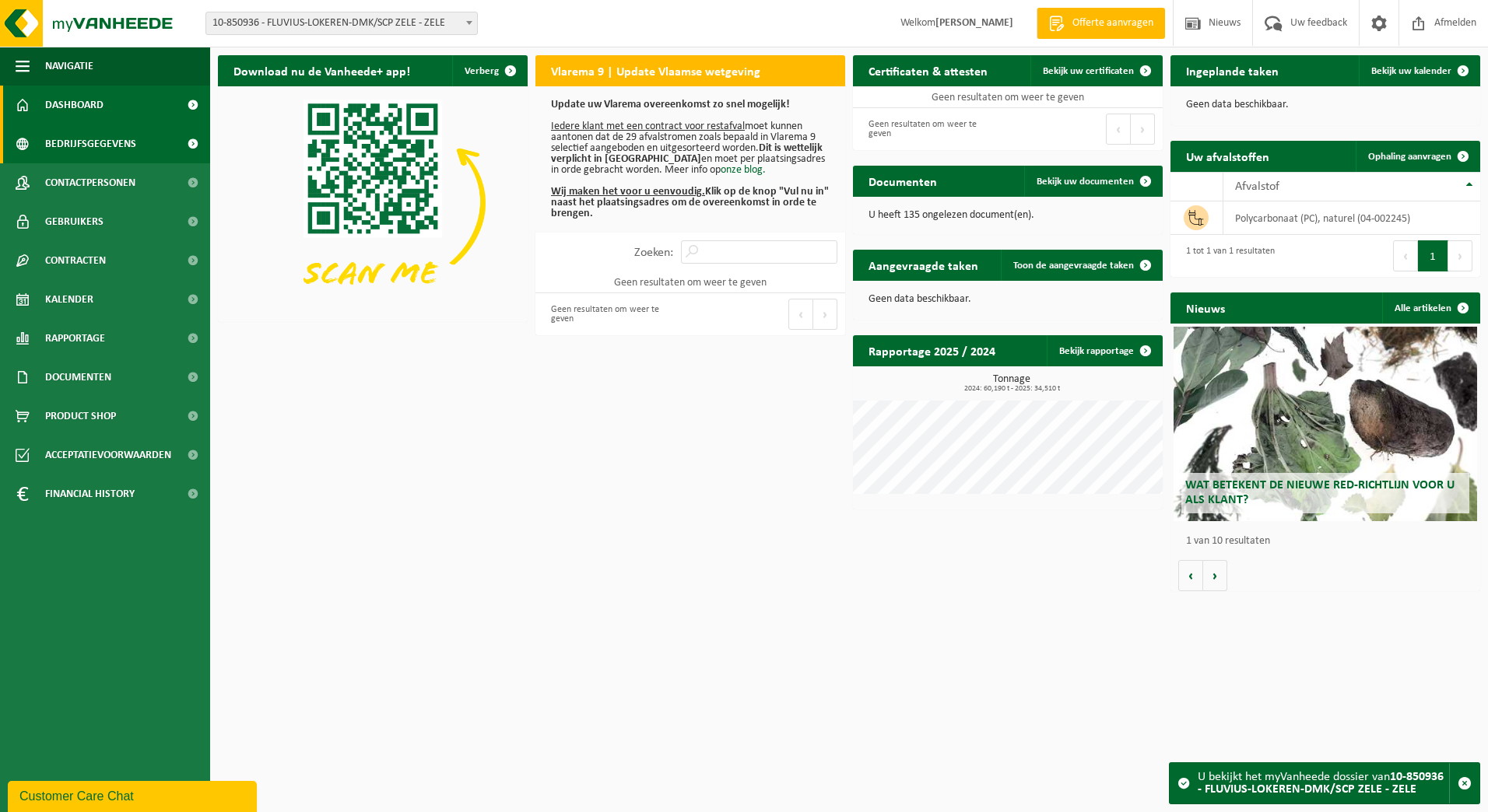
click at [79, 144] on span "Bedrijfsgegevens" at bounding box center [91, 144] width 91 height 39
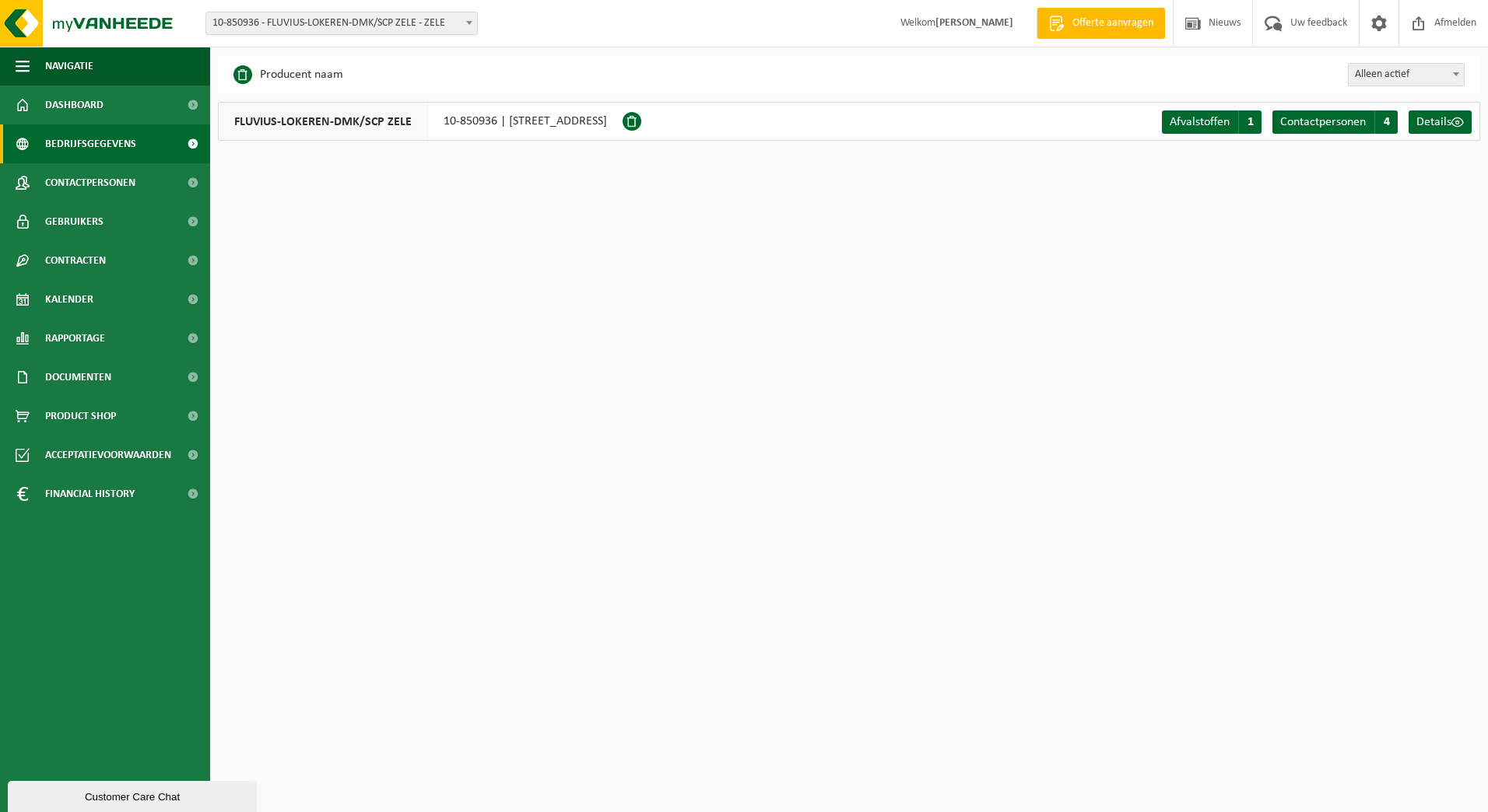
click at [464, 21] on span at bounding box center [468, 22] width 15 height 20
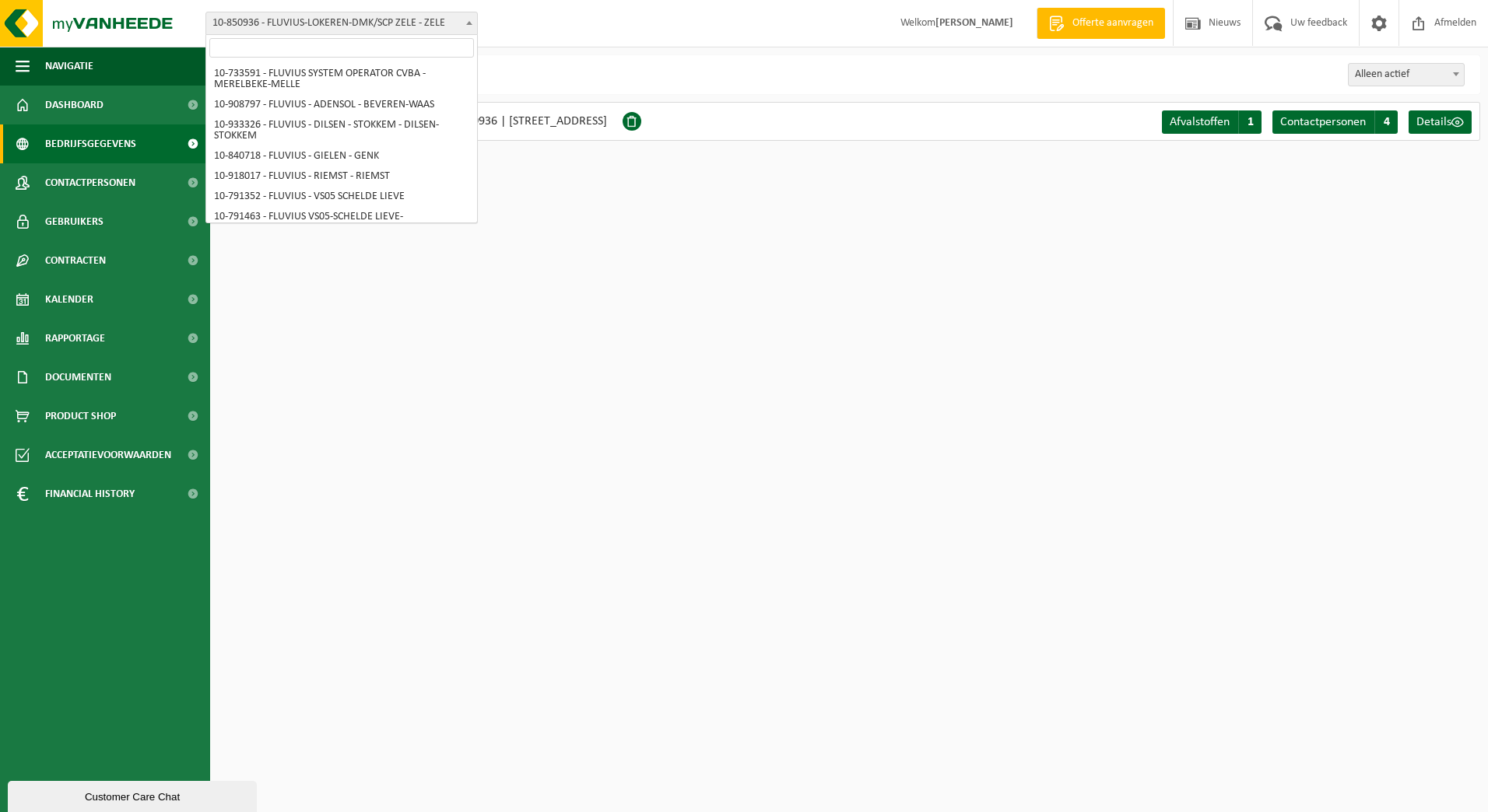
scroll to position [8771, 0]
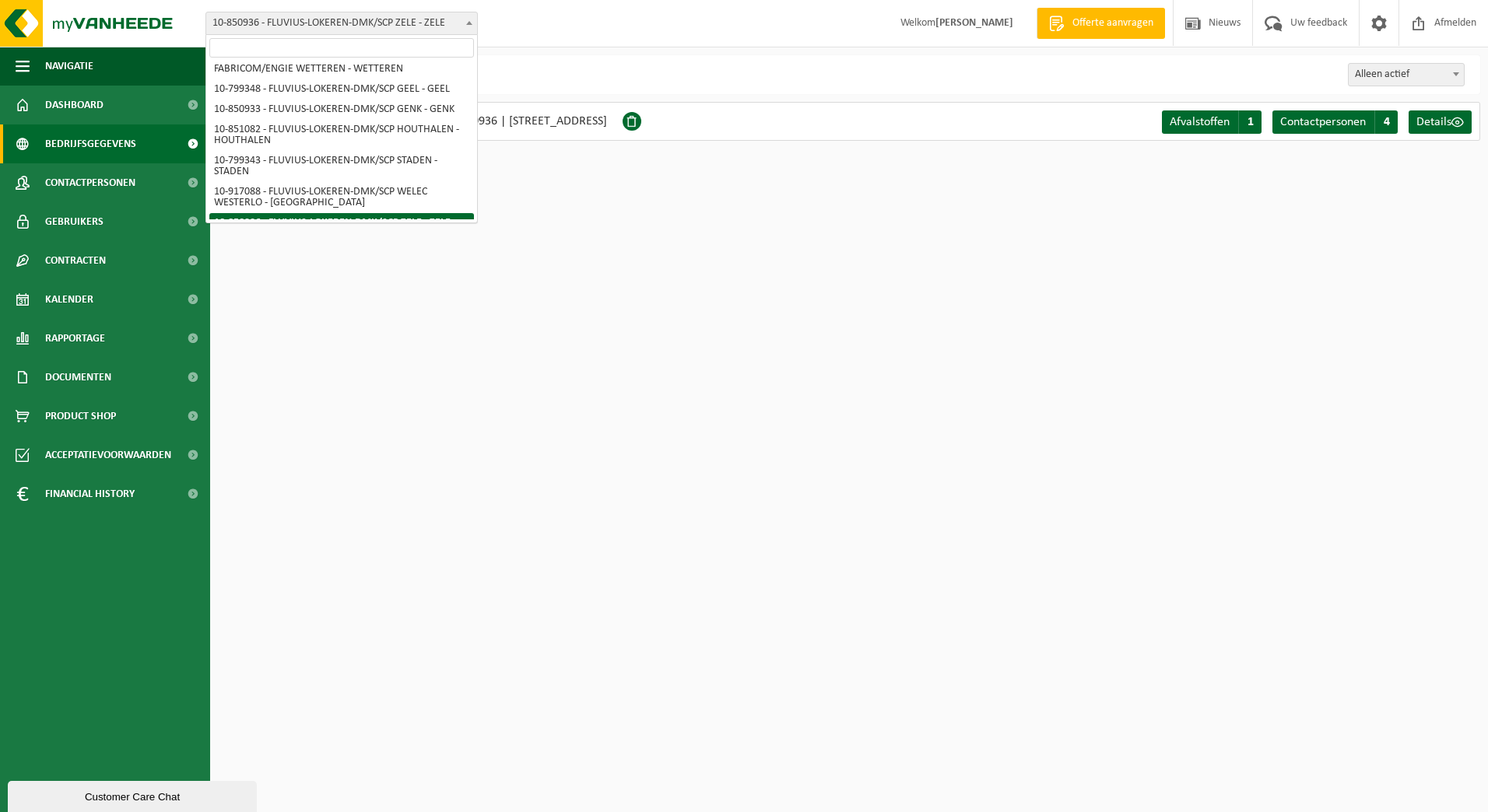
click at [417, 48] on input "search" at bounding box center [341, 48] width 264 height 19
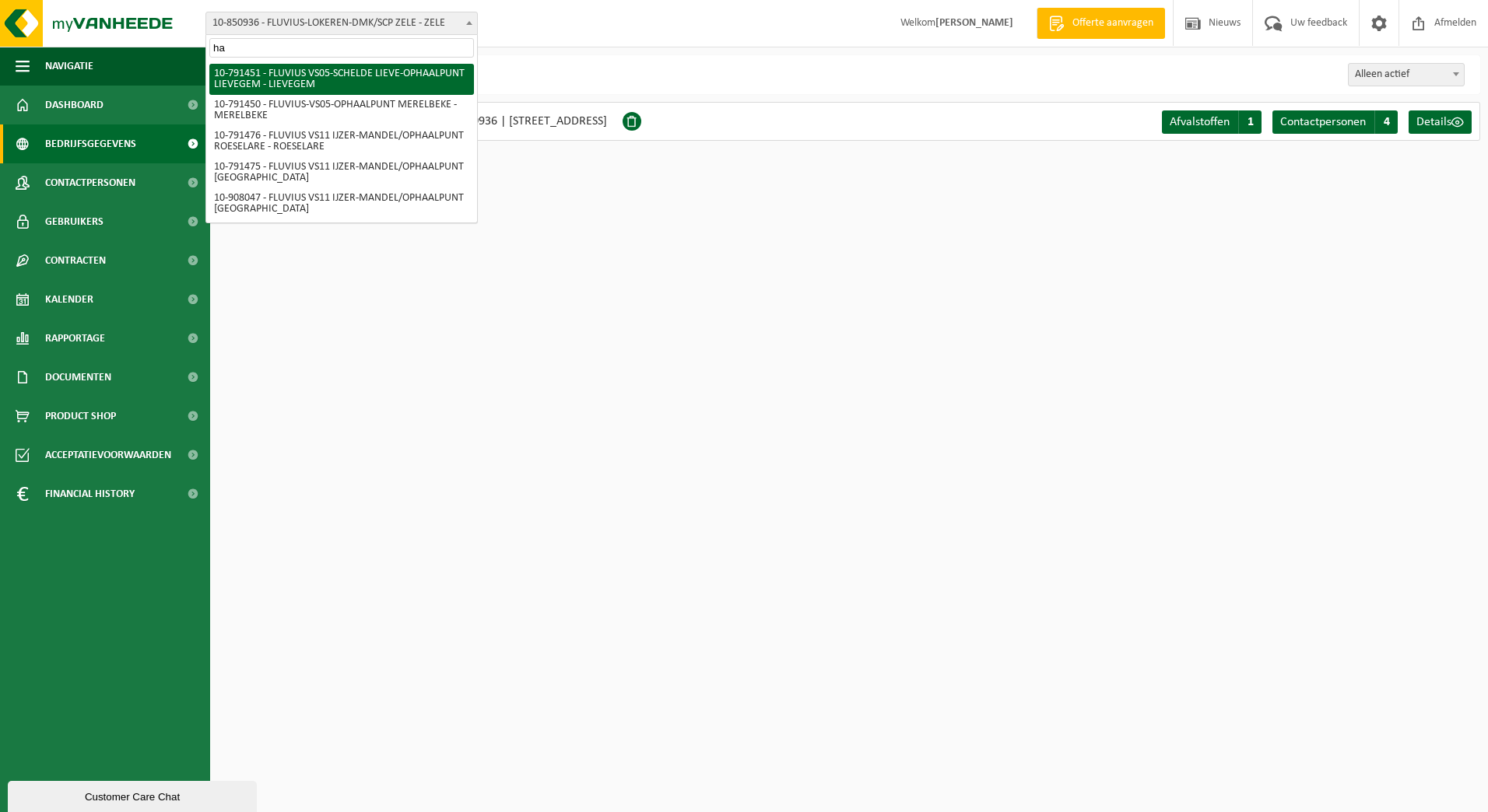
type input "h"
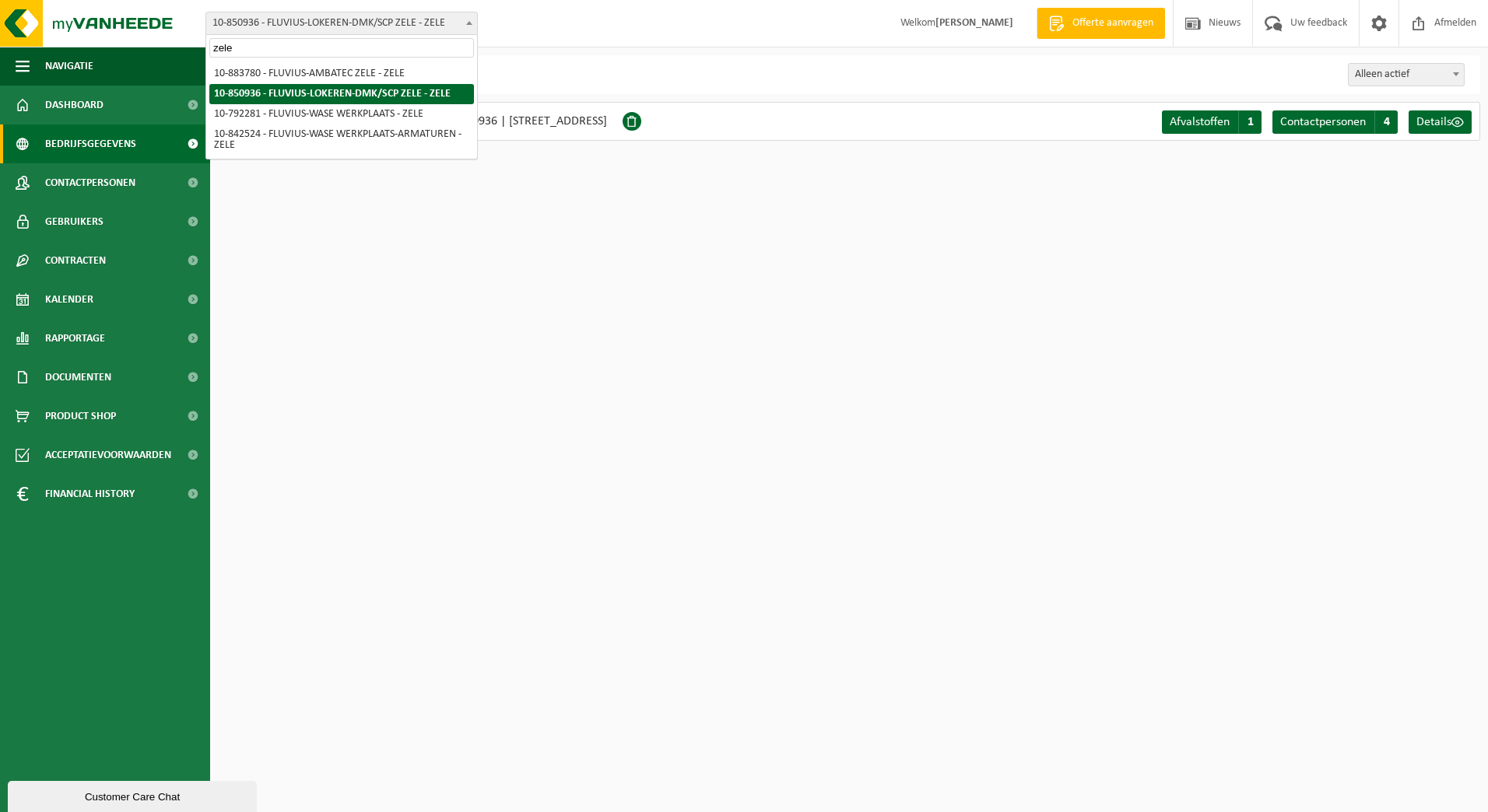
type input "zele"
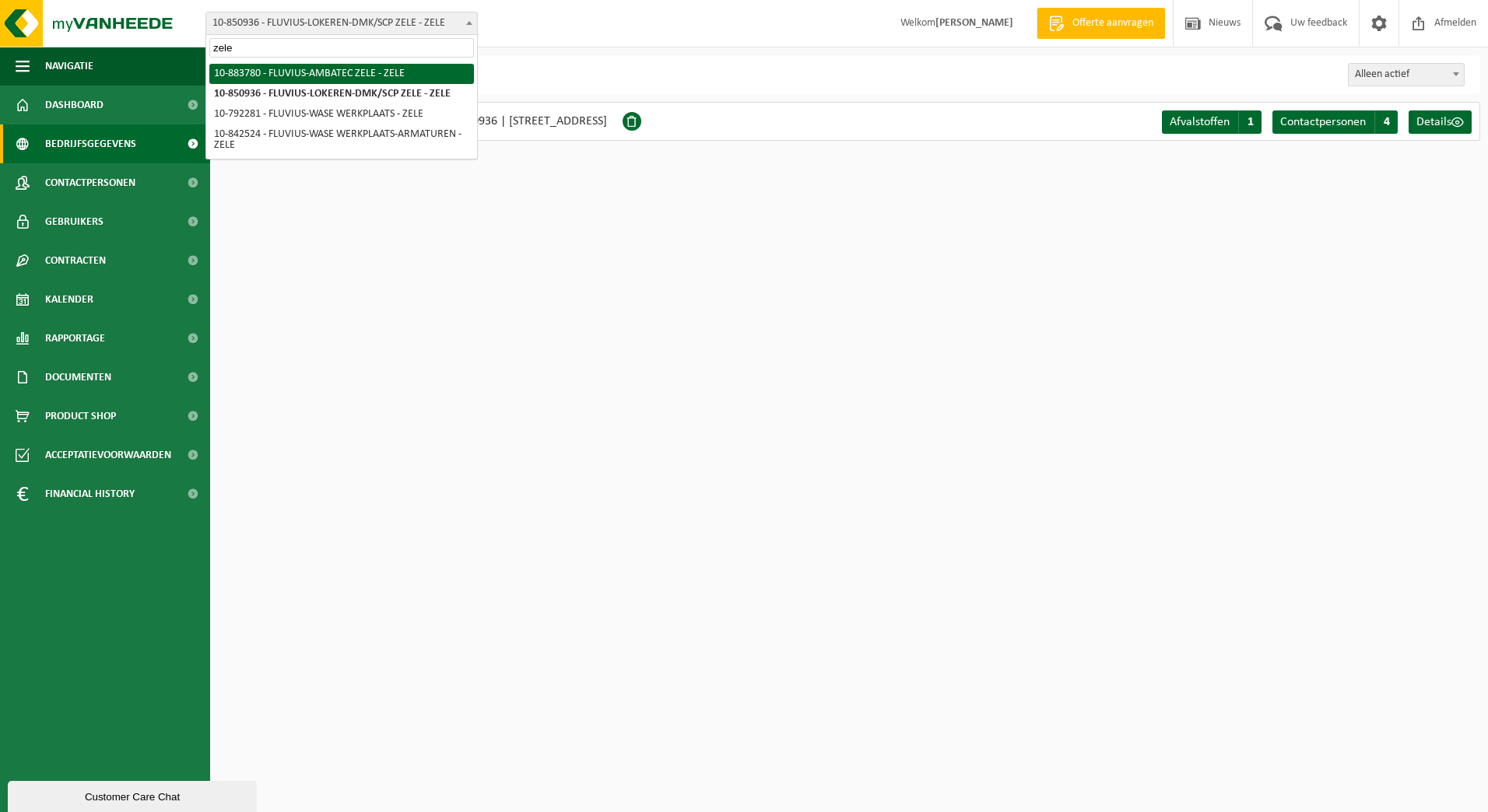
select select "111601"
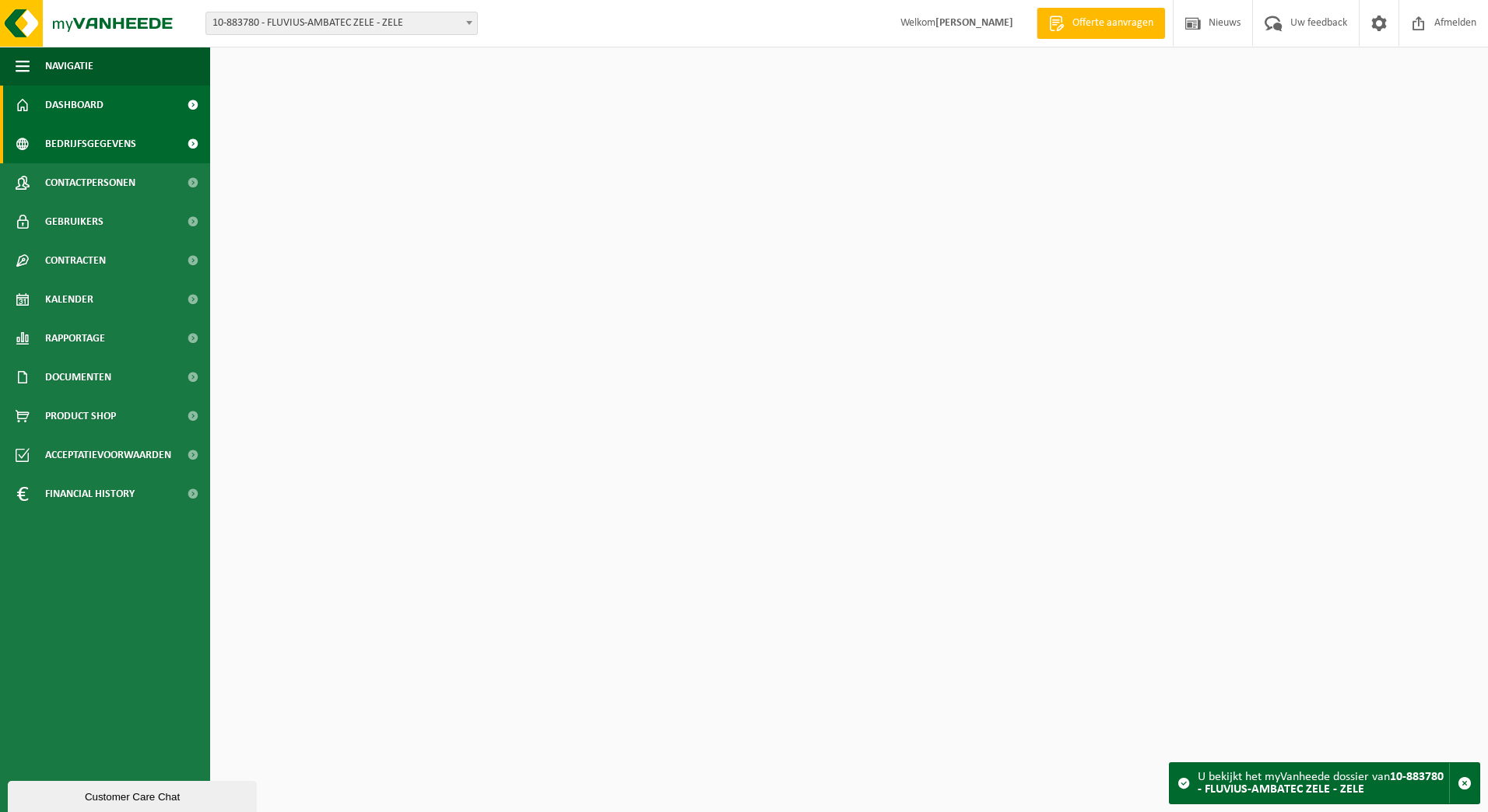
click at [71, 139] on span "Bedrijfsgegevens" at bounding box center [91, 144] width 91 height 39
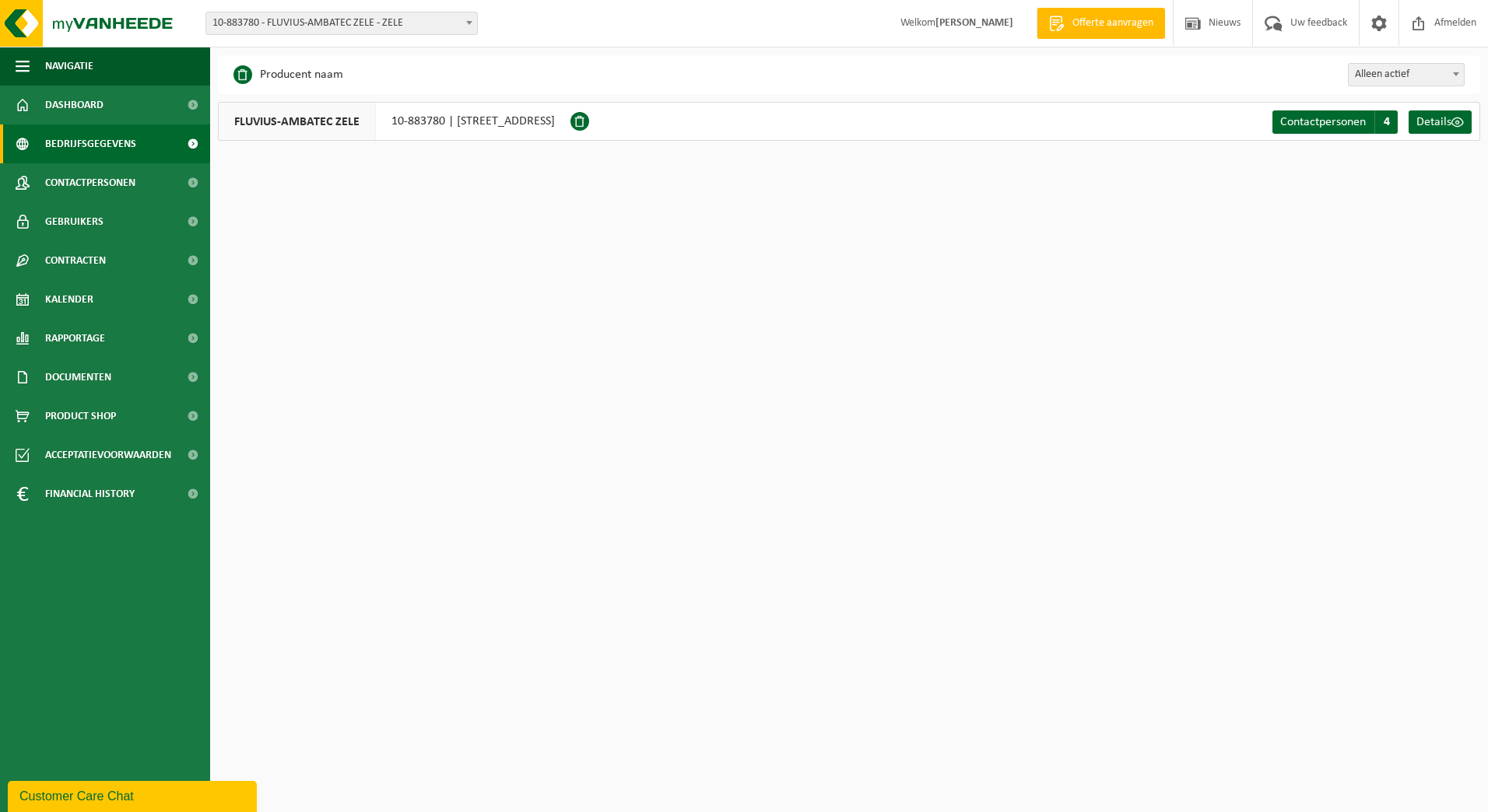
click at [464, 21] on span at bounding box center [468, 22] width 15 height 20
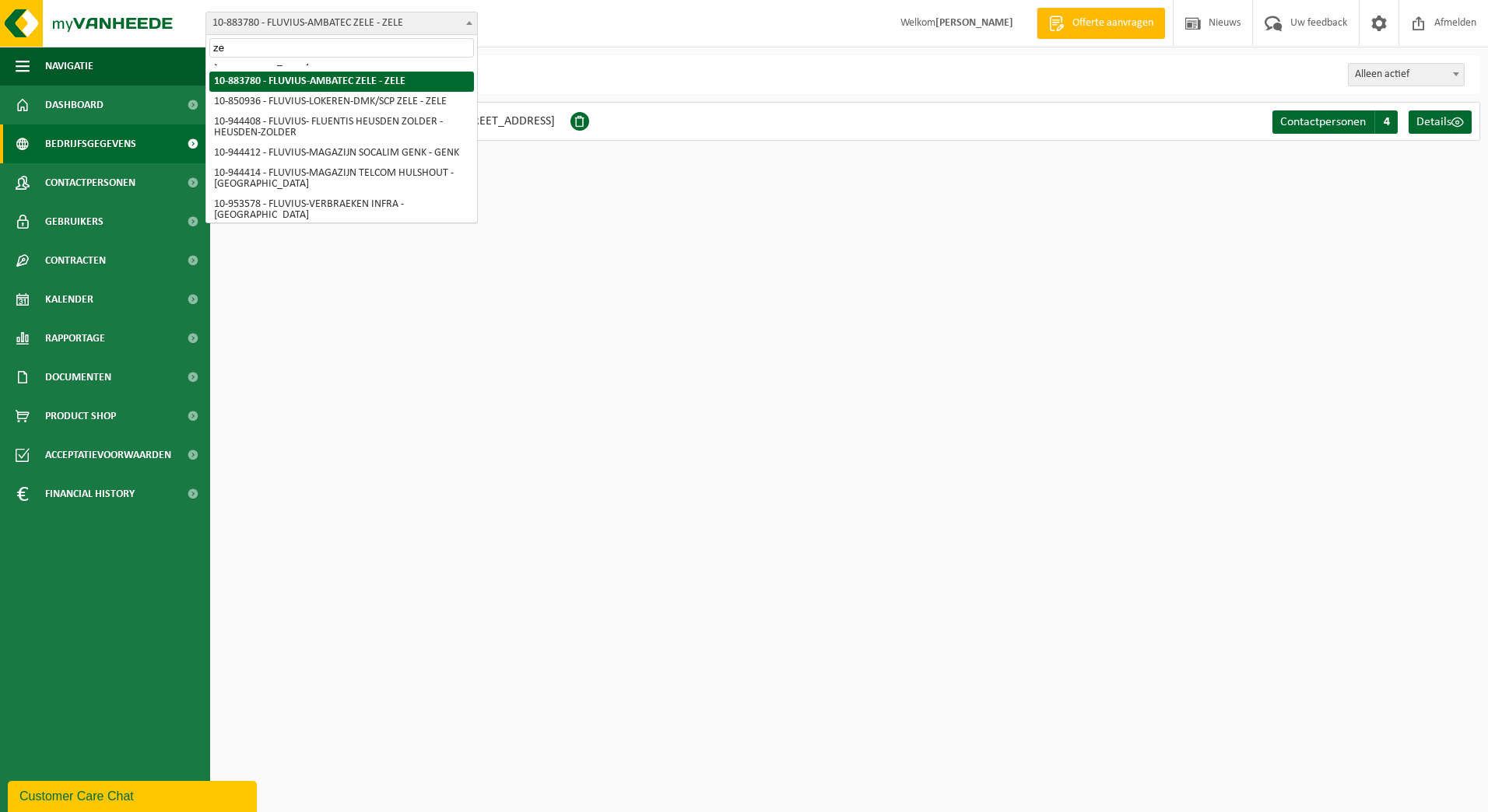
scroll to position [651, 0]
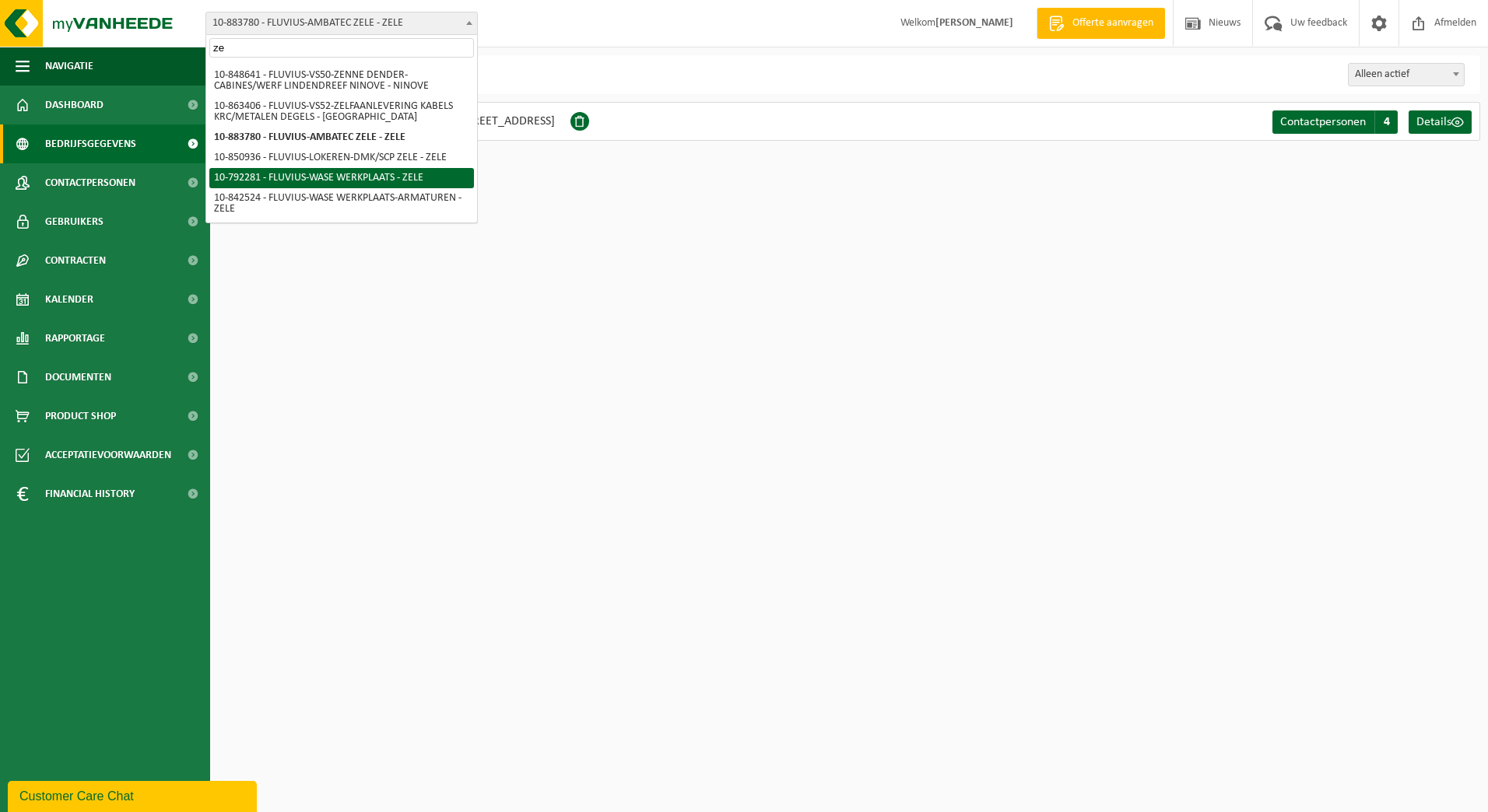
type input "ze"
select select "30509"
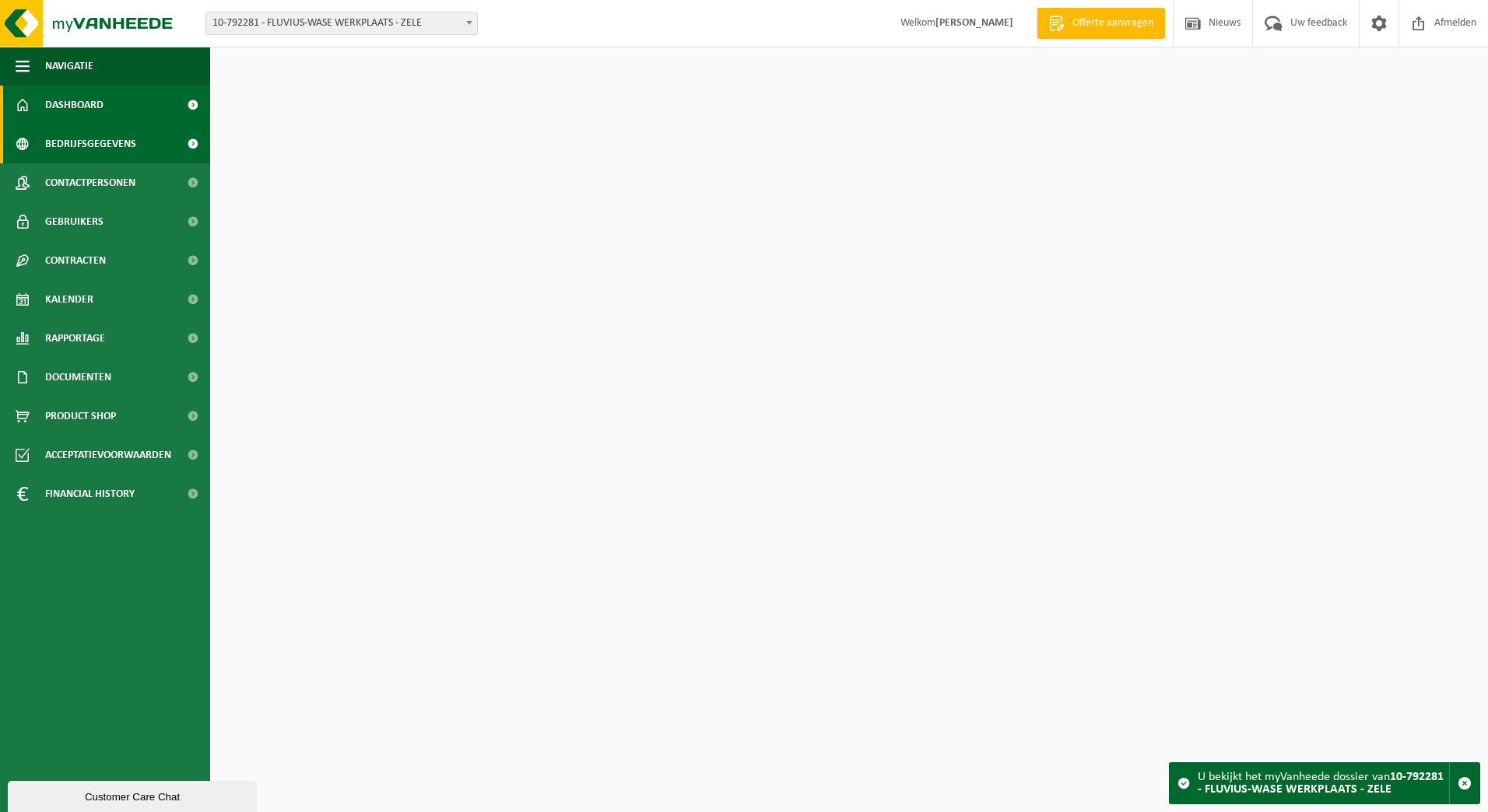
click at [93, 147] on span "Bedrijfsgegevens" at bounding box center [91, 144] width 91 height 39
